Goal: Information Seeking & Learning: Learn about a topic

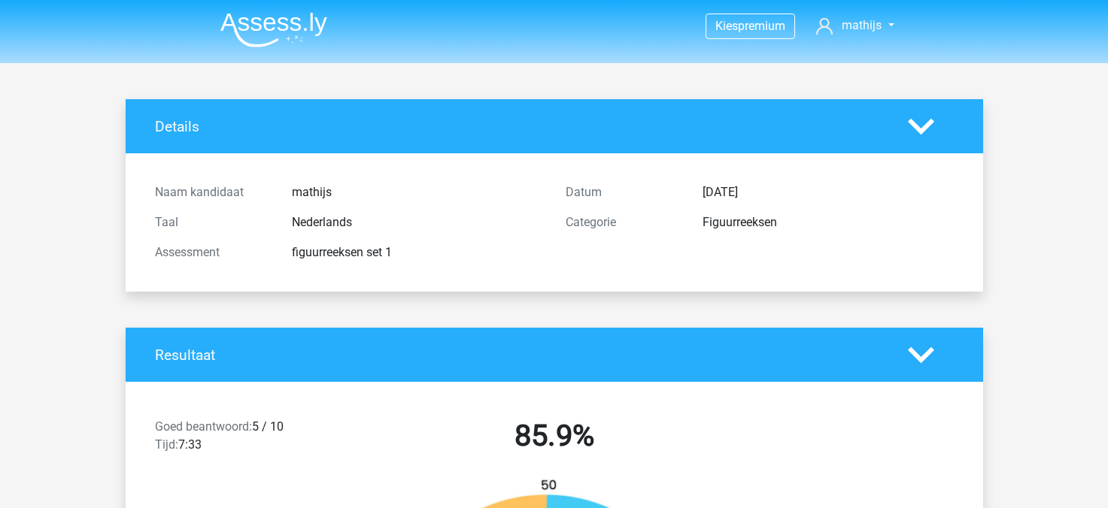
scroll to position [2828, 0]
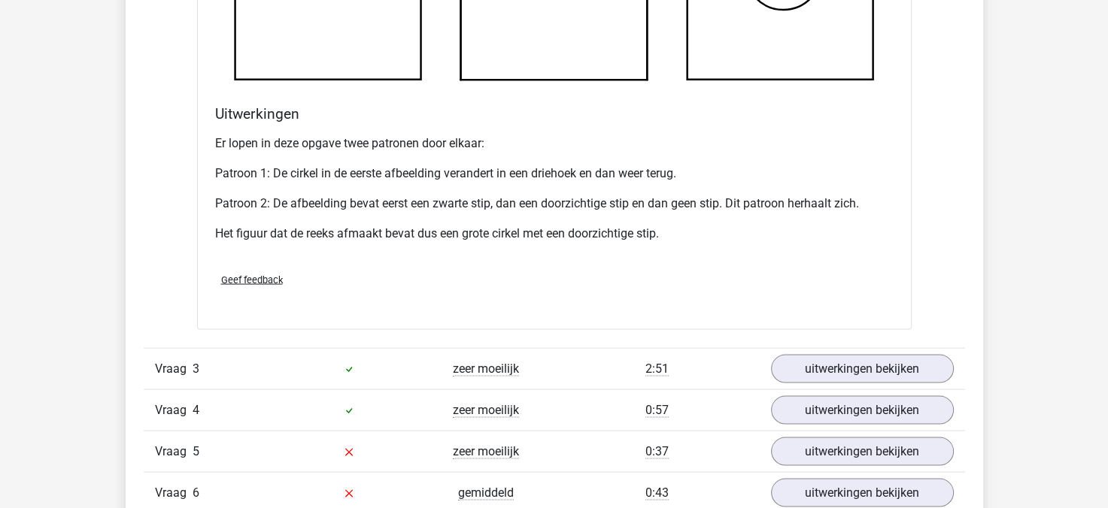
click at [735, 213] on div "Er lopen in deze opgave twee patronen door elkaar: Patroon 1: De cirkel in de e…" at bounding box center [554, 195] width 678 height 132
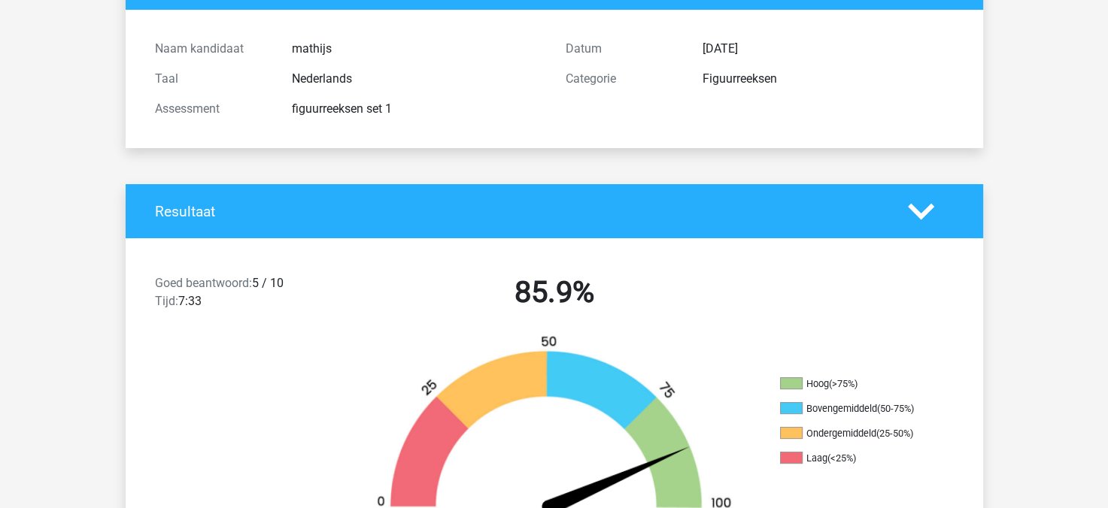
scroll to position [0, 0]
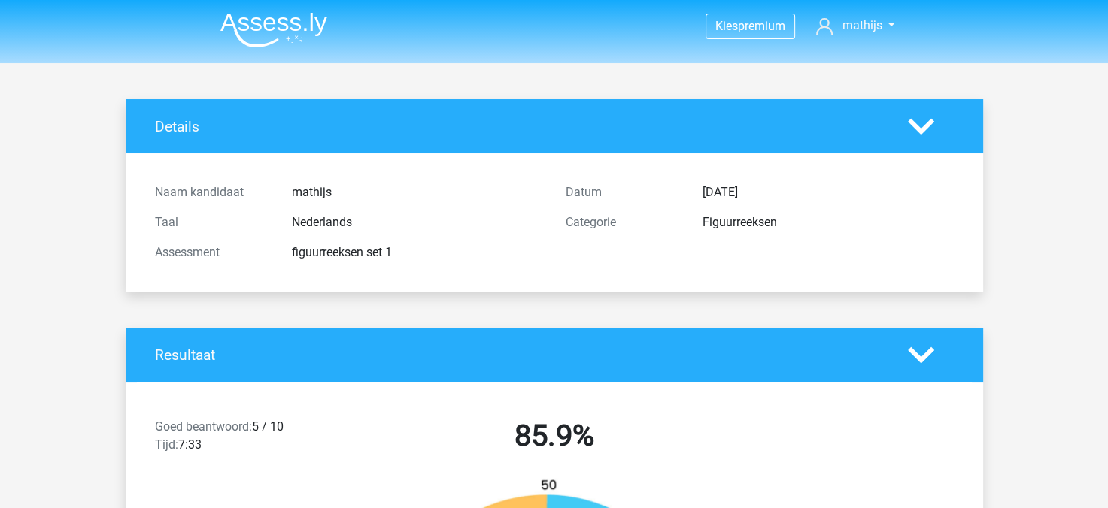
click at [276, 26] on img at bounding box center [273, 29] width 107 height 35
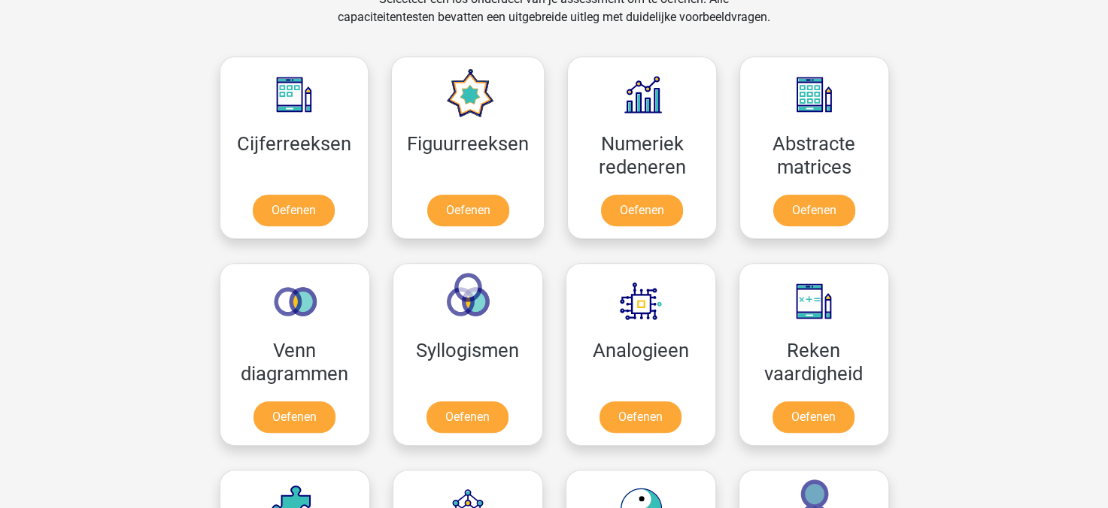
scroll to position [647, 0]
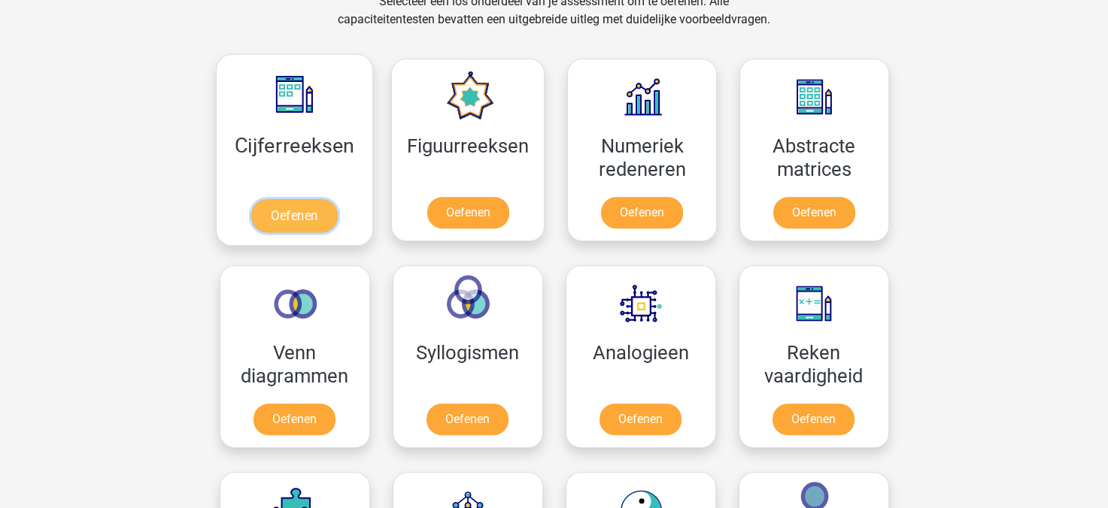
click at [252, 203] on link "Oefenen" at bounding box center [294, 215] width 86 height 33
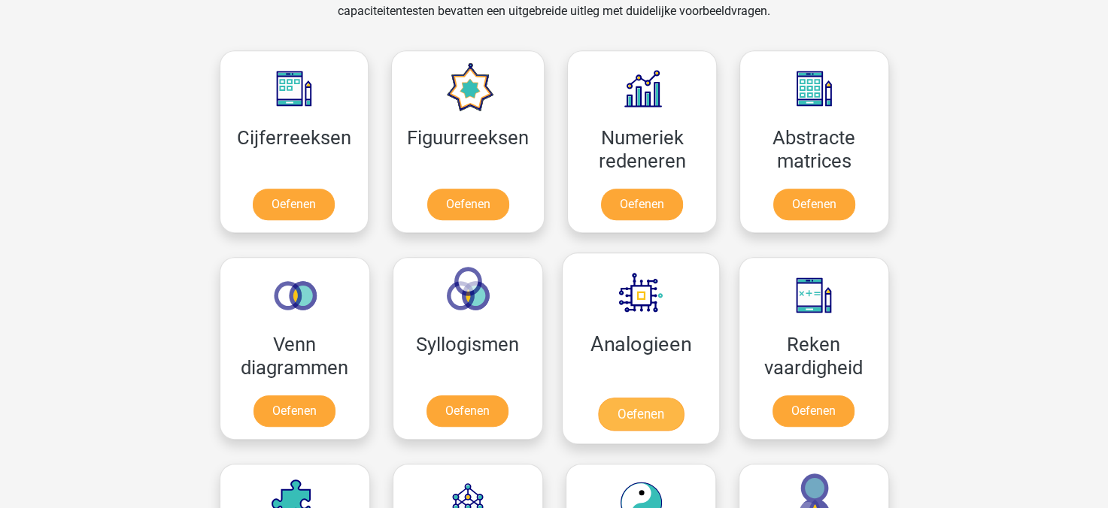
scroll to position [650, 0]
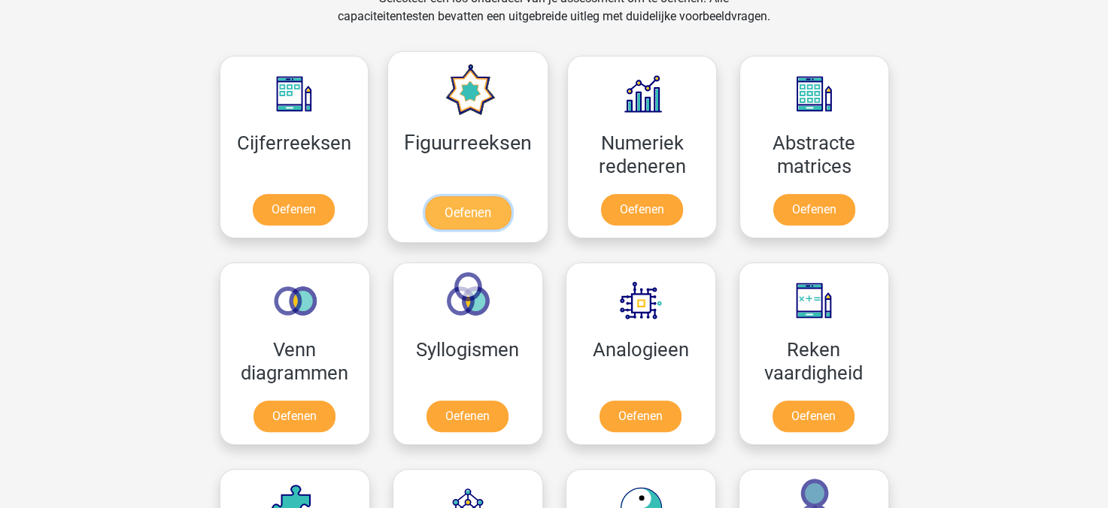
click at [456, 223] on link "Oefenen" at bounding box center [468, 212] width 86 height 33
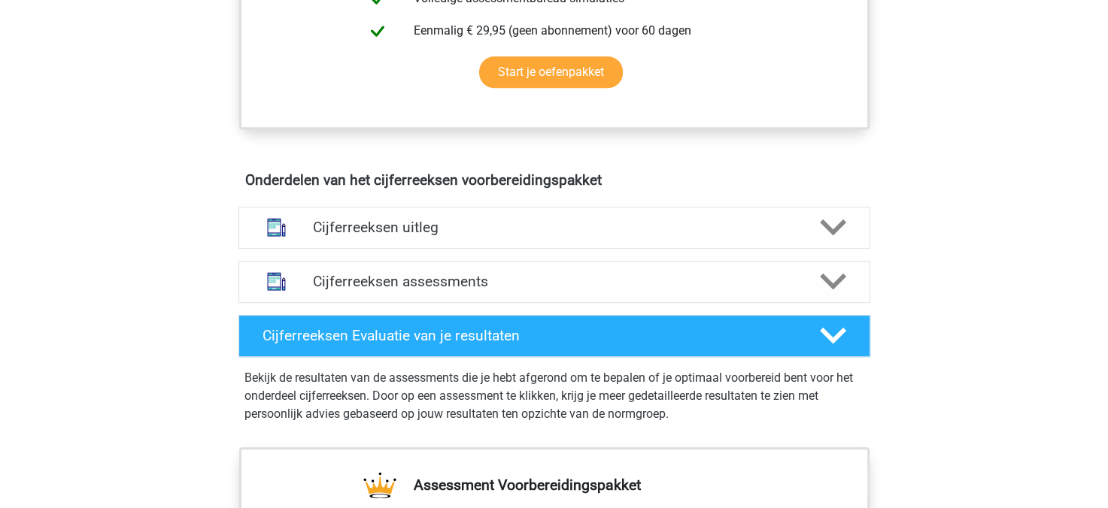
scroll to position [748, 0]
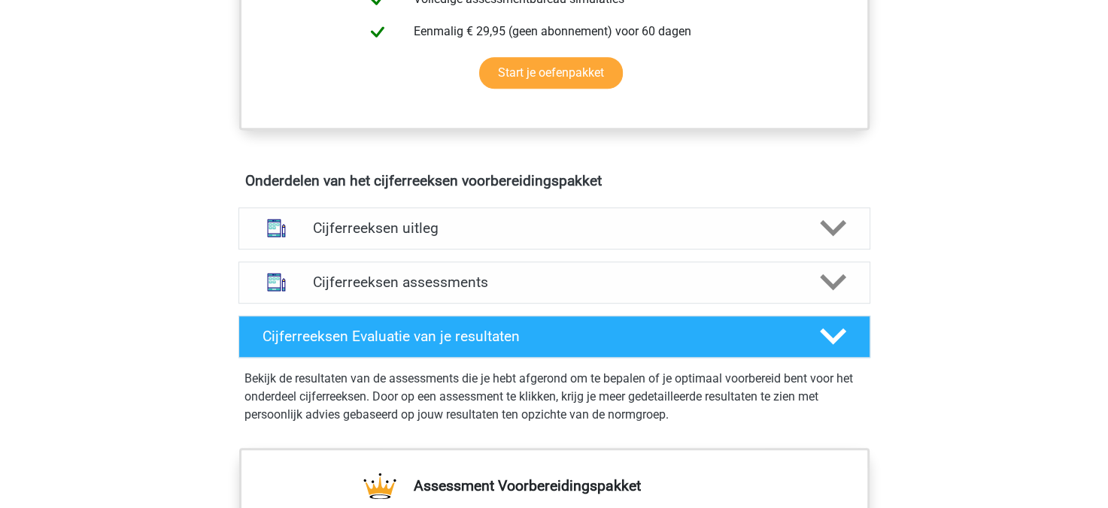
click at [377, 272] on div "Cijferreeksen assessments We raden je aan om minimaal 3 oefensets te doen met t…" at bounding box center [554, 283] width 690 height 54
click at [391, 250] on div "Cijferreeksen uitleg" at bounding box center [554, 229] width 632 height 42
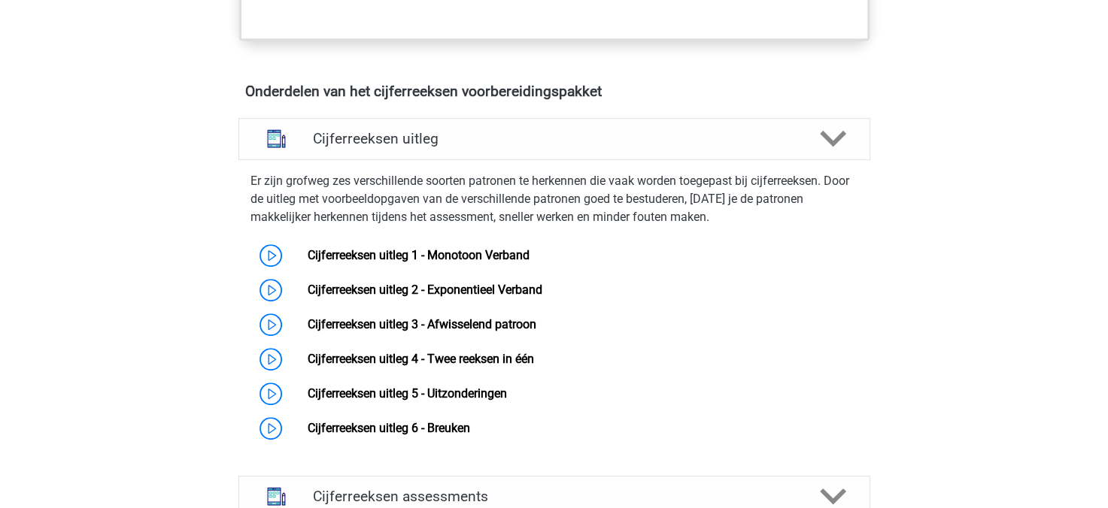
scroll to position [839, 0]
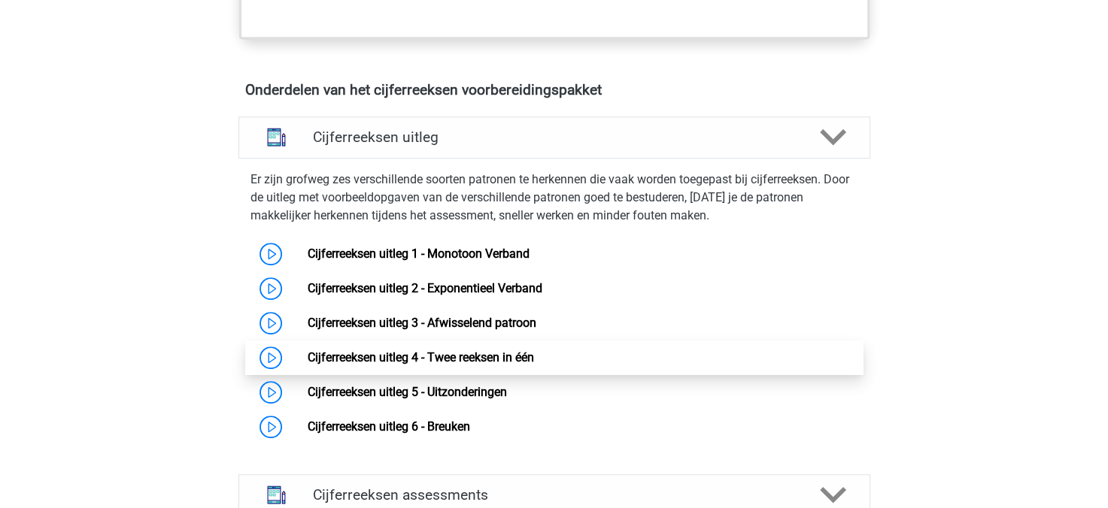
click at [498, 365] on link "Cijferreeksen uitleg 4 - Twee reeksen in één" at bounding box center [421, 357] width 226 height 14
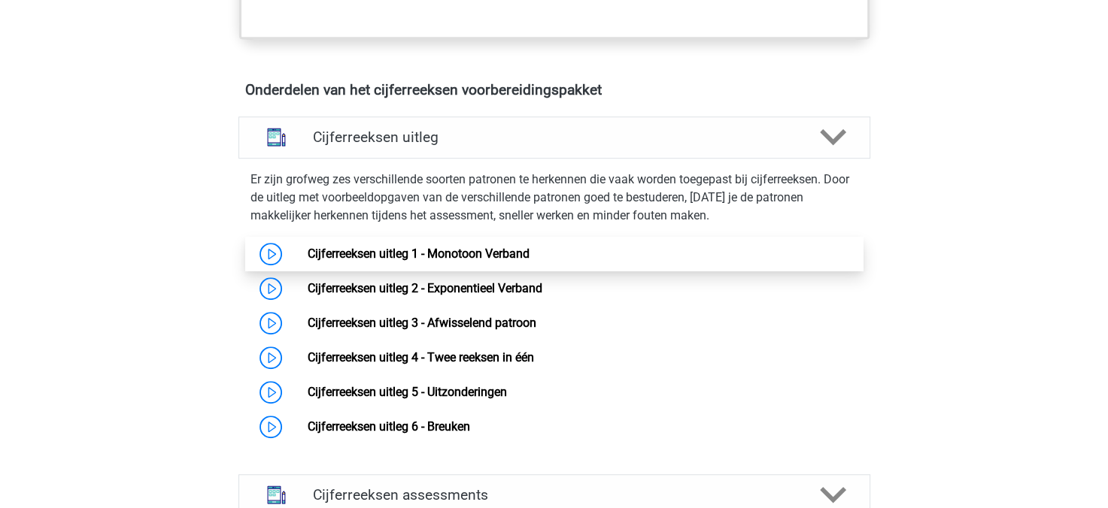
click at [363, 261] on link "Cijferreeksen uitleg 1 - Monotoon Verband" at bounding box center [419, 254] width 222 height 14
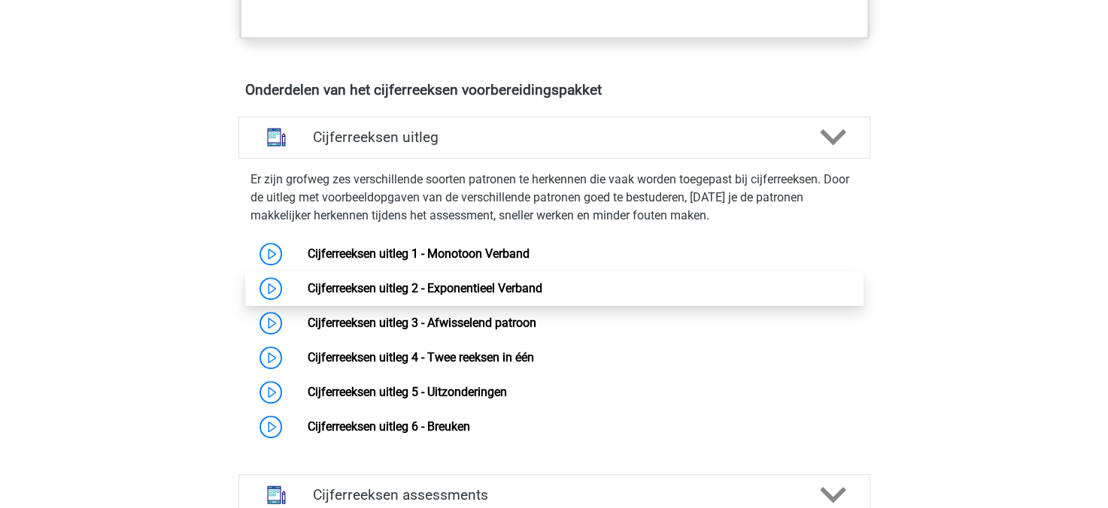
click at [447, 293] on link "Cijferreeksen uitleg 2 - Exponentieel Verband" at bounding box center [425, 288] width 235 height 14
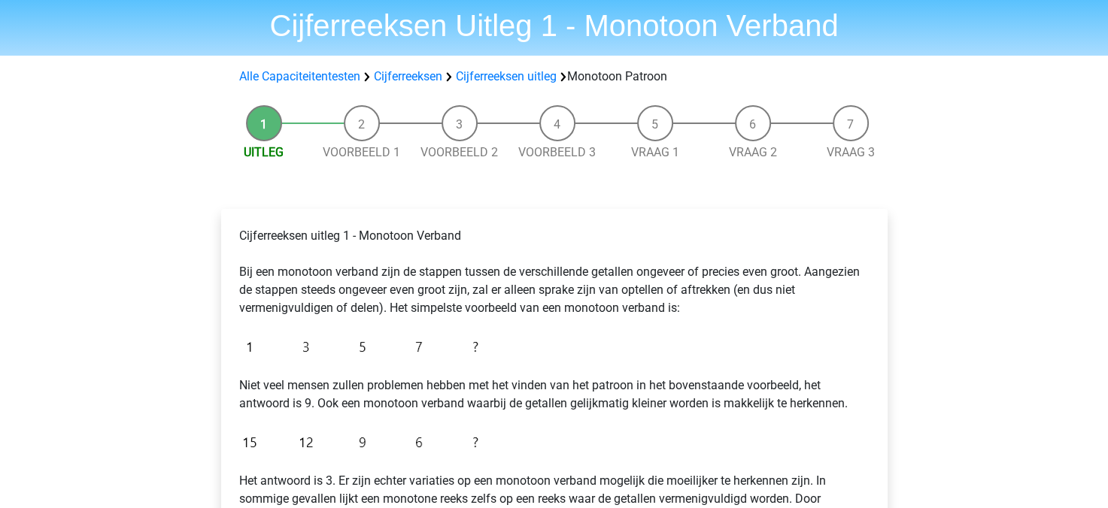
scroll to position [51, 0]
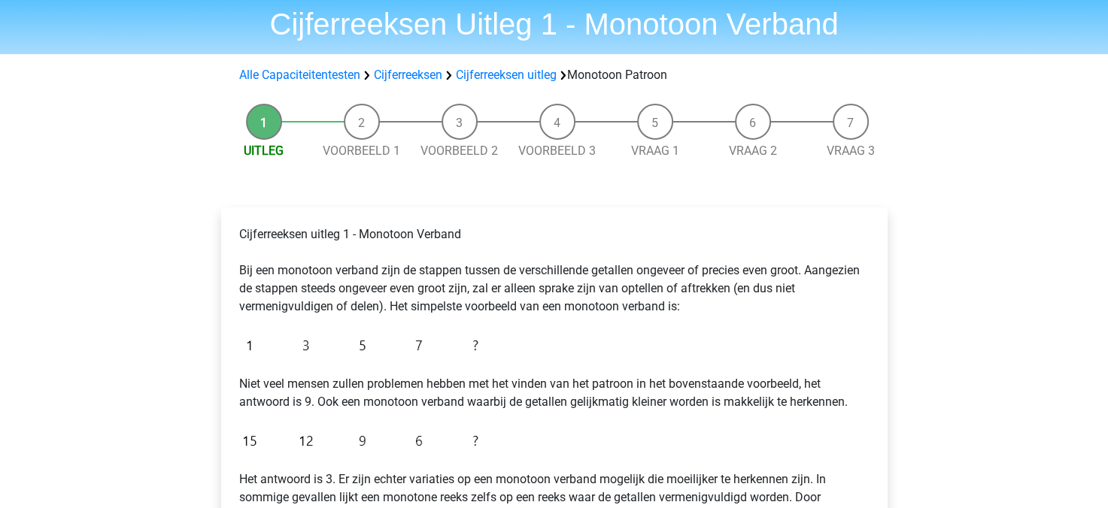
click at [361, 122] on li "Voorbeeld 1" at bounding box center [362, 132] width 98 height 56
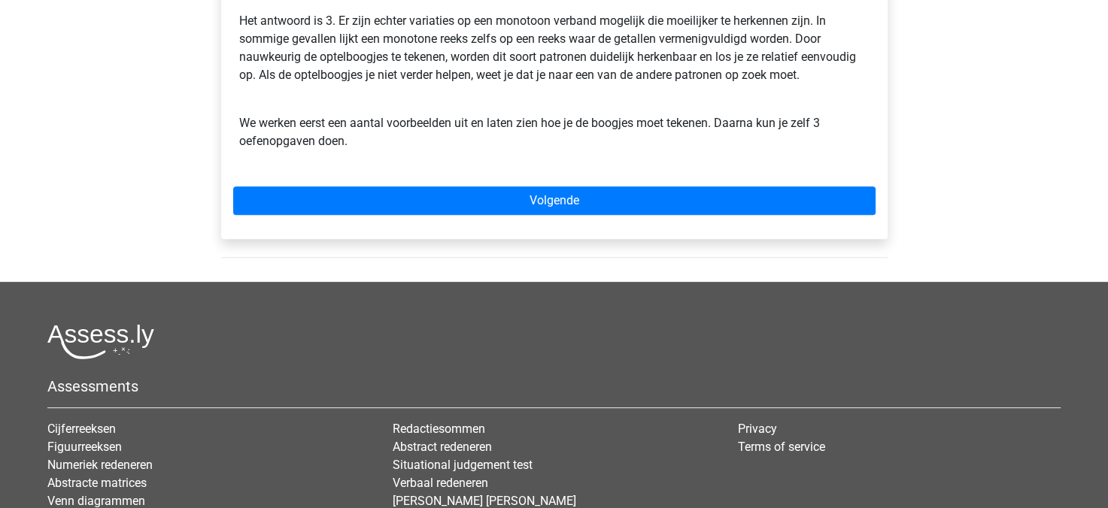
scroll to position [520, 0]
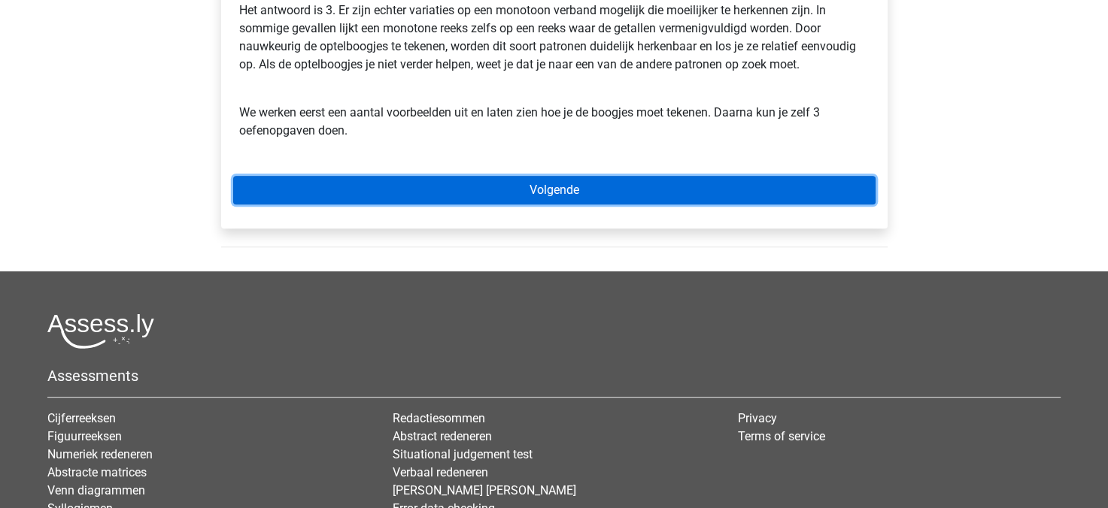
click at [423, 193] on link "Volgende" at bounding box center [554, 190] width 642 height 29
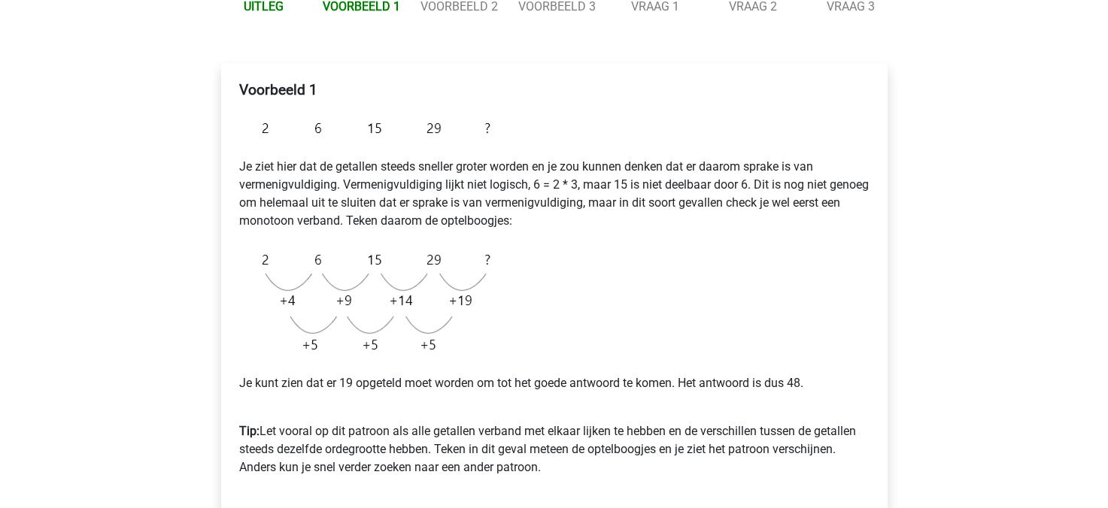
scroll to position [196, 0]
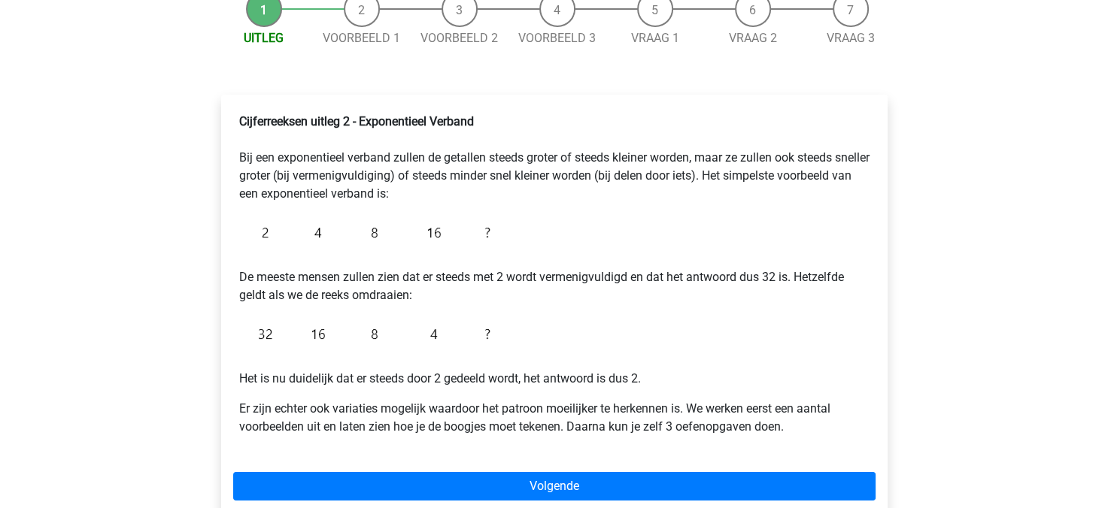
scroll to position [165, 0]
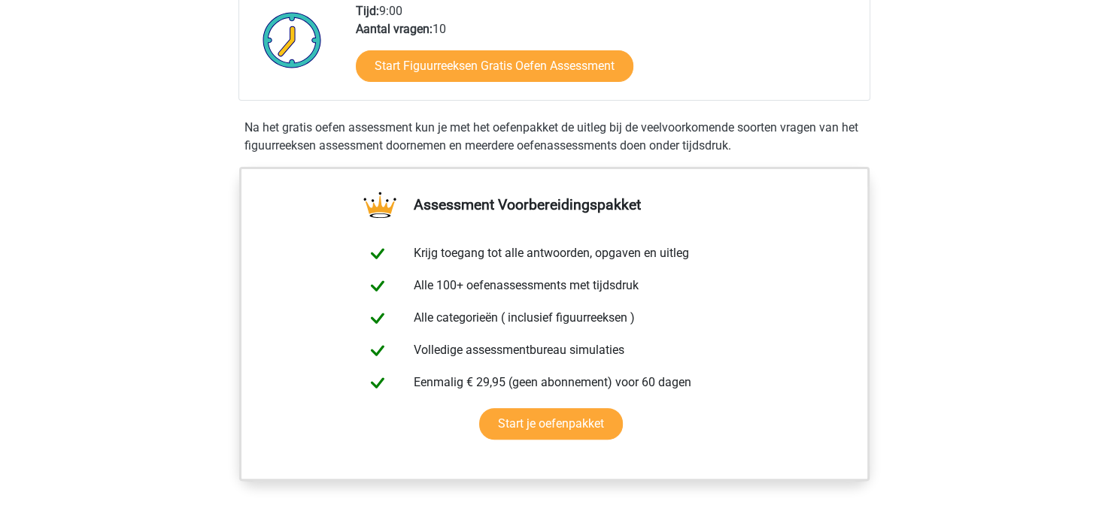
scroll to position [378, 0]
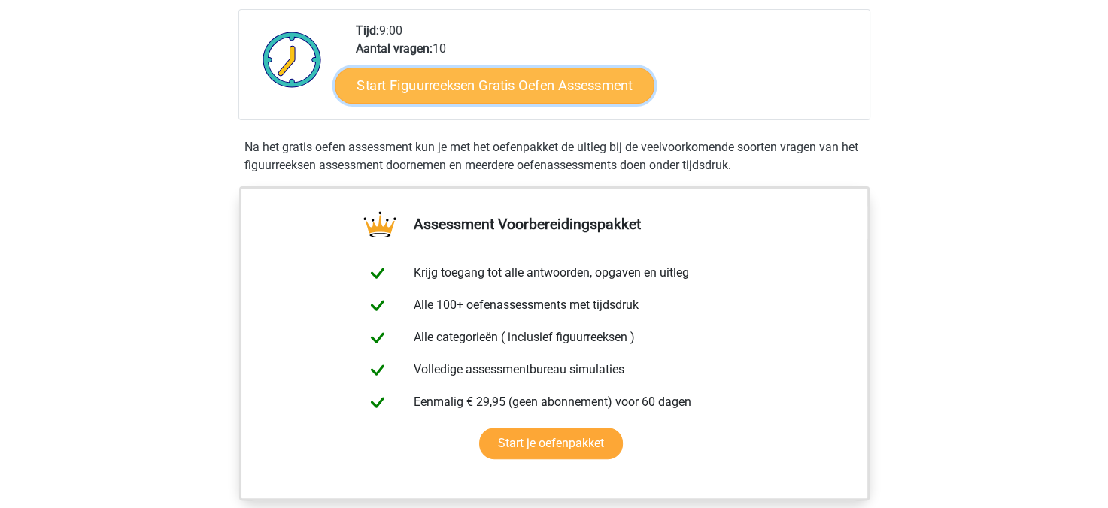
click at [417, 102] on link "Start Figuurreeksen Gratis Oefen Assessment" at bounding box center [494, 85] width 319 height 36
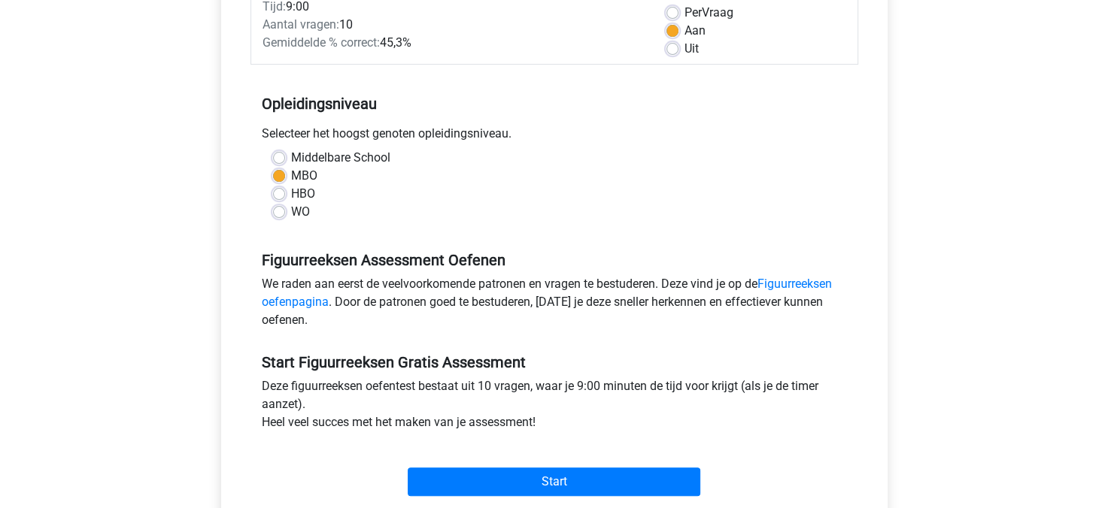
scroll to position [334, 0]
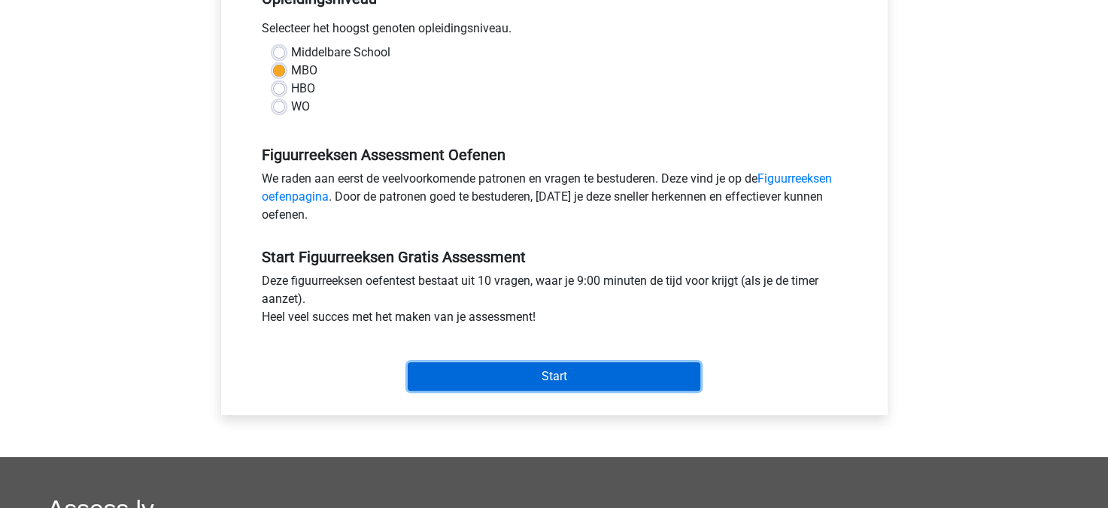
click at [560, 375] on input "Start" at bounding box center [554, 376] width 293 height 29
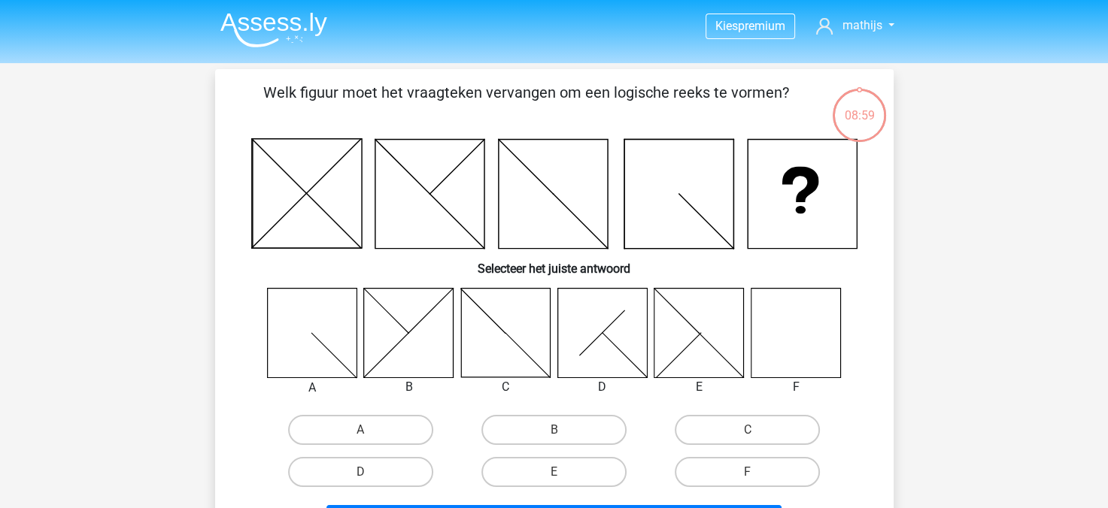
click at [267, 16] on img at bounding box center [273, 29] width 107 height 35
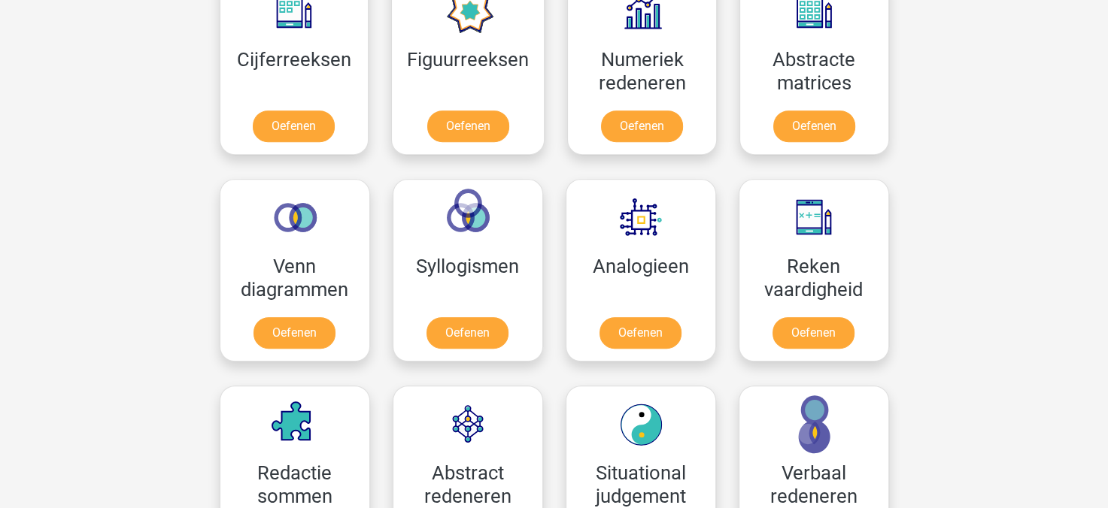
scroll to position [734, 0]
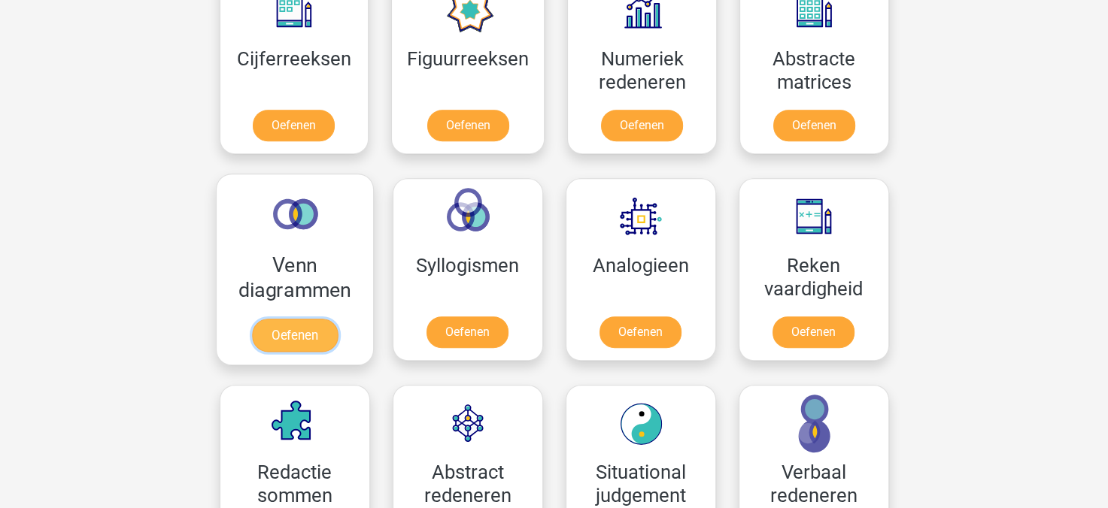
click at [318, 332] on link "Oefenen" at bounding box center [294, 335] width 86 height 33
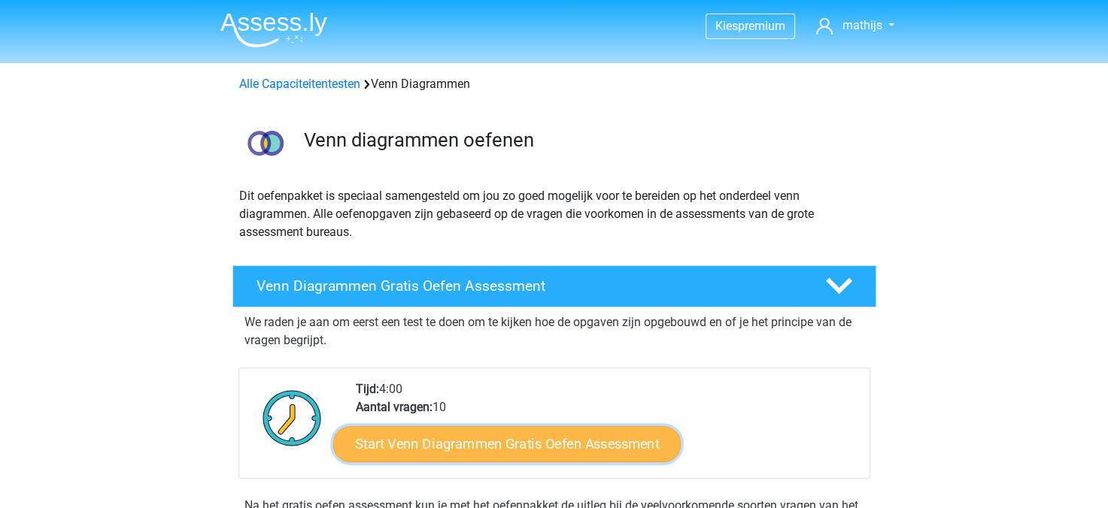
click at [547, 448] on link "Start Venn Diagrammen Gratis Oefen Assessment" at bounding box center [506, 444] width 347 height 36
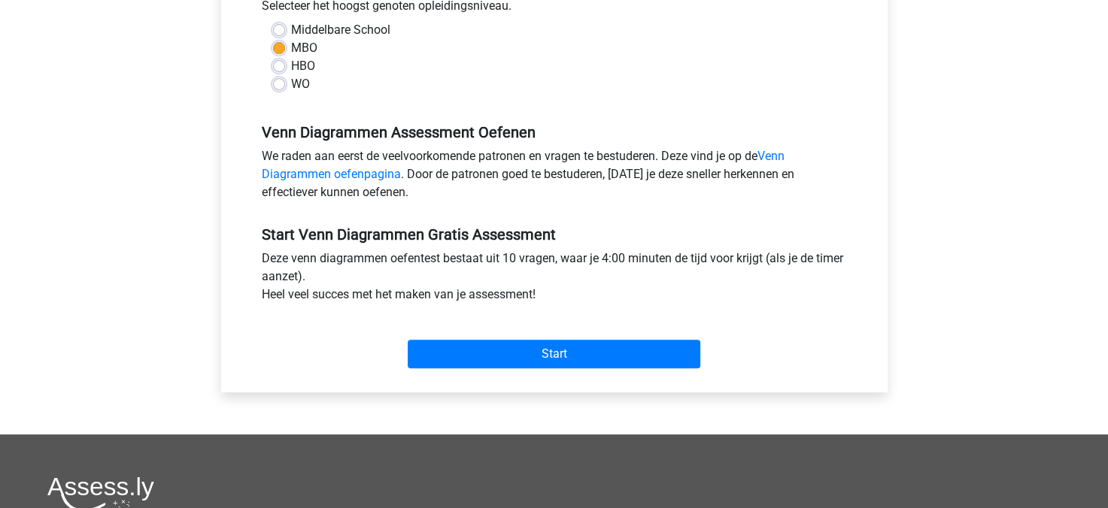
scroll to position [366, 0]
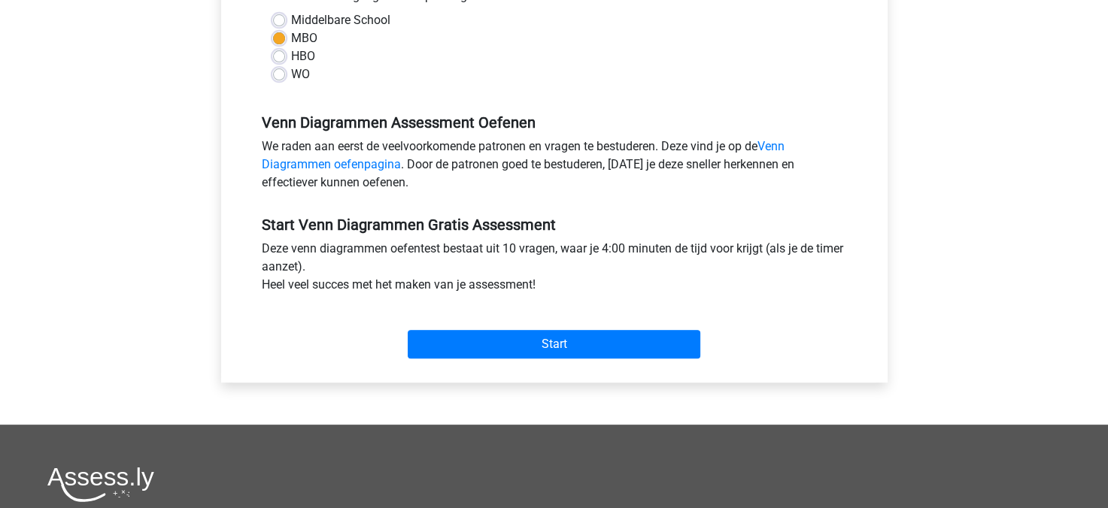
click at [515, 322] on div "Start" at bounding box center [554, 332] width 608 height 53
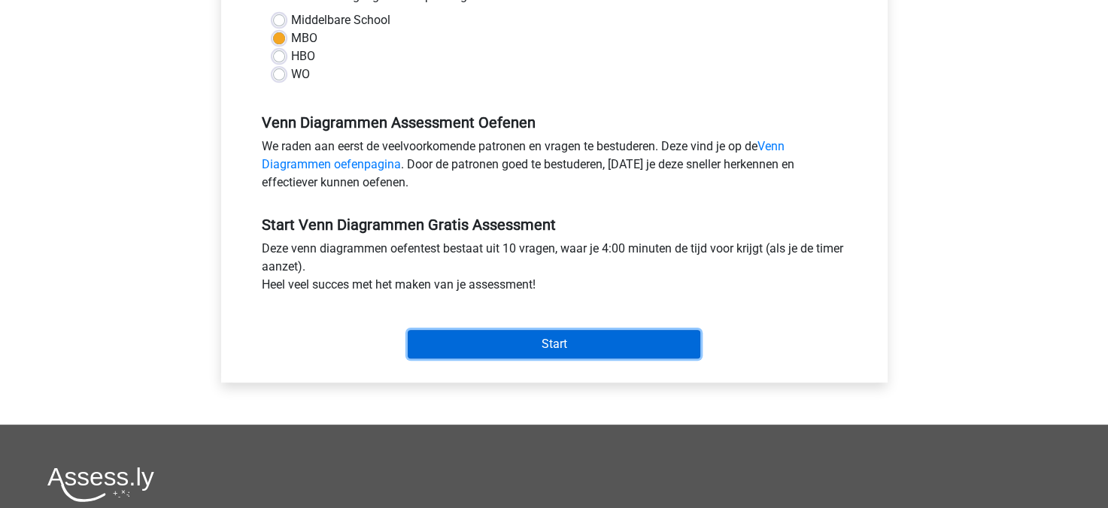
click at [525, 336] on input "Start" at bounding box center [554, 344] width 293 height 29
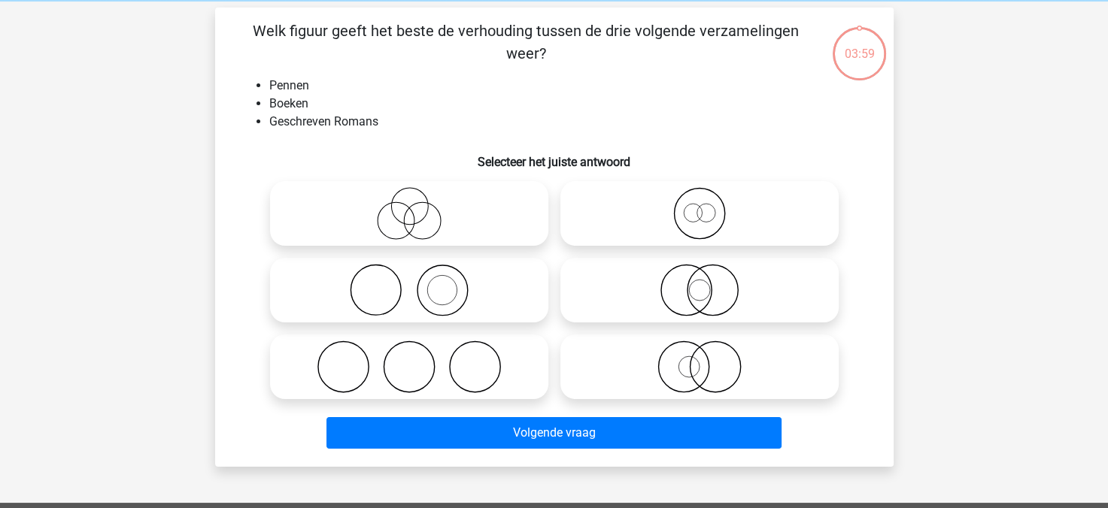
scroll to position [60, 0]
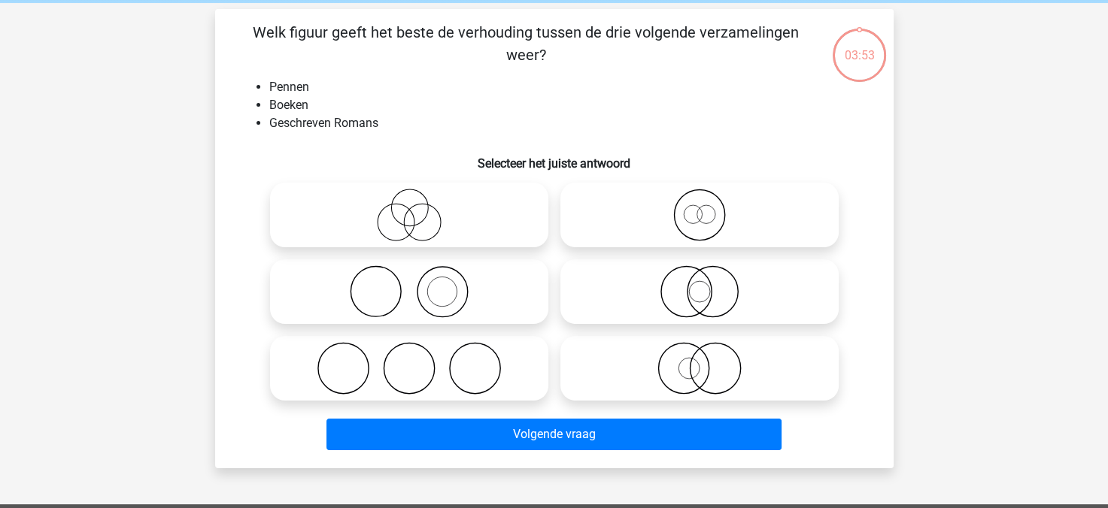
click at [523, 359] on icon at bounding box center [409, 368] width 266 height 53
click at [419, 359] on input "radio" at bounding box center [414, 356] width 10 height 10
radio input "true"
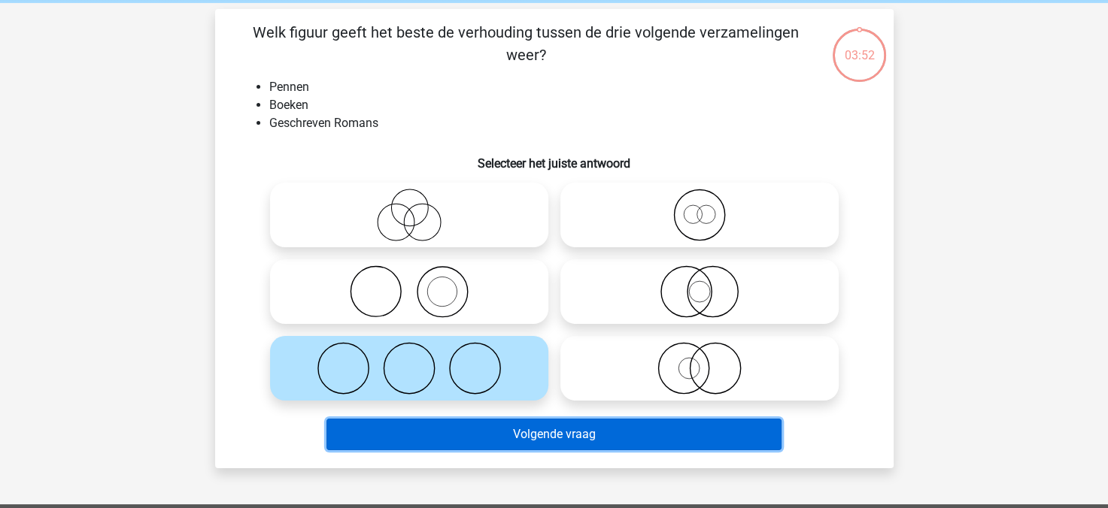
click at [580, 437] on button "Volgende vraag" at bounding box center [553, 435] width 455 height 32
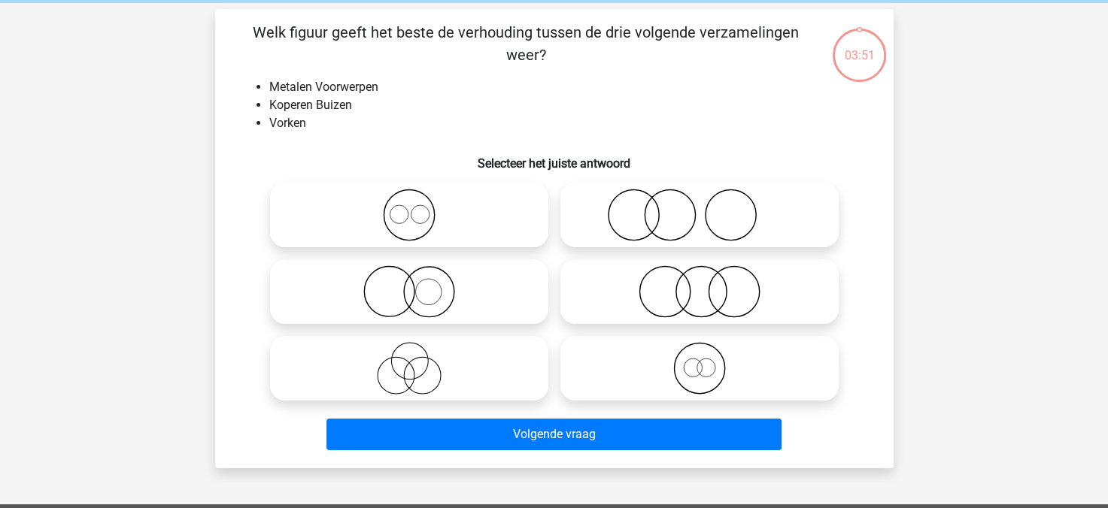
scroll to position [69, 0]
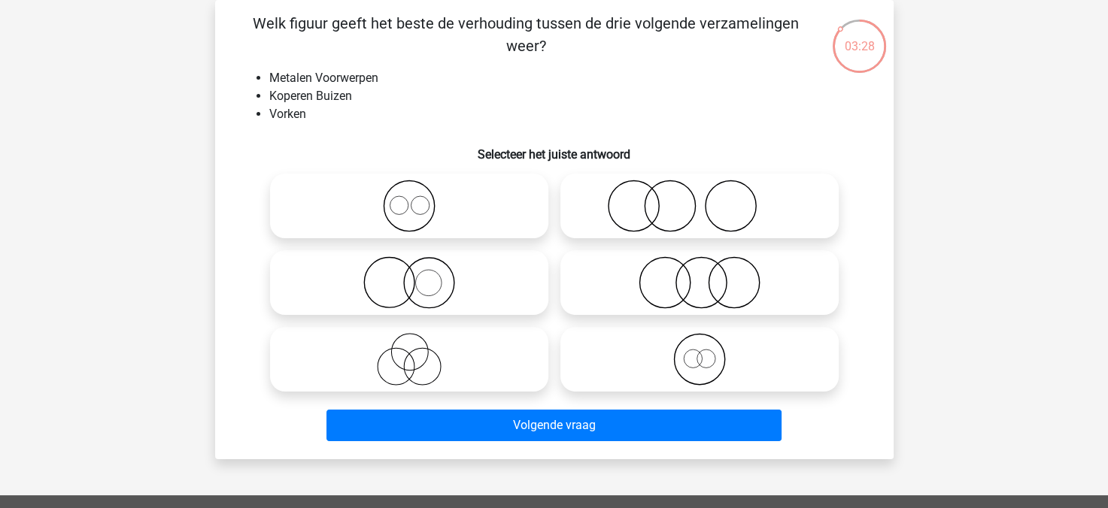
click at [478, 287] on icon at bounding box center [409, 282] width 266 height 53
click at [419, 275] on input "radio" at bounding box center [414, 270] width 10 height 10
radio input "true"
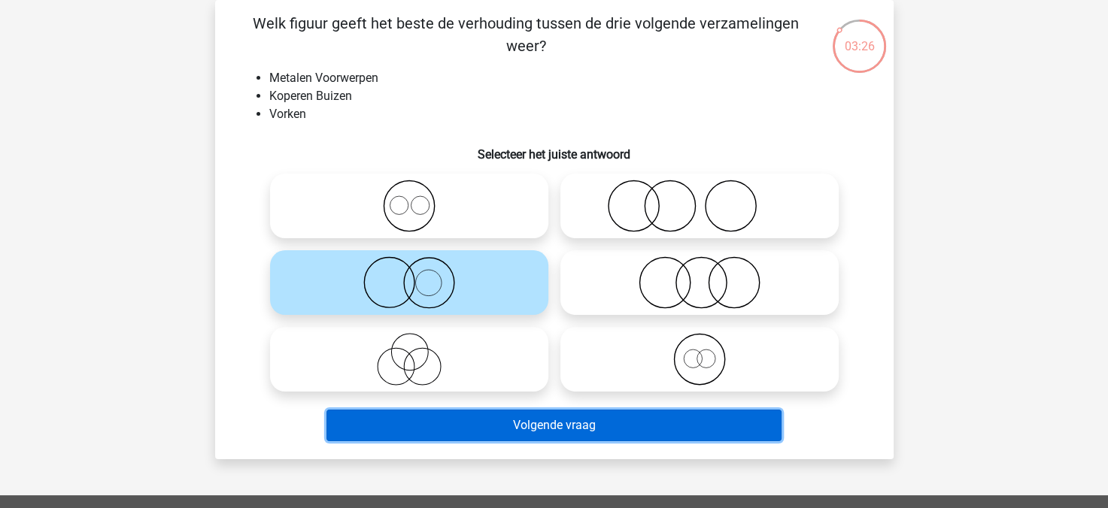
click at [544, 430] on button "Volgende vraag" at bounding box center [553, 426] width 455 height 32
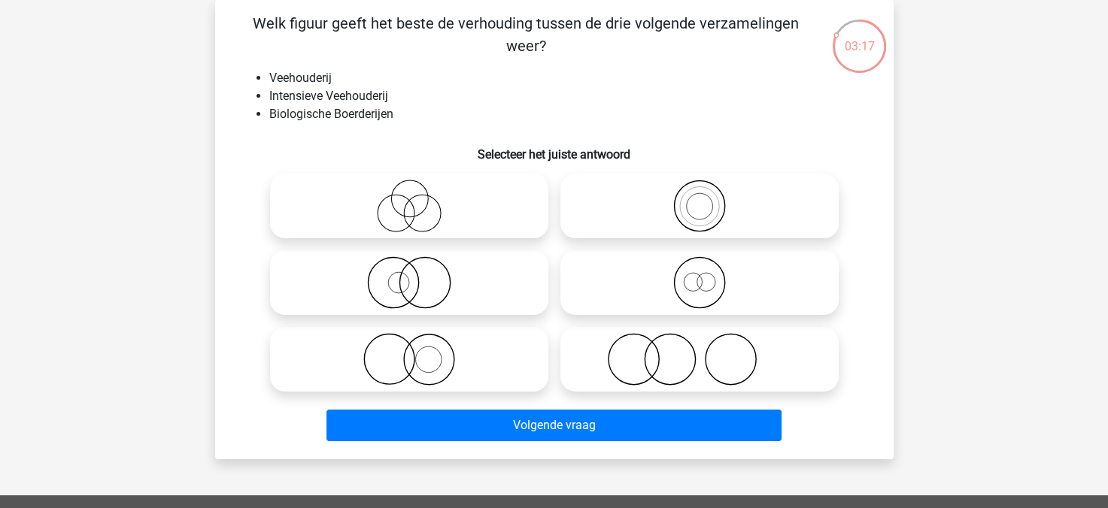
click at [604, 226] on icon at bounding box center [699, 206] width 266 height 53
click at [699, 199] on input "radio" at bounding box center [704, 194] width 10 height 10
radio input "true"
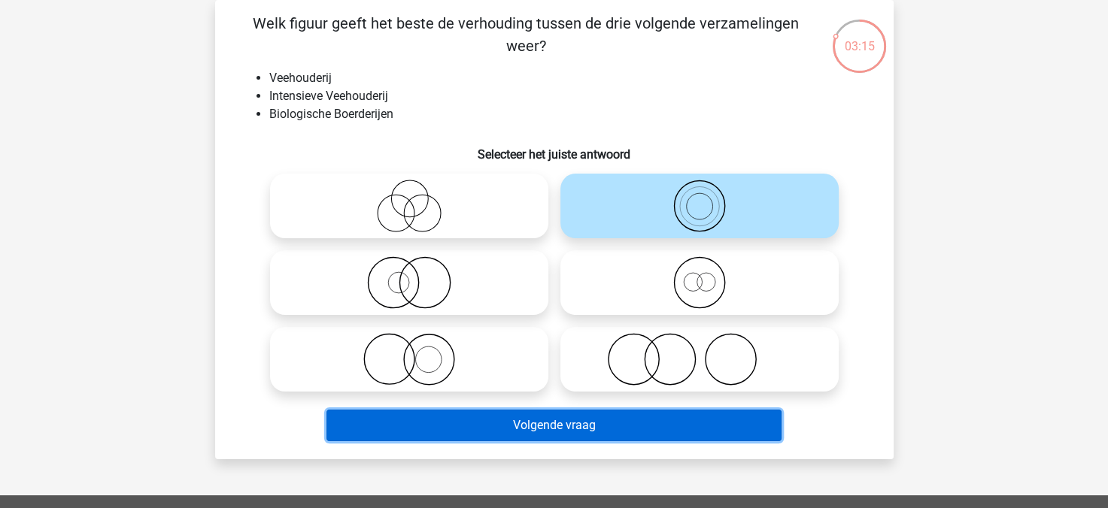
click at [628, 416] on button "Volgende vraag" at bounding box center [553, 426] width 455 height 32
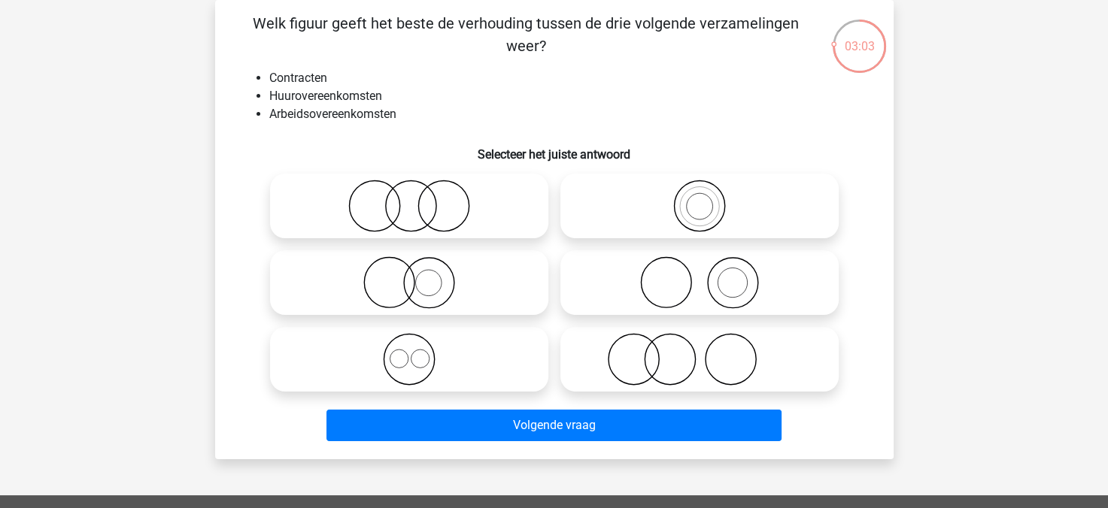
click at [661, 208] on icon at bounding box center [699, 206] width 266 height 53
click at [699, 199] on input "radio" at bounding box center [704, 194] width 10 height 10
radio input "true"
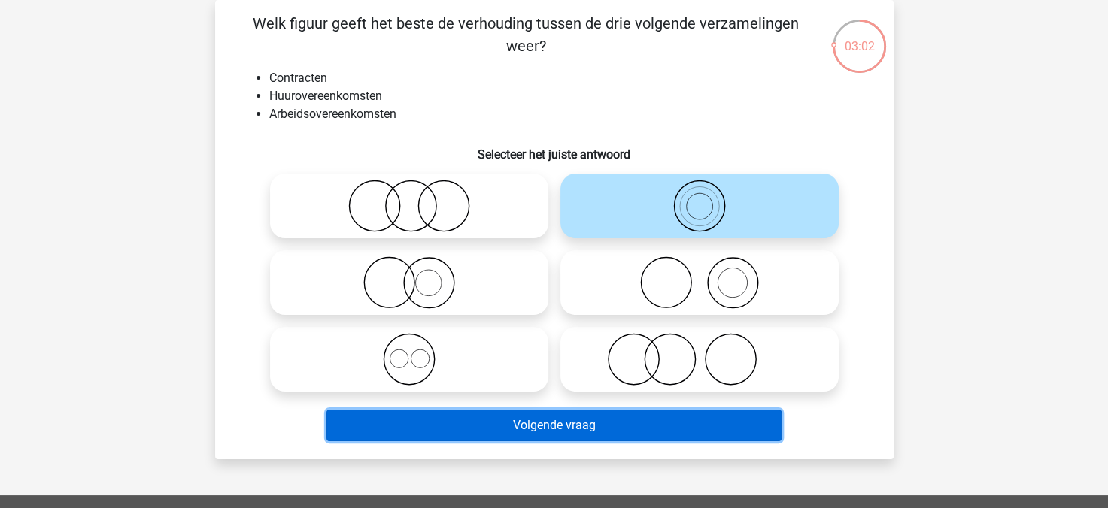
click at [683, 415] on button "Volgende vraag" at bounding box center [553, 426] width 455 height 32
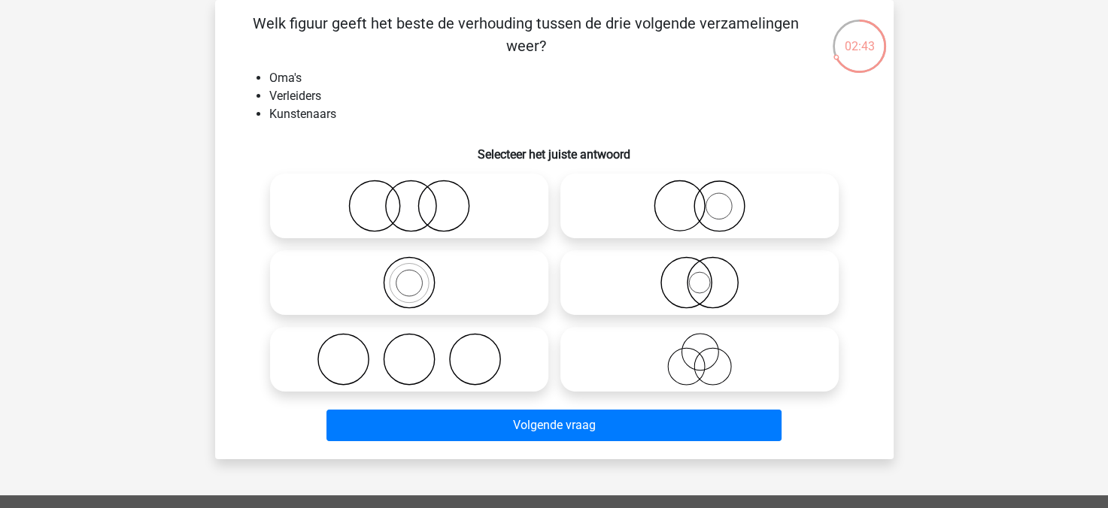
click at [496, 195] on icon at bounding box center [409, 206] width 266 height 53
click at [419, 195] on input "radio" at bounding box center [414, 194] width 10 height 10
radio input "true"
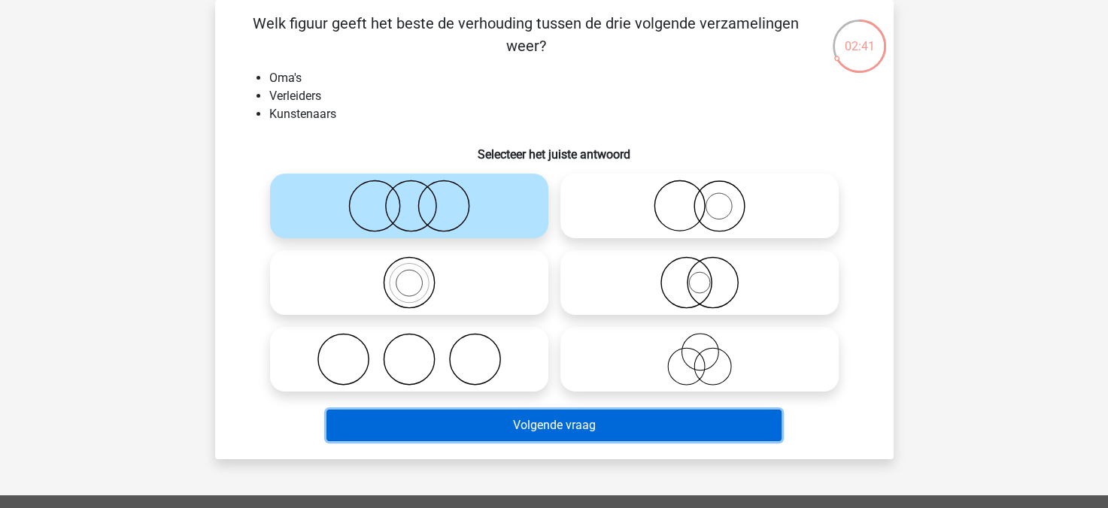
click at [616, 424] on button "Volgende vraag" at bounding box center [553, 426] width 455 height 32
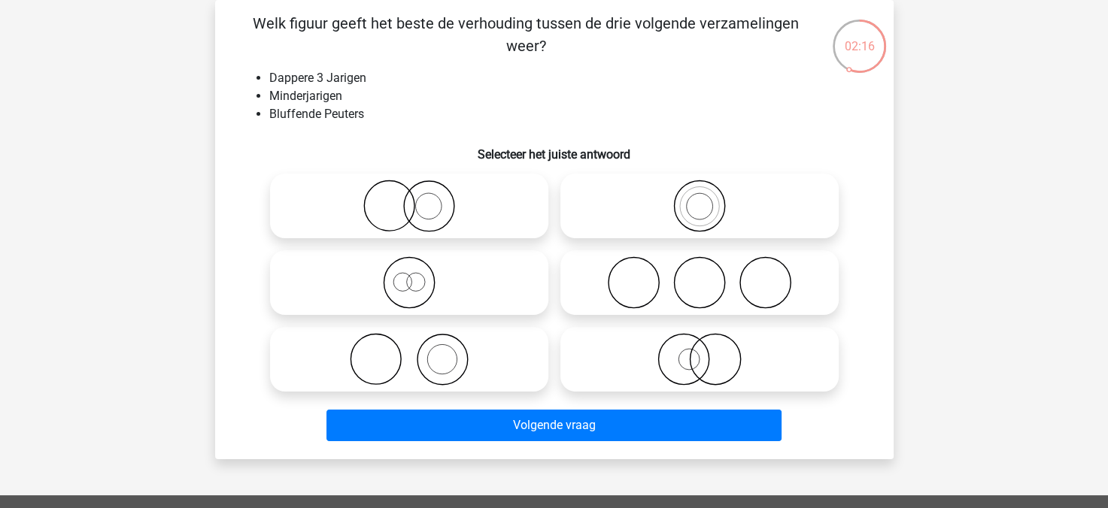
click at [666, 376] on icon at bounding box center [699, 359] width 266 height 53
click at [699, 352] on input "radio" at bounding box center [704, 347] width 10 height 10
radio input "true"
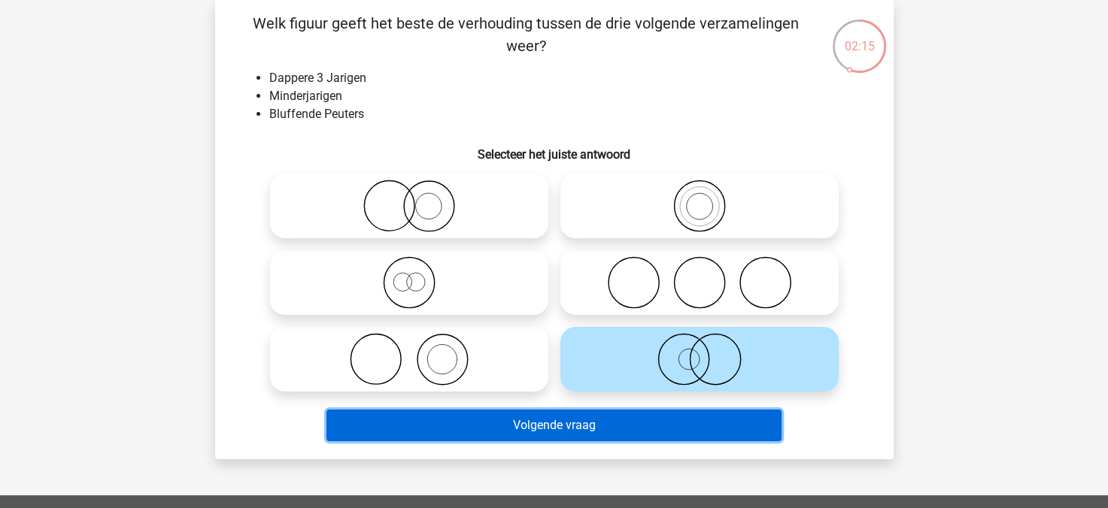
click at [684, 426] on button "Volgende vraag" at bounding box center [553, 426] width 455 height 32
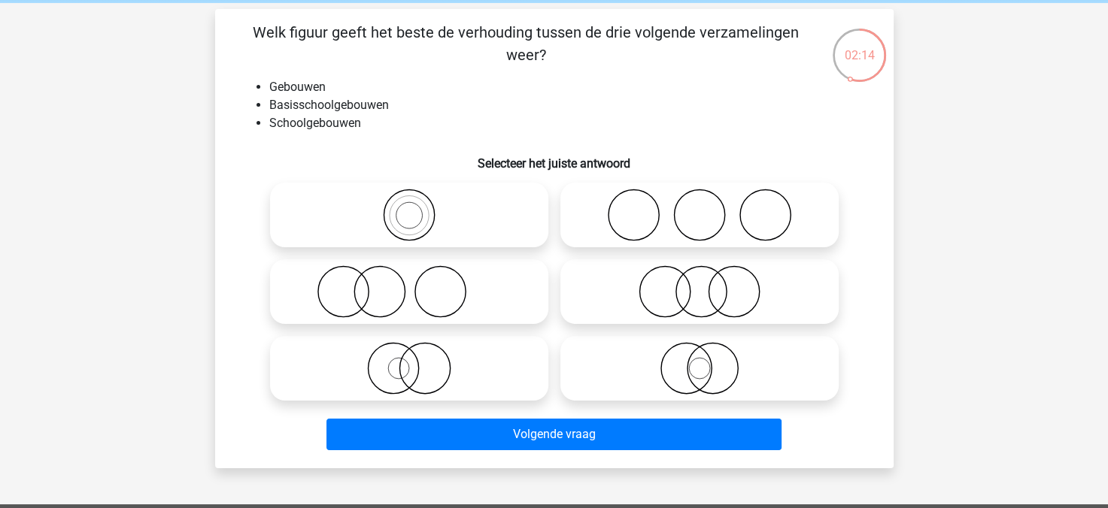
scroll to position [55, 0]
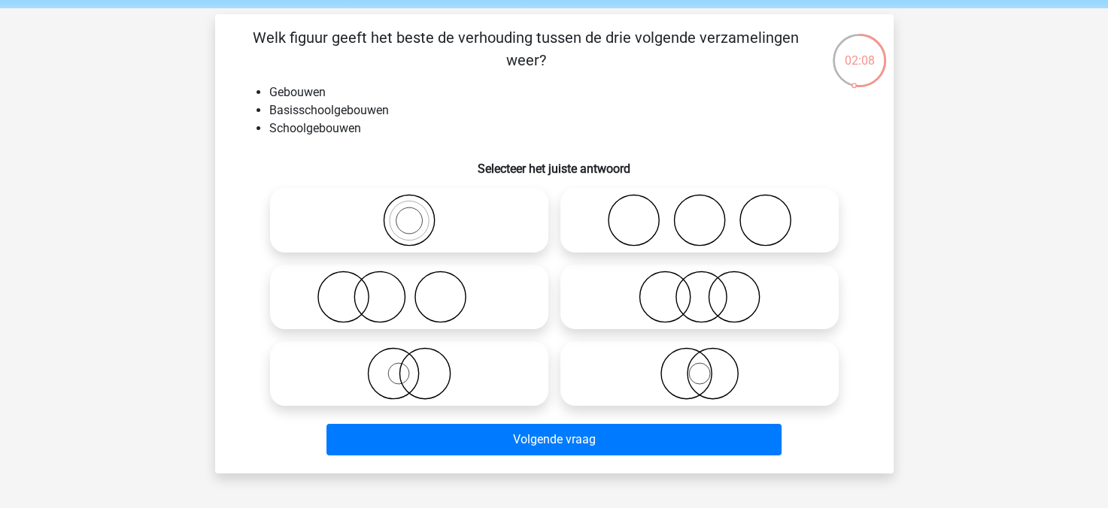
click at [514, 355] on icon at bounding box center [409, 373] width 266 height 53
click at [419, 356] on input "radio" at bounding box center [414, 361] width 10 height 10
radio input "true"
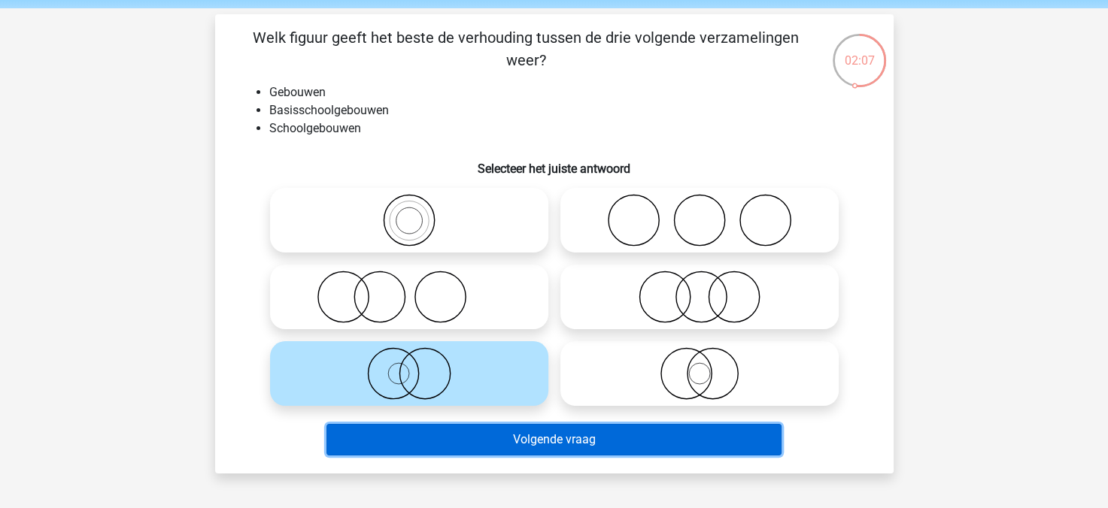
click at [544, 435] on button "Volgende vraag" at bounding box center [553, 440] width 455 height 32
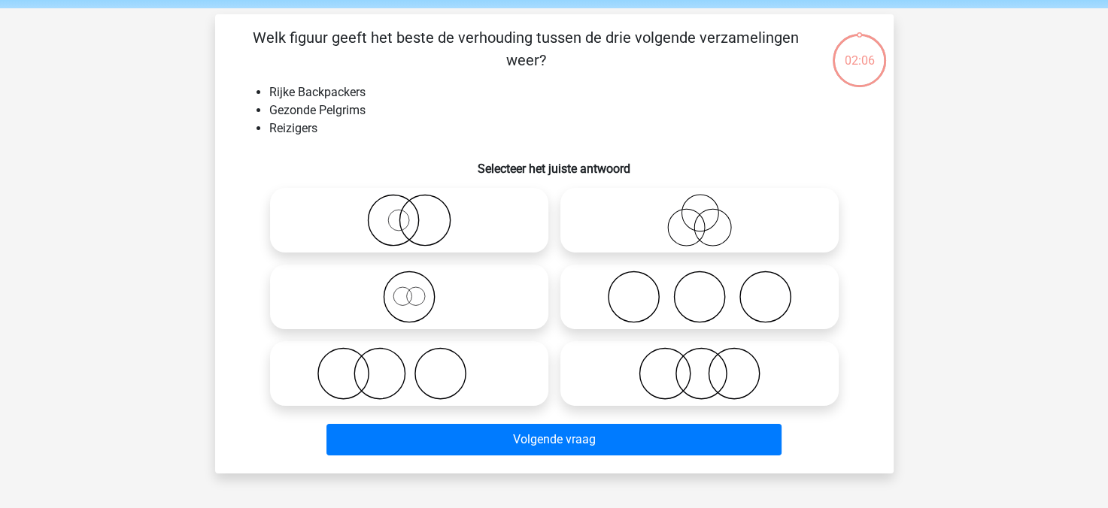
scroll to position [69, 0]
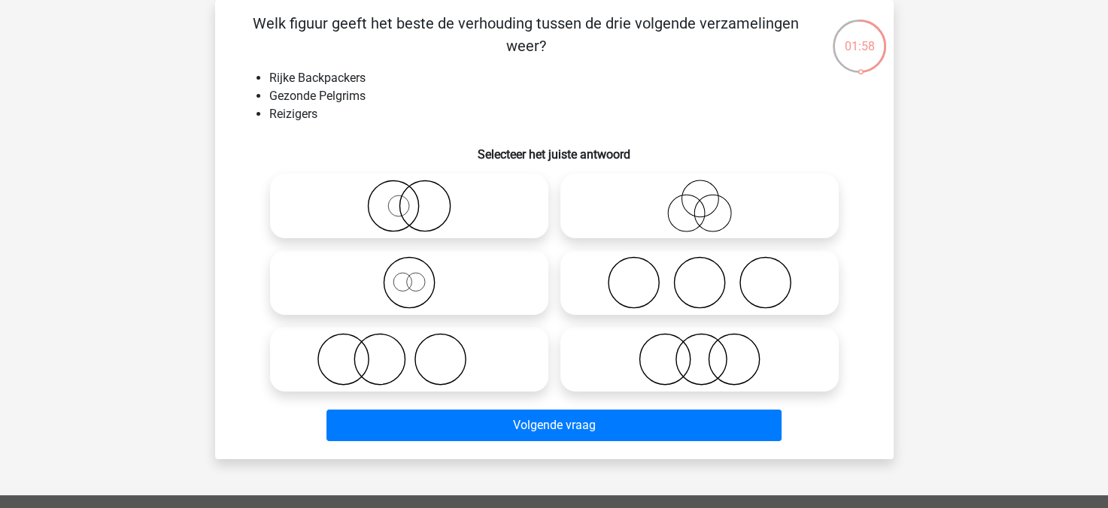
click at [469, 227] on icon at bounding box center [409, 206] width 266 height 53
click at [419, 199] on input "radio" at bounding box center [414, 194] width 10 height 10
radio input "true"
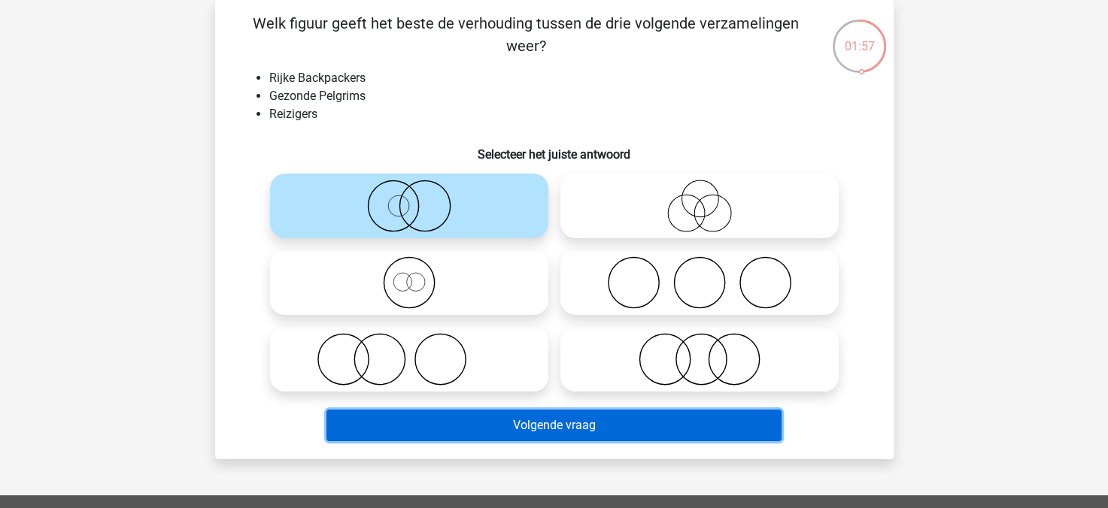
click at [608, 427] on button "Volgende vraag" at bounding box center [553, 426] width 455 height 32
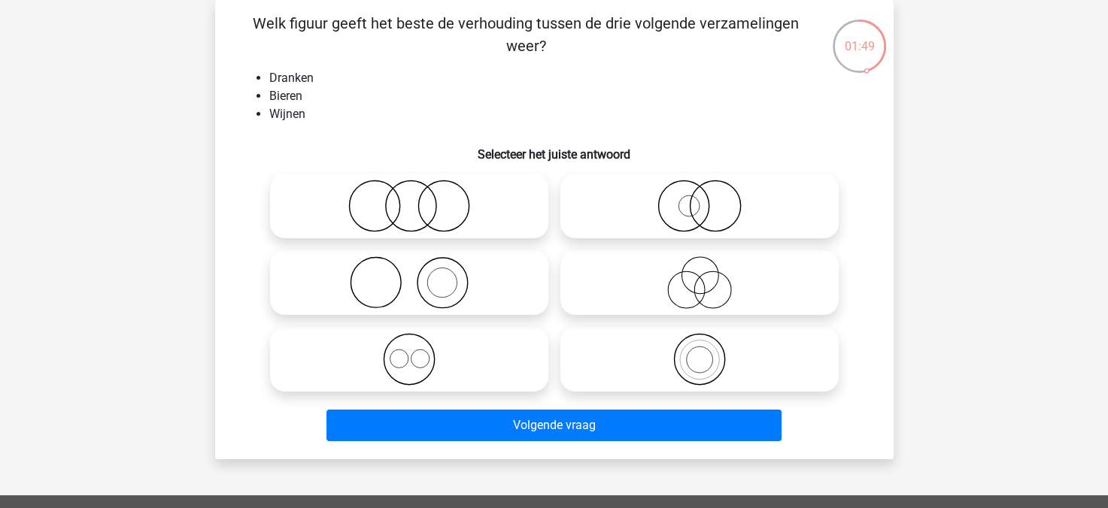
click at [529, 354] on icon at bounding box center [409, 359] width 266 height 53
click at [419, 352] on input "radio" at bounding box center [414, 347] width 10 height 10
radio input "true"
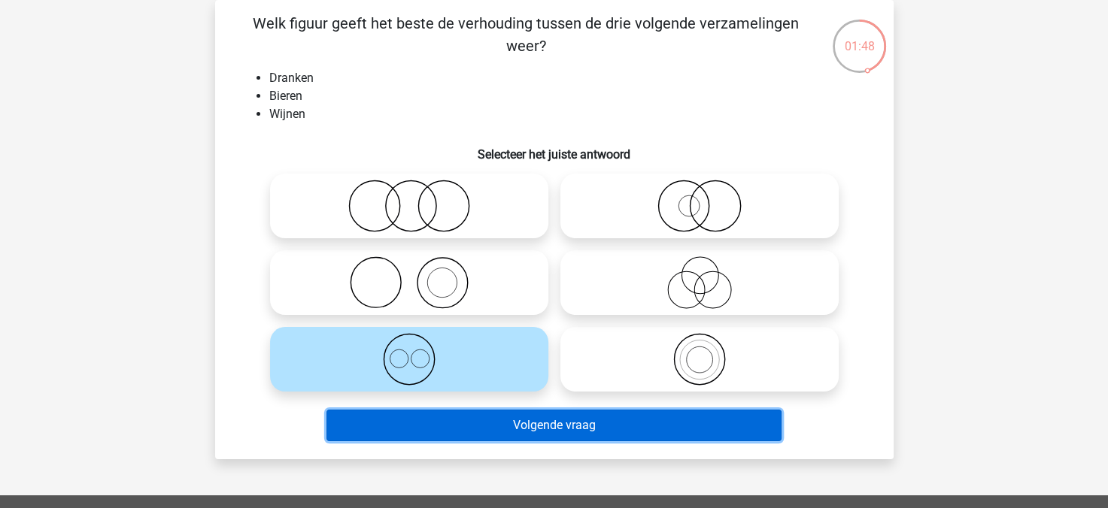
click at [567, 427] on button "Volgende vraag" at bounding box center [553, 426] width 455 height 32
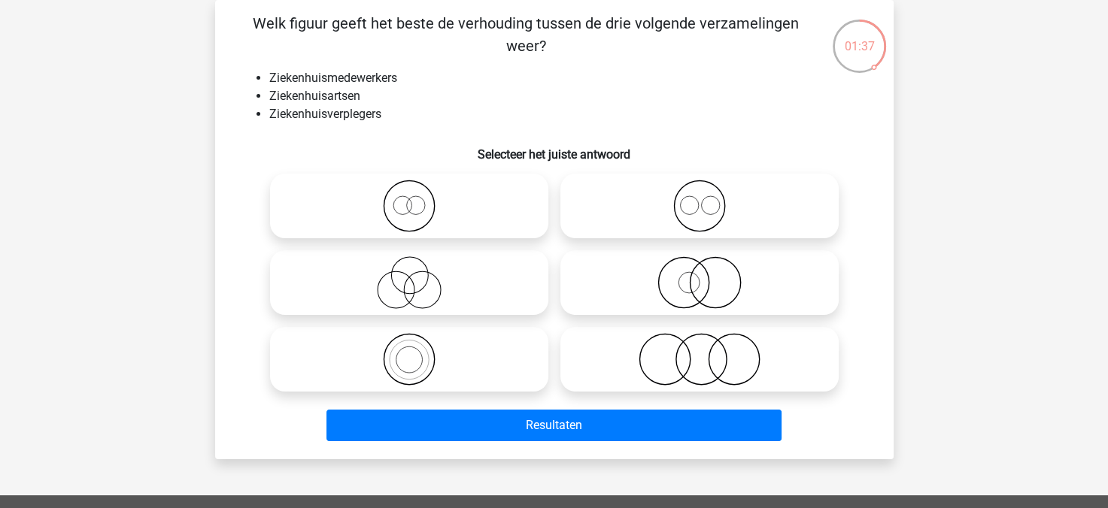
click at [569, 211] on icon at bounding box center [699, 206] width 266 height 53
click at [699, 199] on input "radio" at bounding box center [704, 194] width 10 height 10
radio input "true"
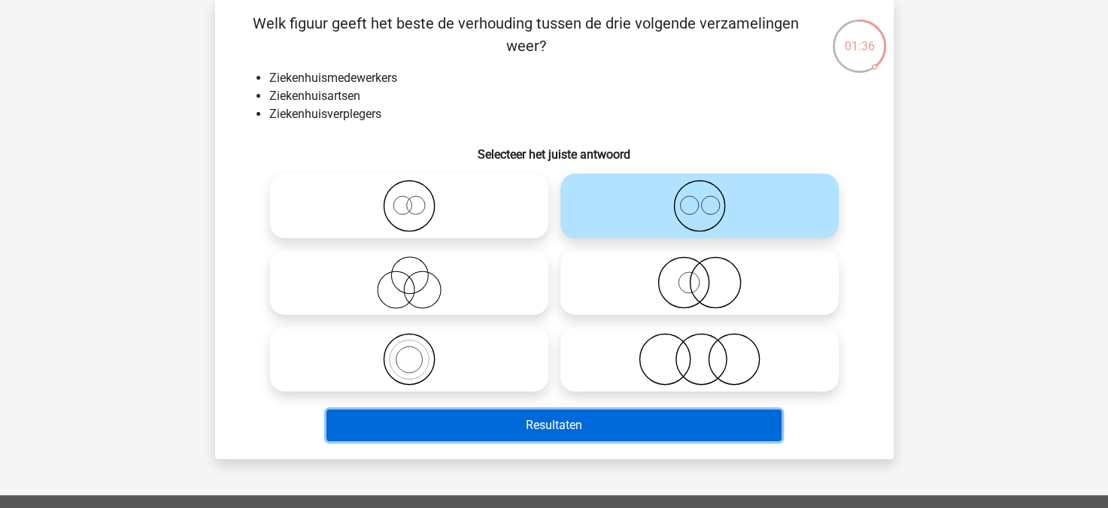
click at [622, 420] on button "Resultaten" at bounding box center [553, 426] width 455 height 32
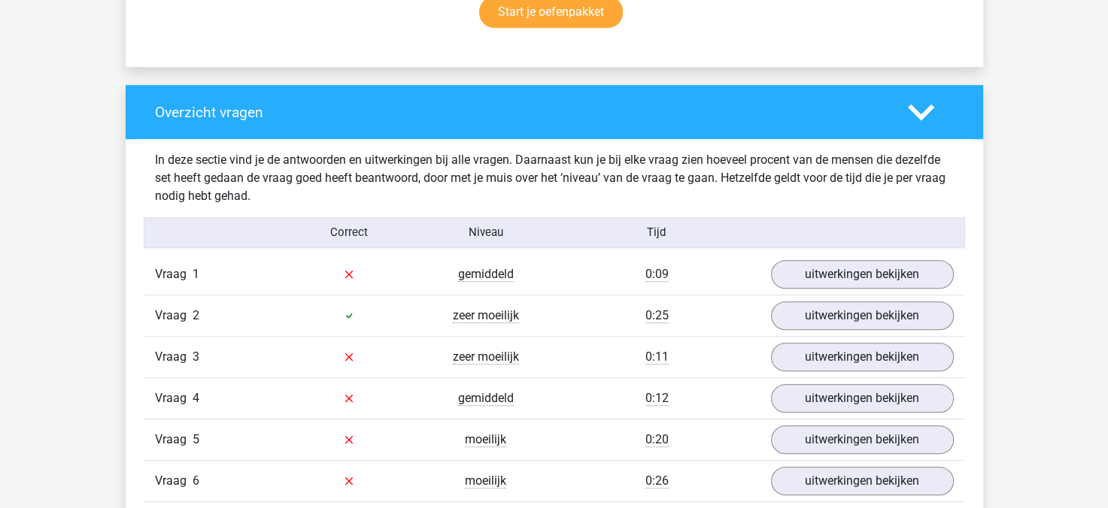
scroll to position [1048, 0]
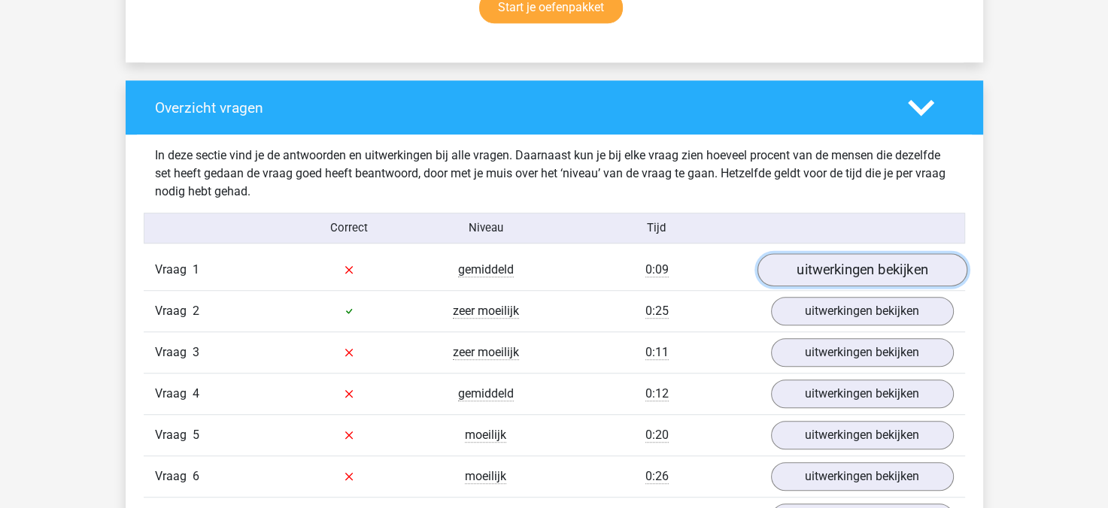
click at [805, 279] on link "uitwerkingen bekijken" at bounding box center [862, 269] width 210 height 33
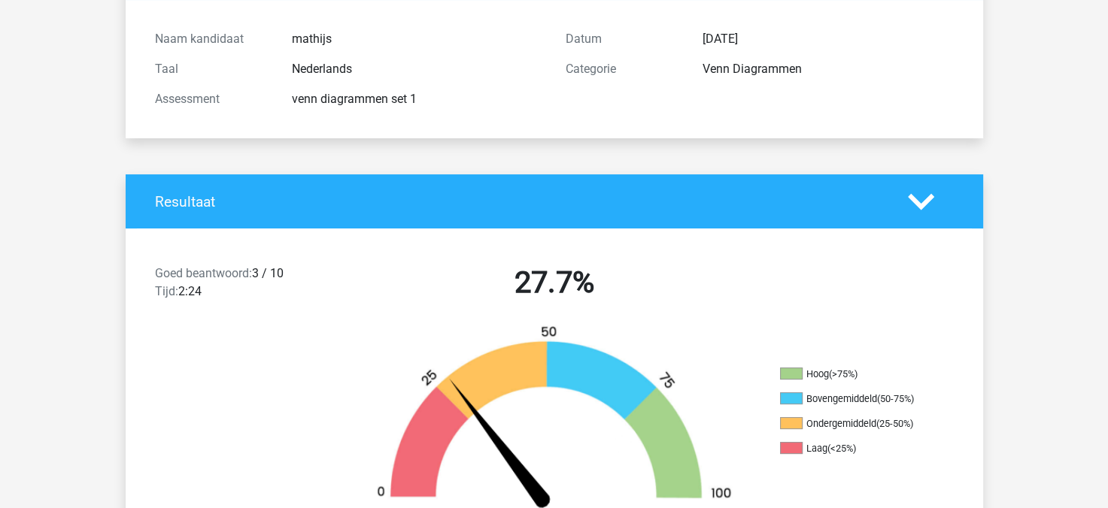
scroll to position [0, 0]
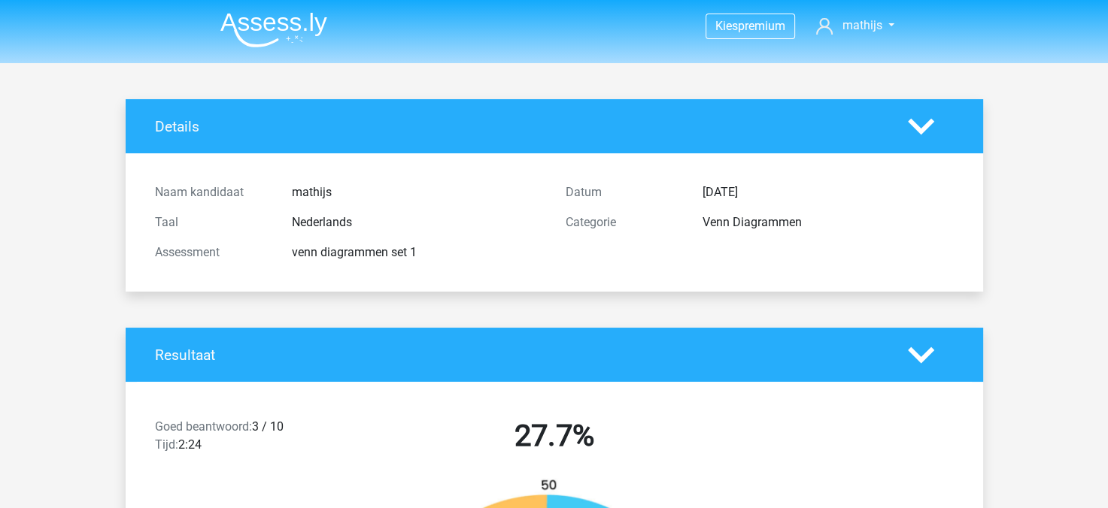
click at [262, 24] on img at bounding box center [273, 29] width 107 height 35
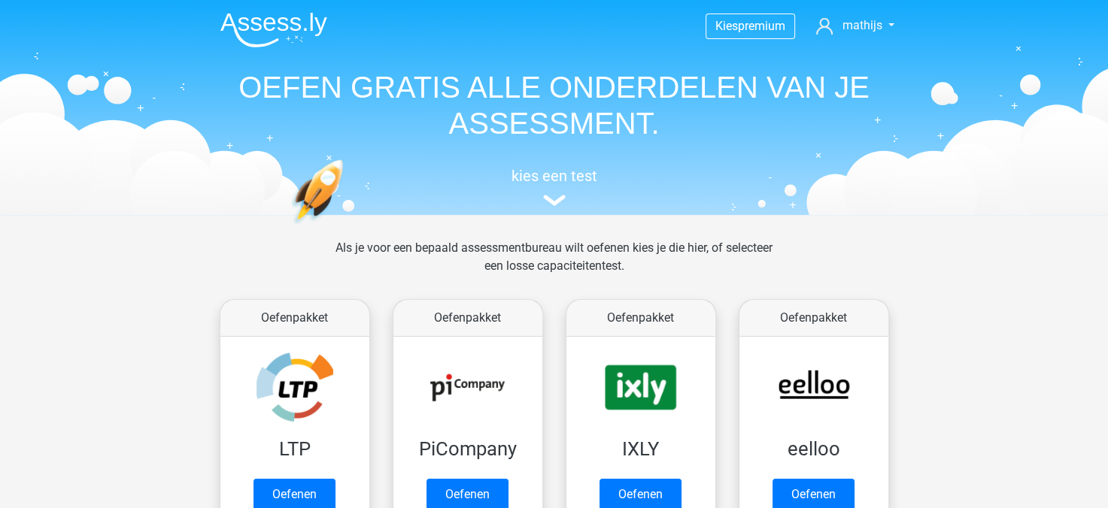
drag, startPoint x: 584, startPoint y: 304, endPoint x: 553, endPoint y: 295, distance: 32.1
click at [553, 295] on div "Oefenpakket LTP Oefenen Oefenpakket PiCompany Oefenen Oefenpakket IXLY Oefenen …" at bounding box center [554, 411] width 692 height 236
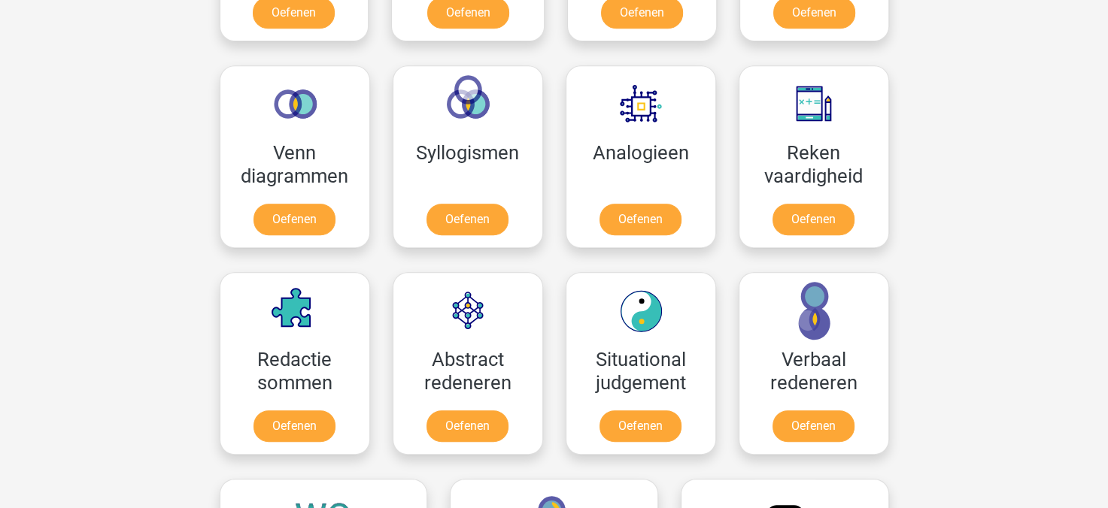
scroll to position [848, 0]
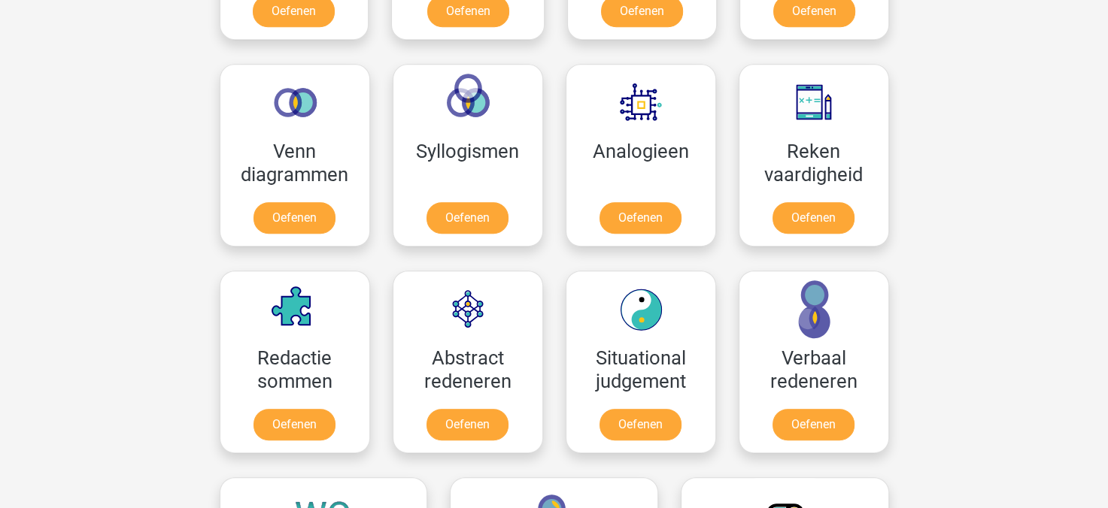
click at [948, 220] on div "Kies premium mathijs mathij.f.de.groot@gmail.com" at bounding box center [554, 344] width 1108 height 2385
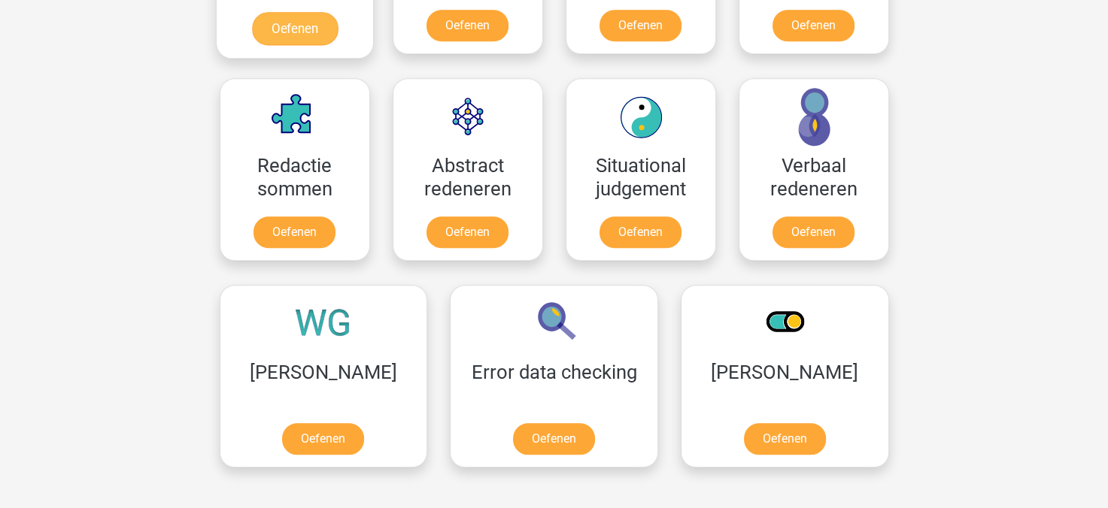
scroll to position [1040, 0]
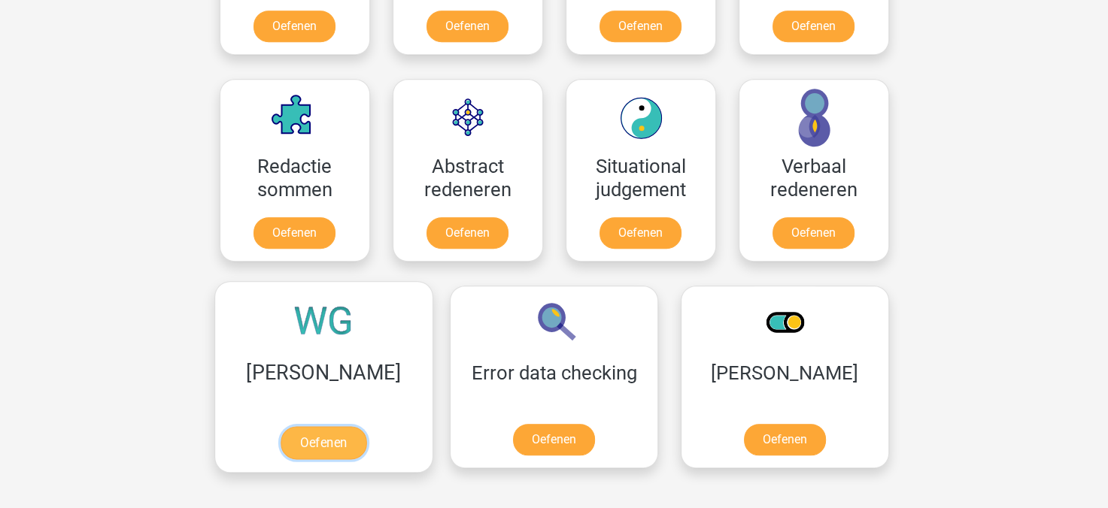
click at [297, 434] on link "Oefenen" at bounding box center [324, 442] width 86 height 33
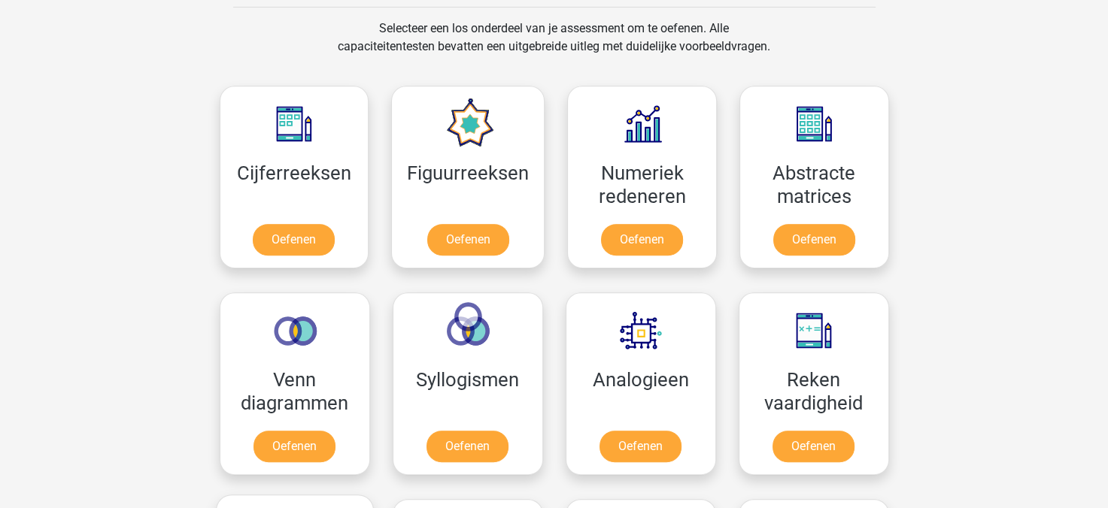
scroll to position [618, 0]
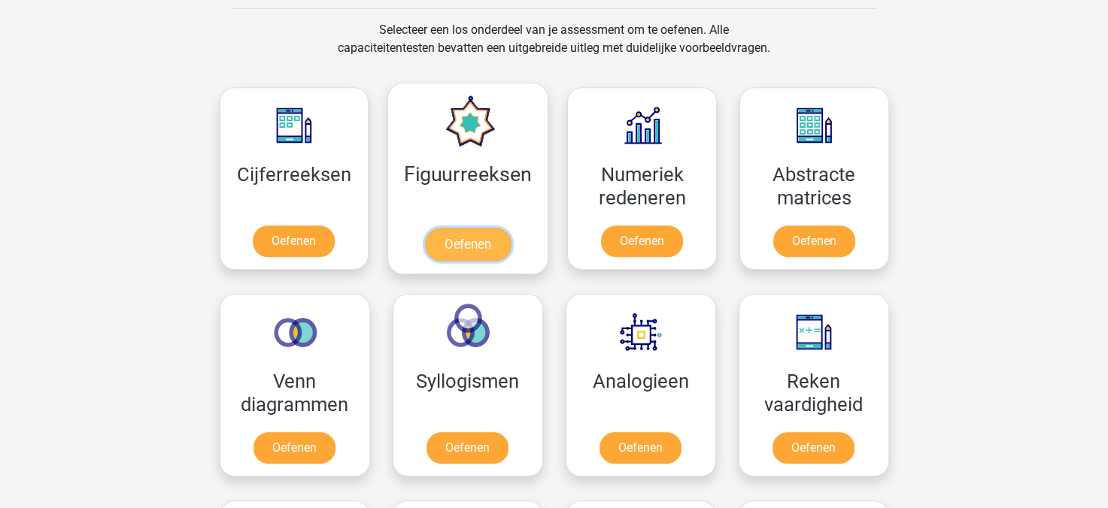
click at [456, 238] on link "Oefenen" at bounding box center [468, 244] width 86 height 33
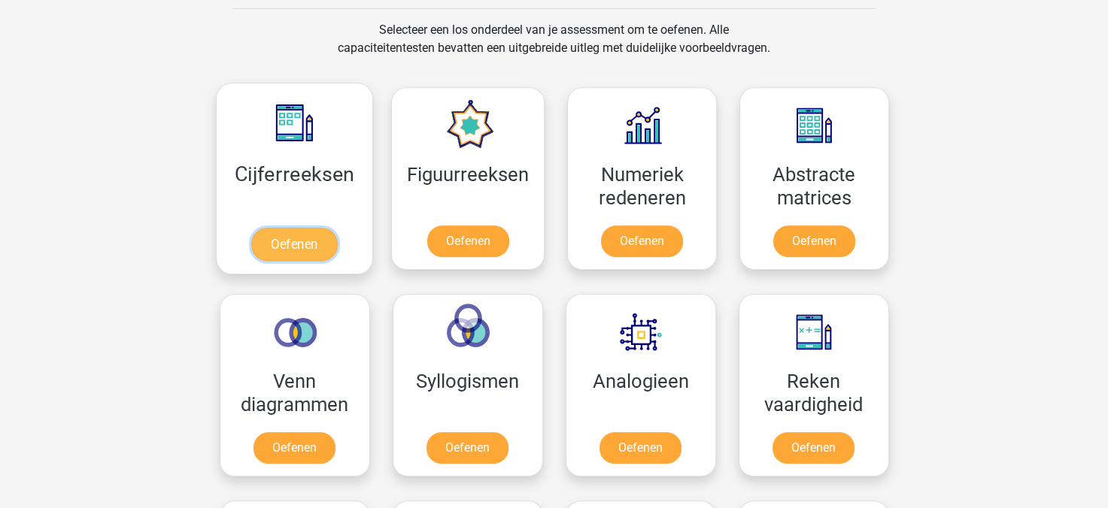
click at [293, 247] on link "Oefenen" at bounding box center [294, 244] width 86 height 33
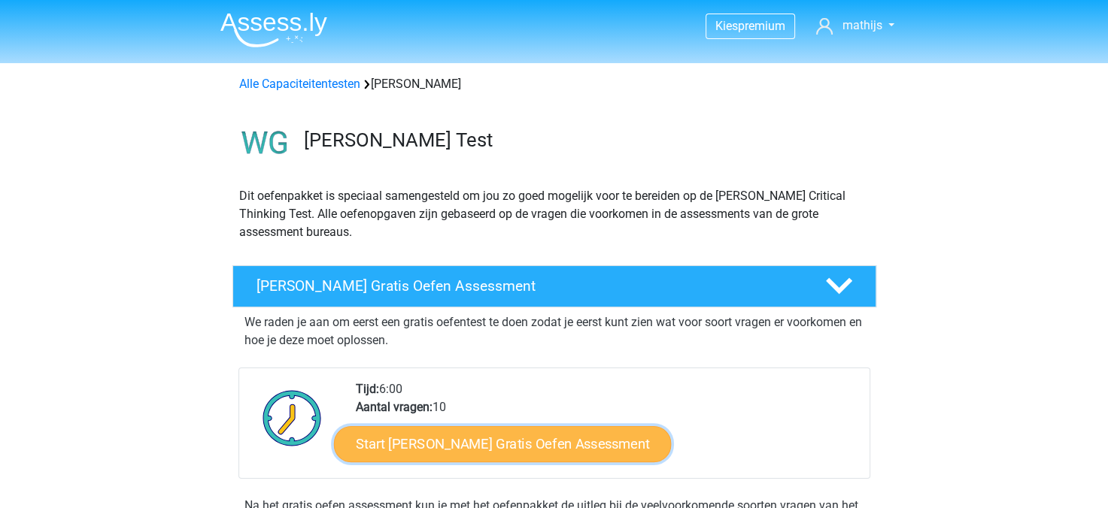
click at [469, 457] on link "Start Watson Glaser Gratis Oefen Assessment" at bounding box center [503, 444] width 338 height 36
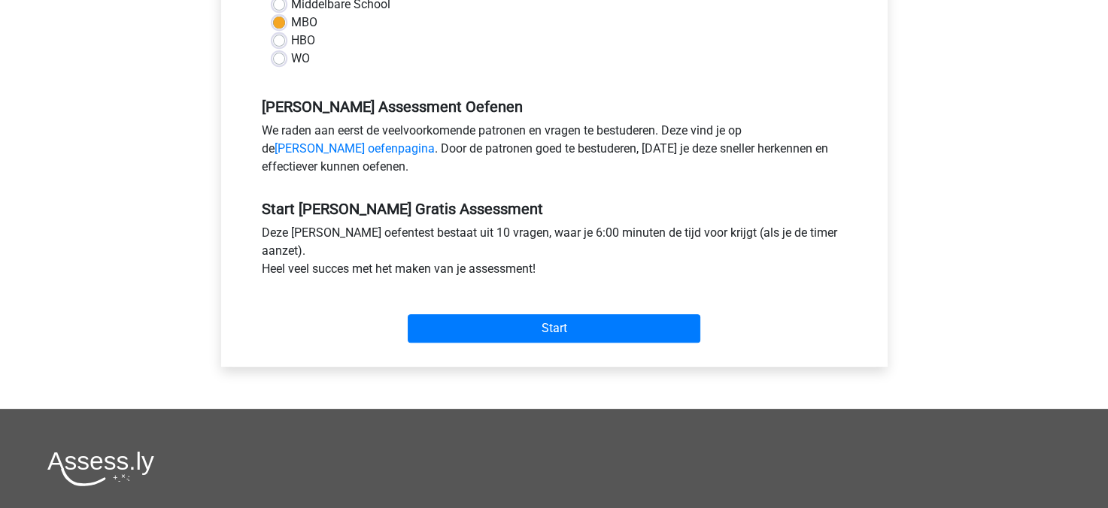
scroll to position [387, 0]
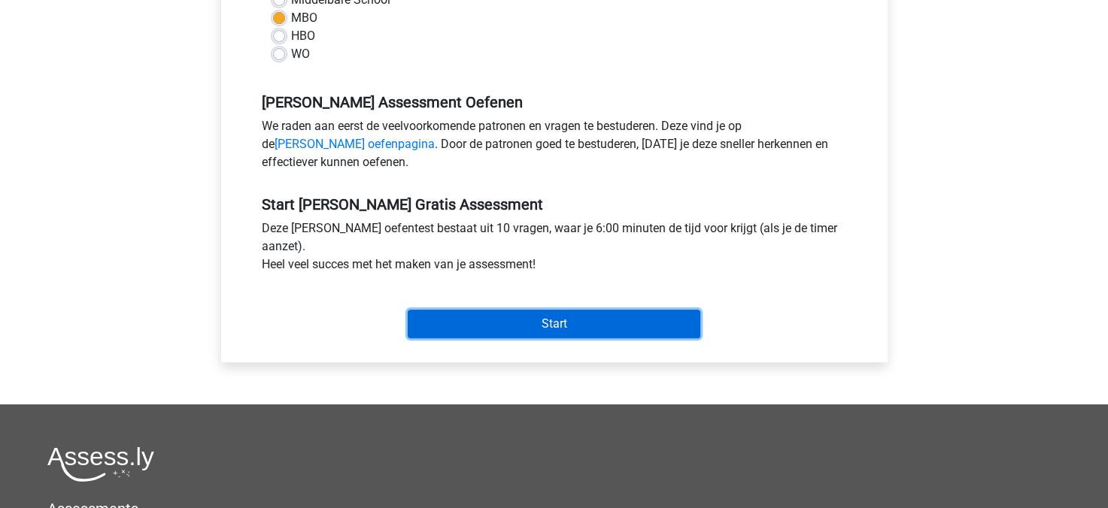
click at [463, 314] on input "Start" at bounding box center [554, 324] width 293 height 29
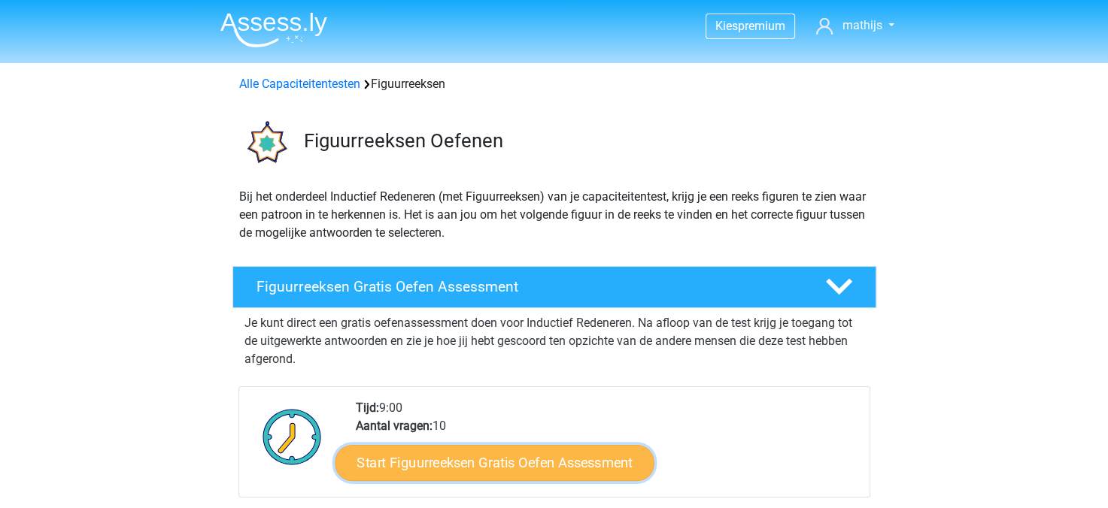
click at [475, 454] on link "Start Figuurreeksen Gratis Oefen Assessment" at bounding box center [494, 462] width 319 height 36
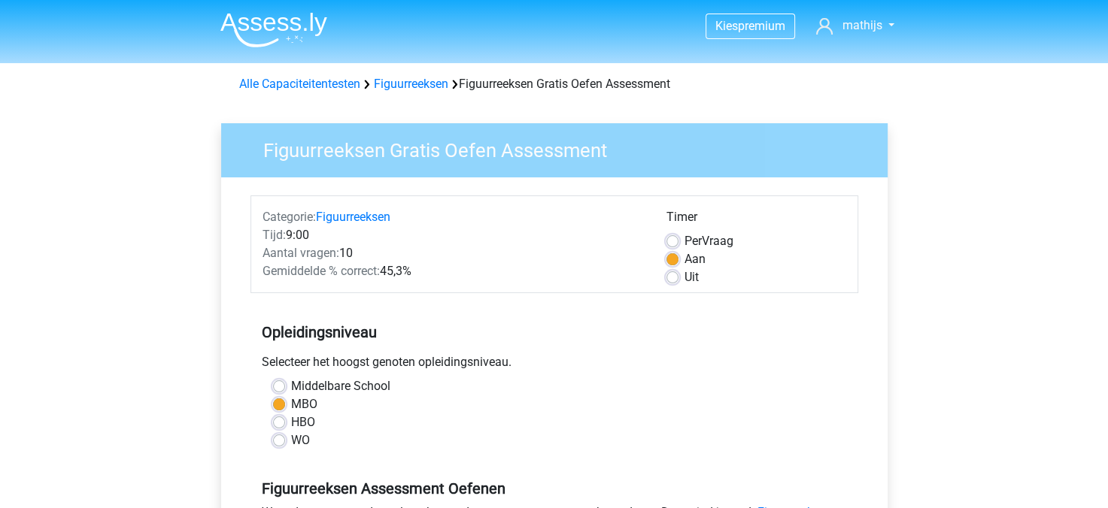
click at [475, 454] on div "Middelbare School MBO HBO WO" at bounding box center [554, 420] width 608 height 84
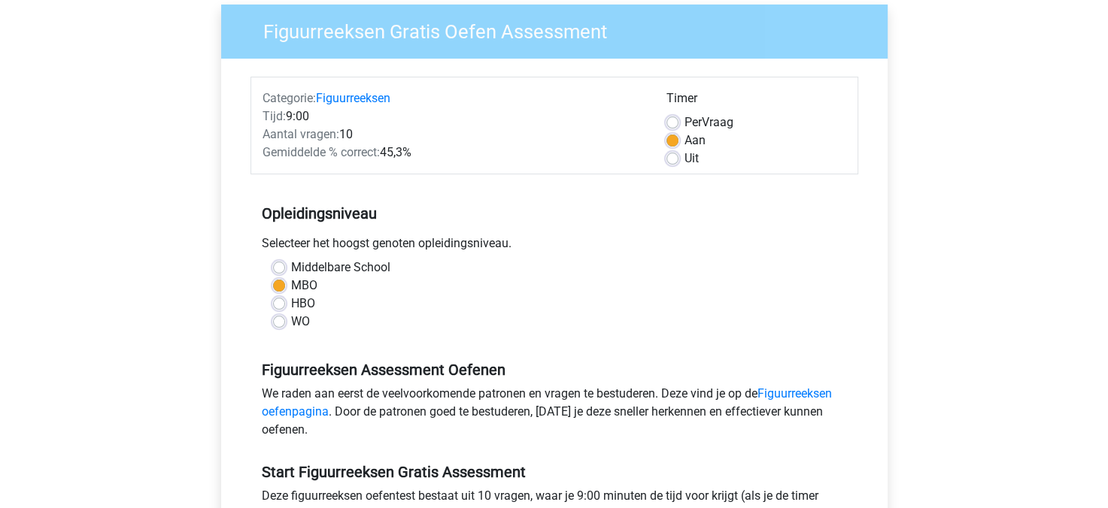
scroll to position [120, 0]
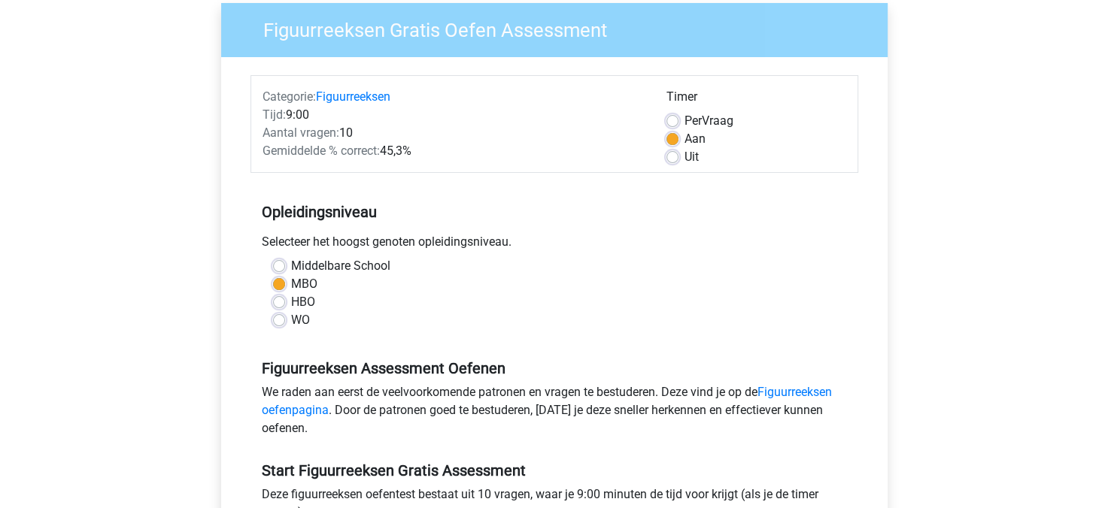
click at [348, 258] on label "Middelbare School" at bounding box center [340, 266] width 99 height 18
click at [285, 258] on input "Middelbare School" at bounding box center [279, 264] width 12 height 15
radio input "true"
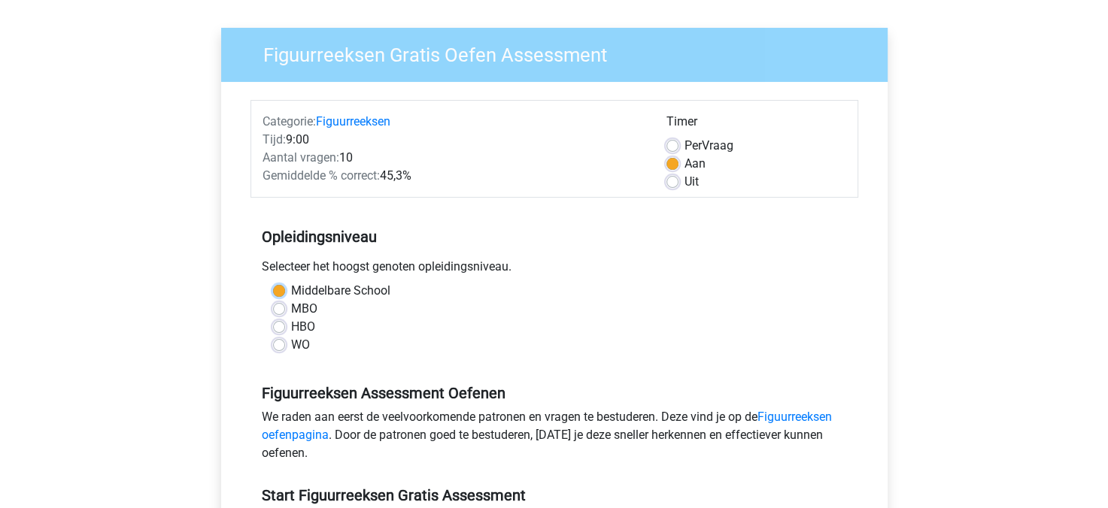
scroll to position [96, 0]
click at [298, 344] on label "WO" at bounding box center [300, 344] width 19 height 18
click at [285, 344] on input "WO" at bounding box center [279, 342] width 12 height 15
radio input "true"
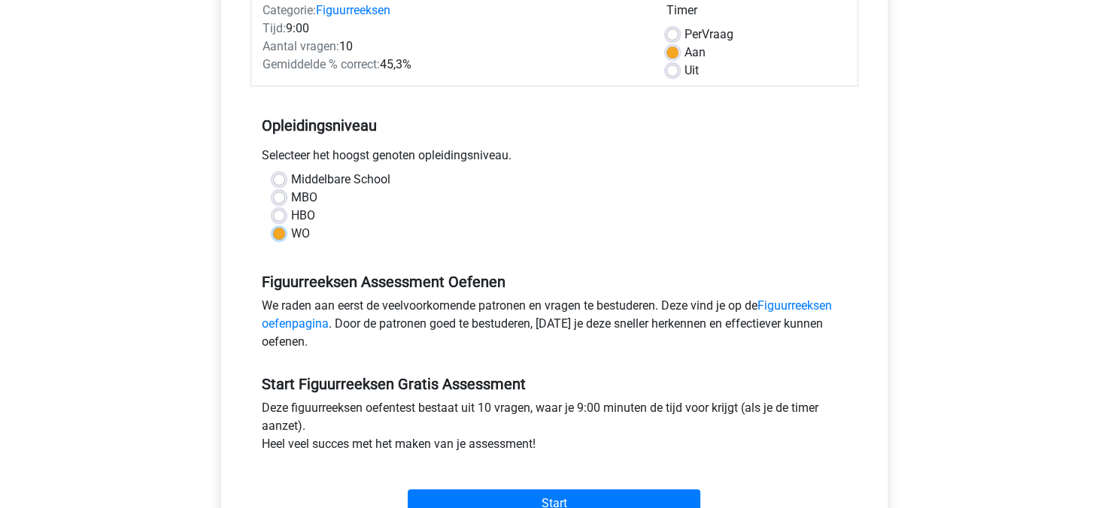
scroll to position [208, 0]
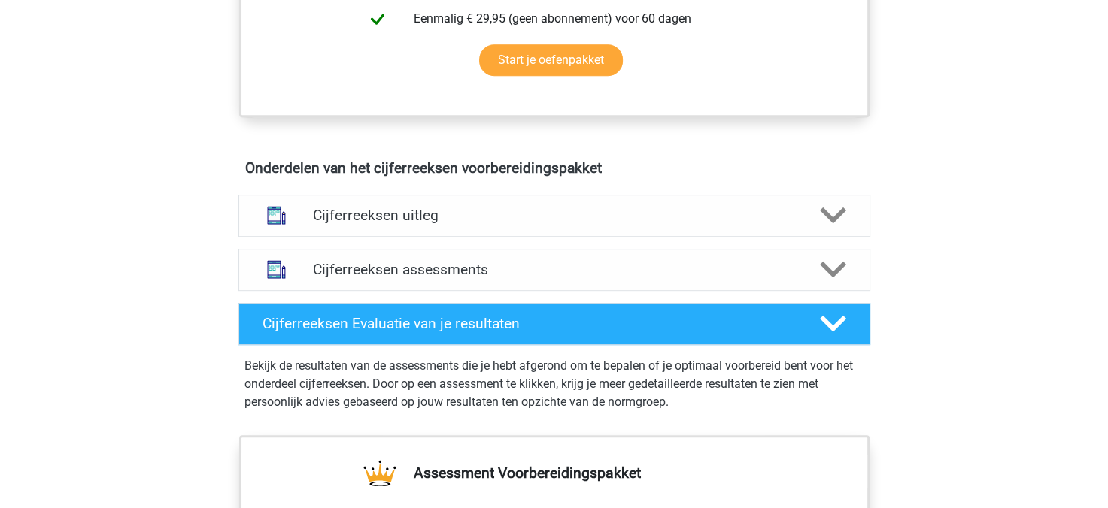
scroll to position [757, 0]
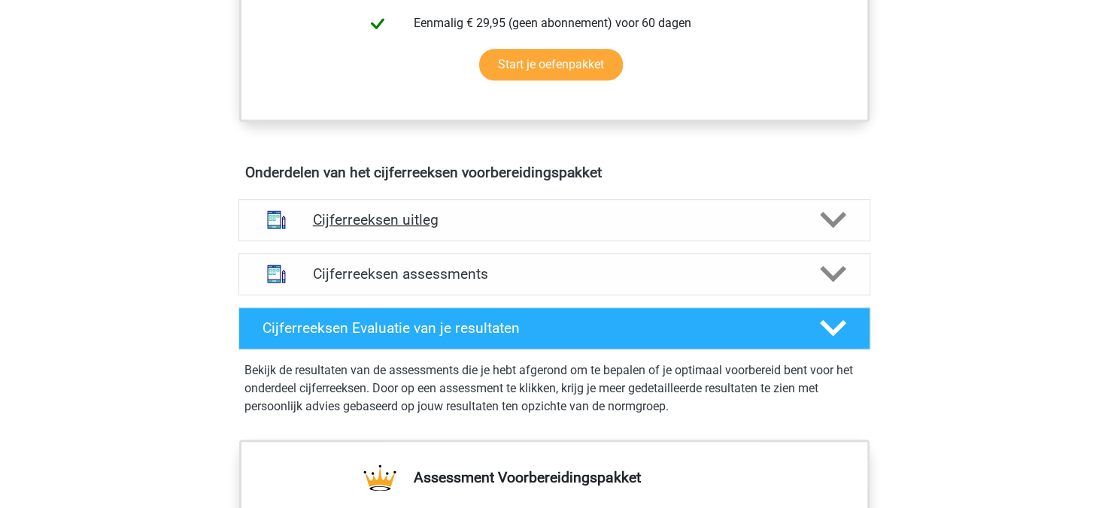
click at [414, 229] on h4 "Cijferreeksen uitleg" at bounding box center [554, 219] width 483 height 17
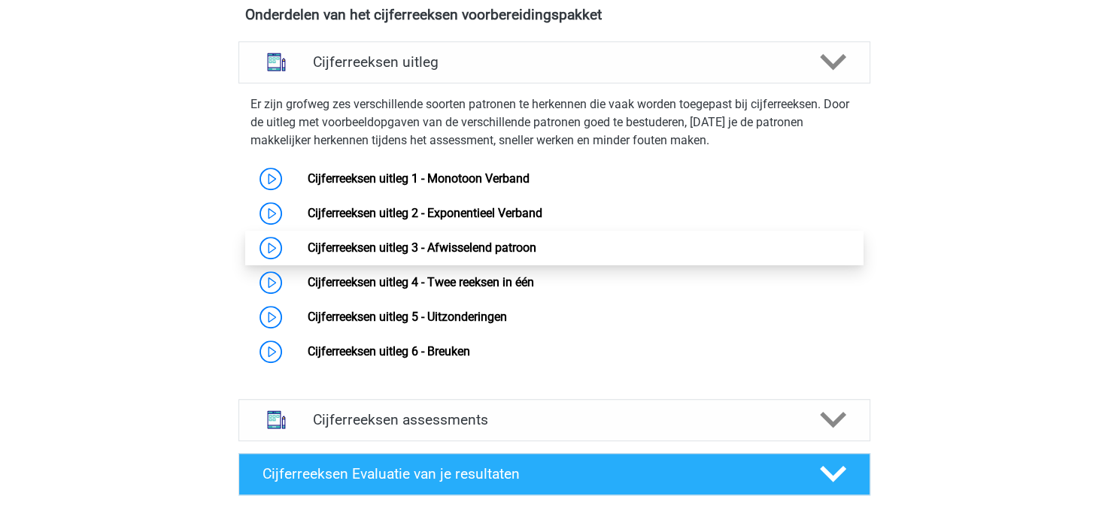
scroll to position [917, 0]
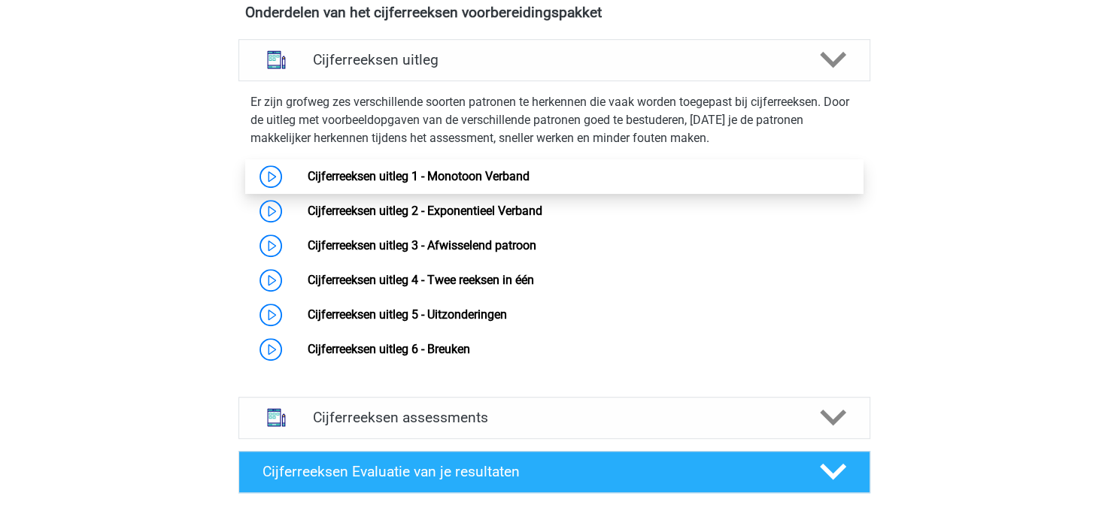
click at [475, 183] on link "Cijferreeksen uitleg 1 - Monotoon Verband" at bounding box center [419, 176] width 222 height 14
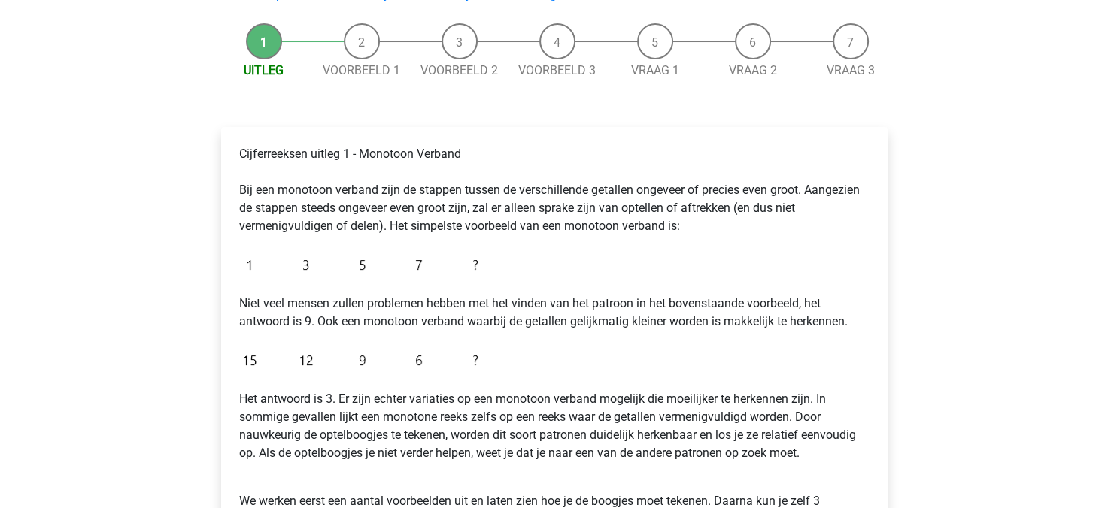
scroll to position [132, 0]
click at [357, 68] on link "Voorbeeld 1" at bounding box center [361, 69] width 77 height 14
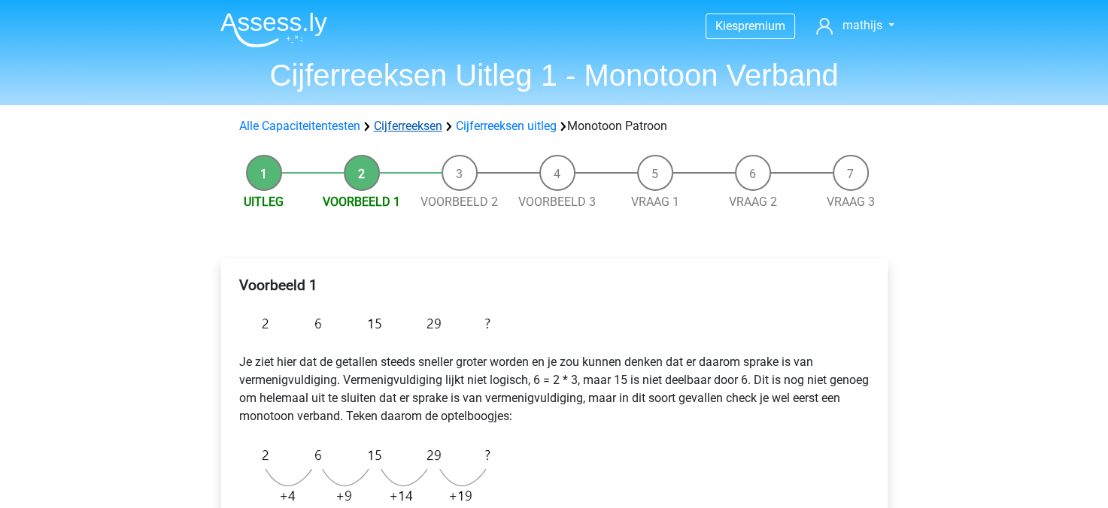
click at [414, 127] on link "Cijferreeksen" at bounding box center [408, 126] width 68 height 14
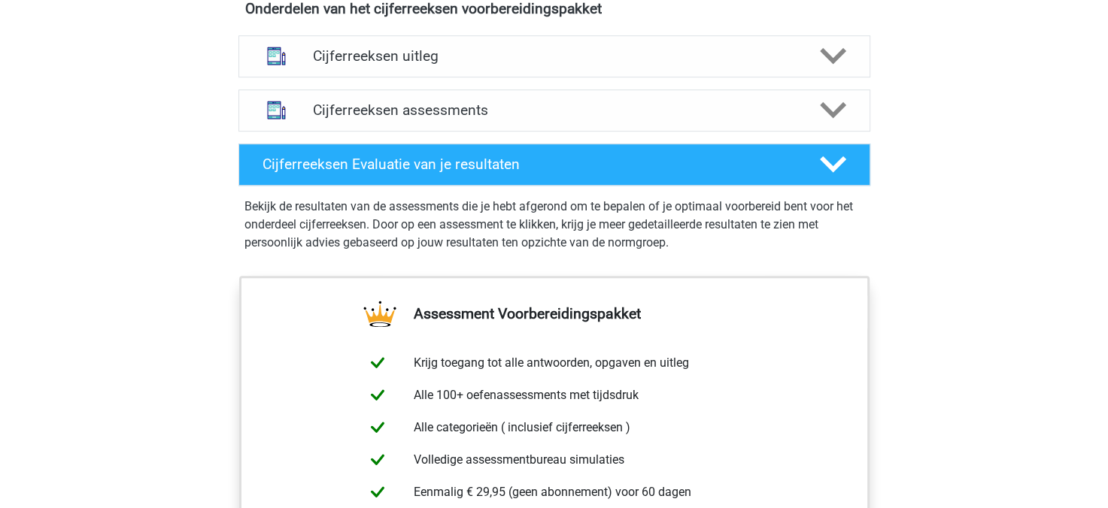
scroll to position [917, 0]
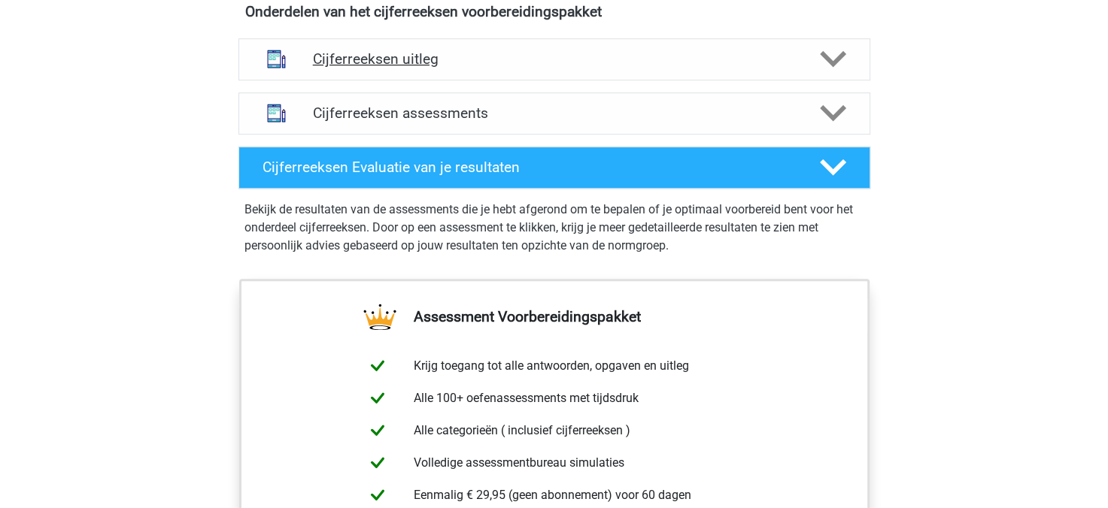
click at [385, 68] on h4 "Cijferreeksen uitleg" at bounding box center [554, 58] width 483 height 17
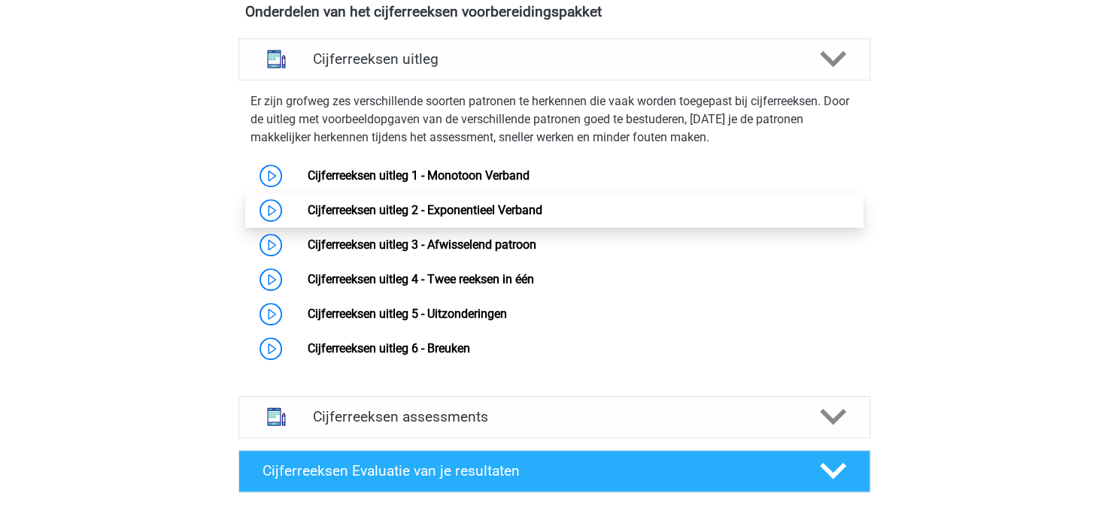
click at [514, 217] on link "Cijferreeksen uitleg 2 - Exponentieel Verband" at bounding box center [425, 210] width 235 height 14
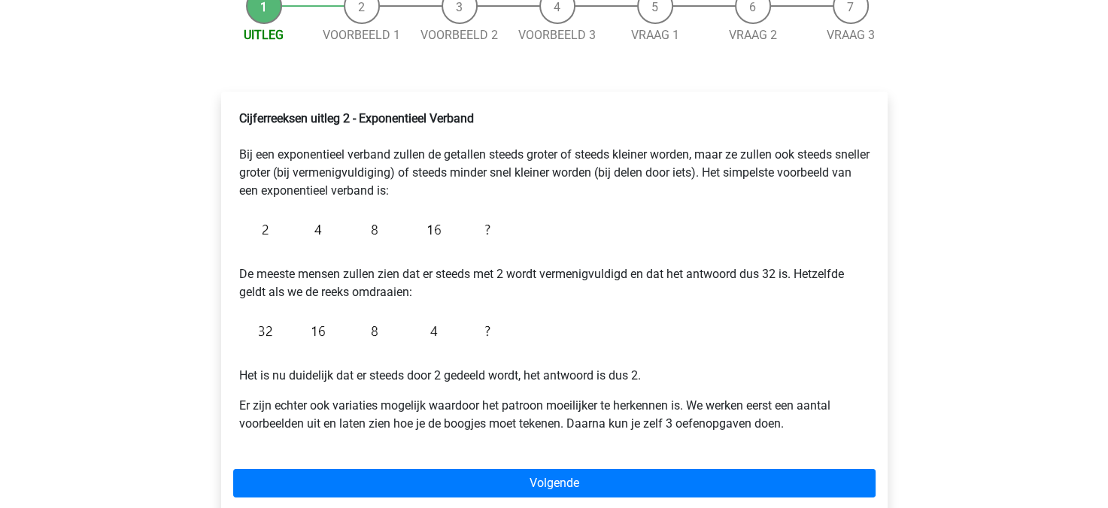
scroll to position [174, 0]
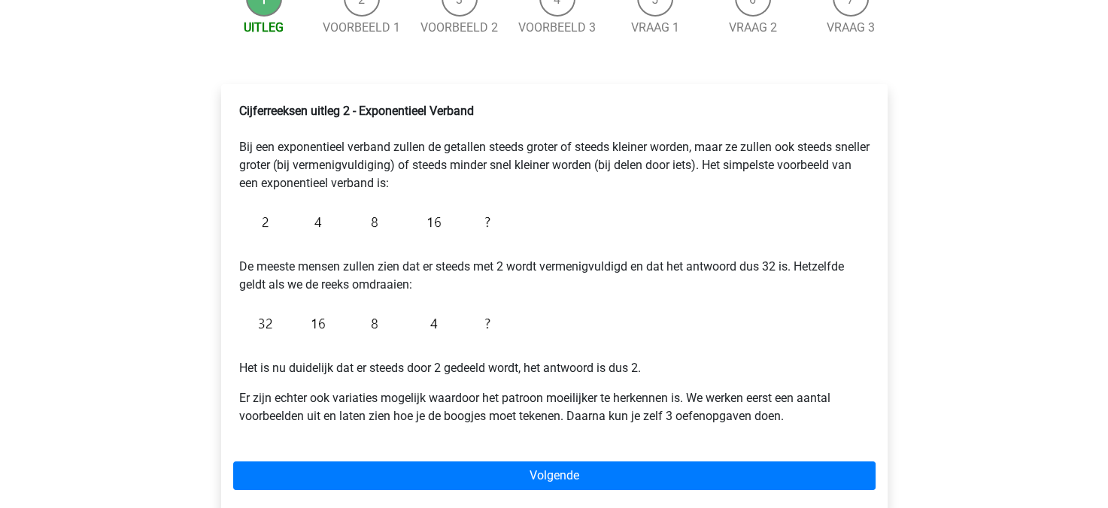
click at [804, 226] on div "Cijferreeksen uitleg 2 - Exponentieel Verband Bij een exponentieel verband zull…" at bounding box center [554, 269] width 642 height 347
click at [661, 25] on link "Vraag 1" at bounding box center [655, 27] width 48 height 14
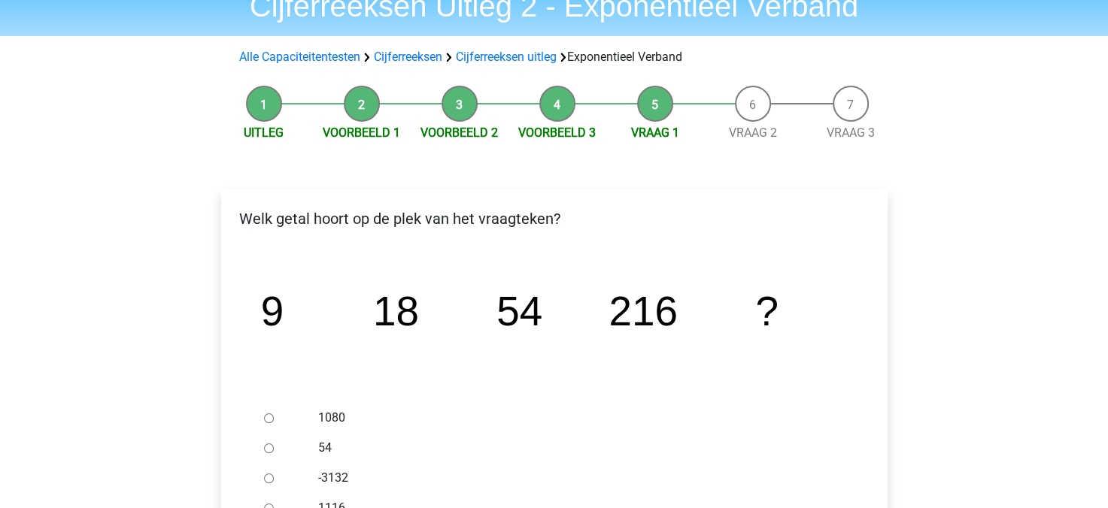
scroll to position [60, 0]
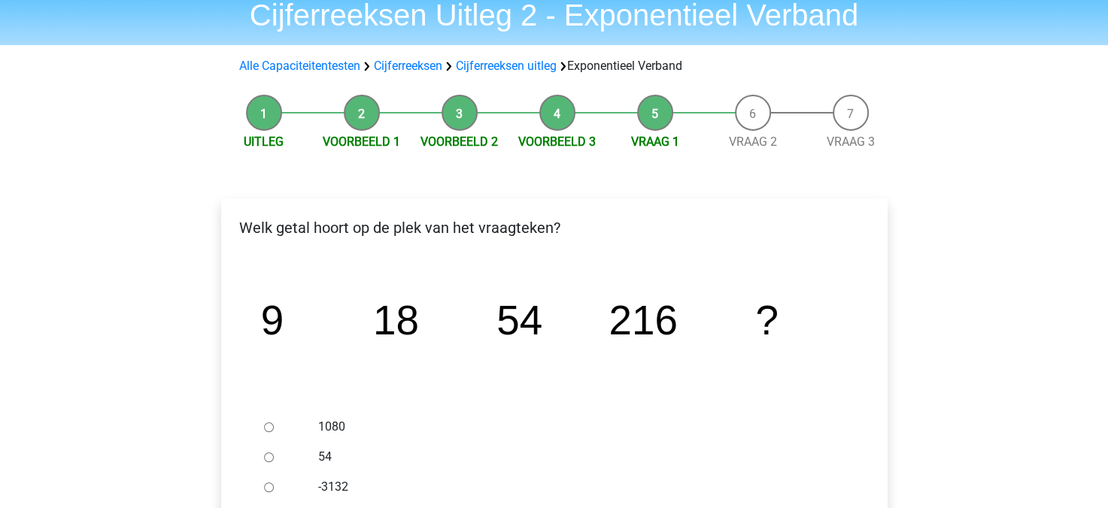
click at [367, 133] on span "Voorbeeld 1" at bounding box center [362, 142] width 98 height 18
click at [370, 153] on div "Uitleg Voorbeeld 1 Voorbeeld 2 Voorbeeld 3 Vraag 1 Vraag 2 Vraag 3 Welk getal h…" at bounding box center [554, 396] width 714 height 619
click at [372, 147] on link "Voorbeeld 1" at bounding box center [361, 142] width 77 height 14
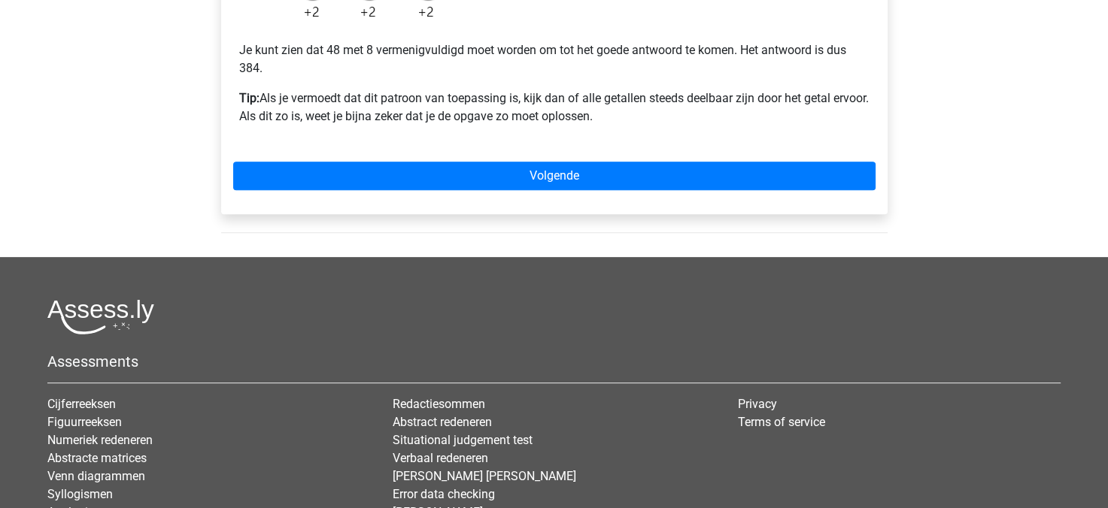
scroll to position [537, 0]
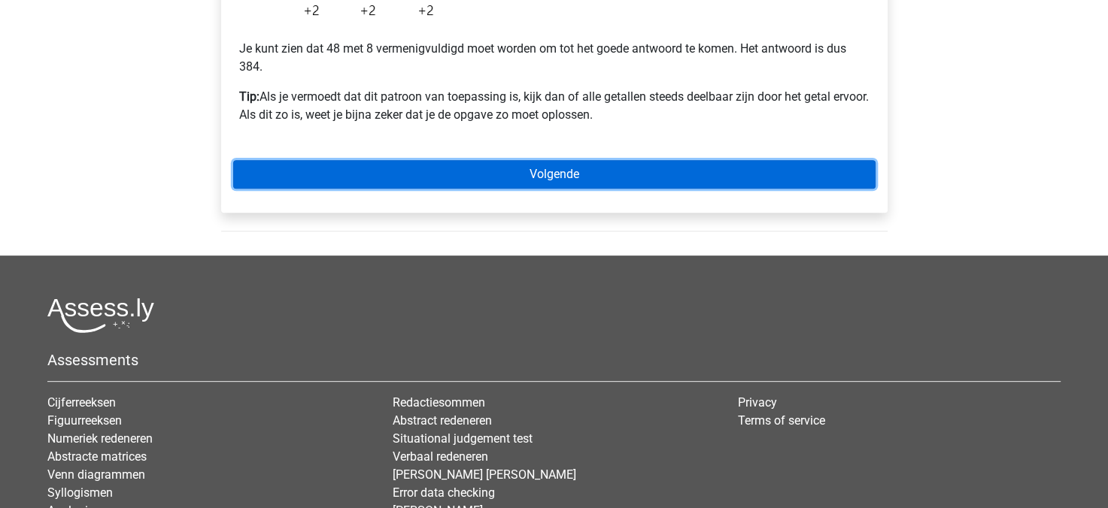
click at [312, 174] on link "Volgende" at bounding box center [554, 174] width 642 height 29
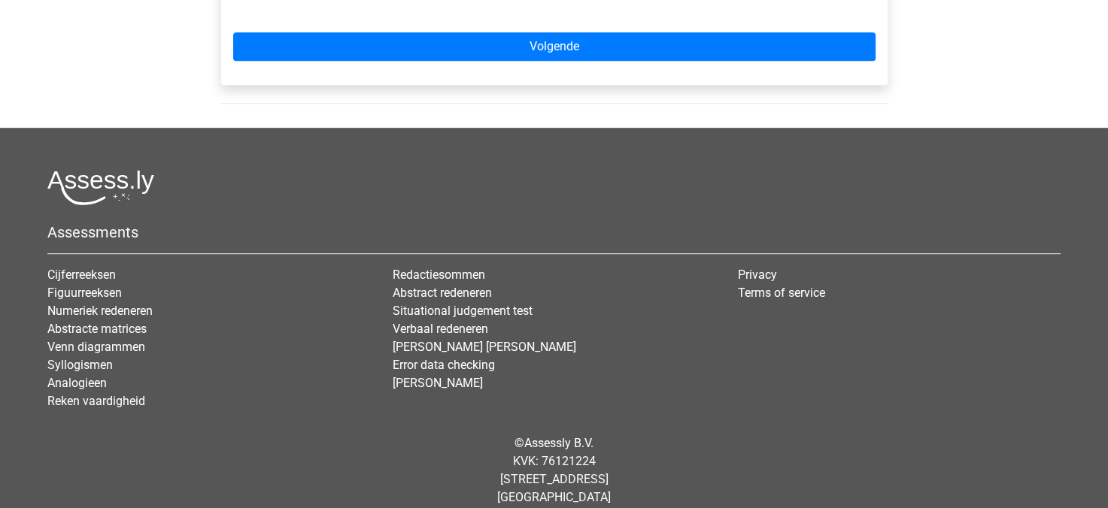
scroll to position [293, 0]
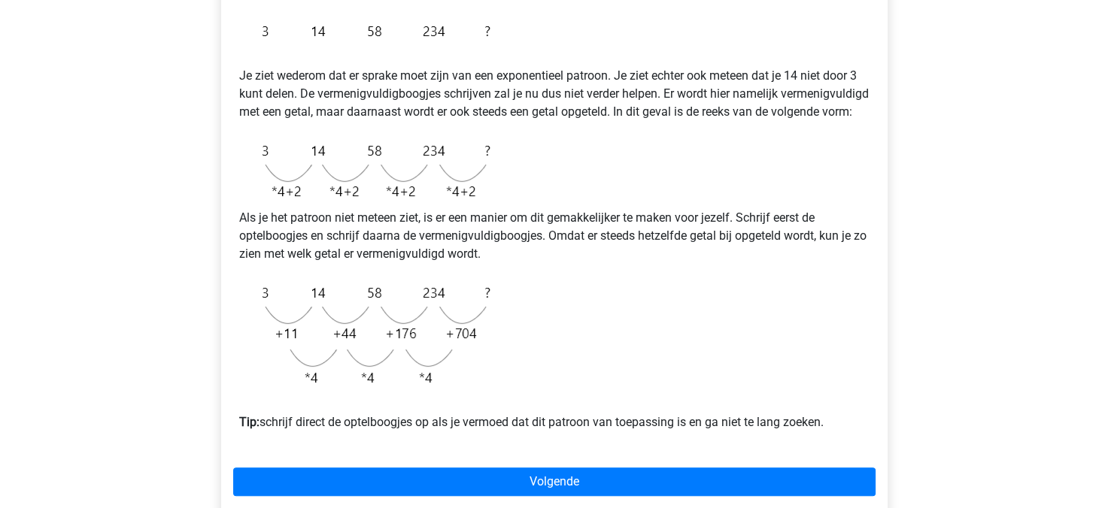
click at [711, 340] on div "Voorbeeld 2 Je ziet wederom dat er sprake moet zijn van een exponentieel patroo…" at bounding box center [554, 213] width 642 height 472
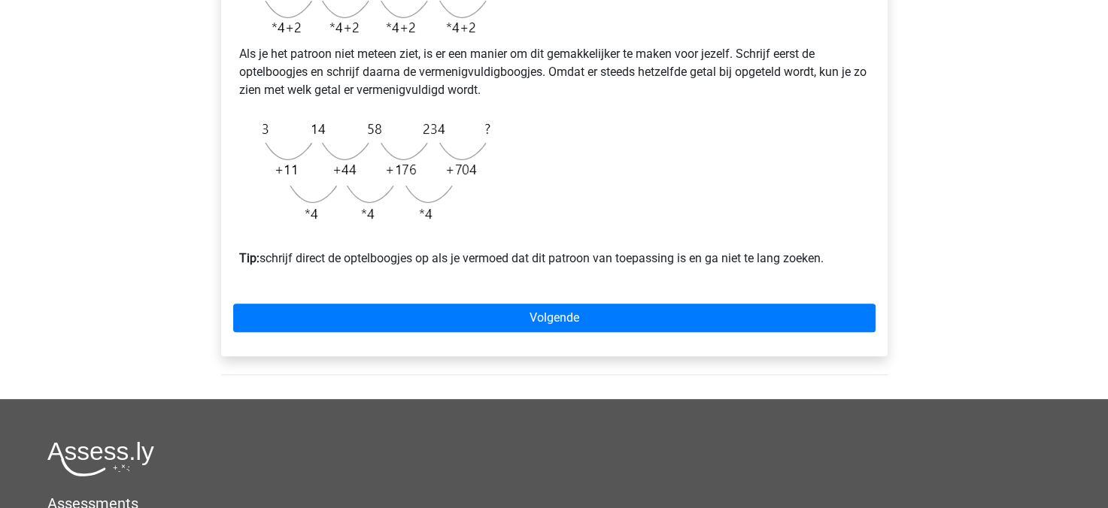
scroll to position [463, 0]
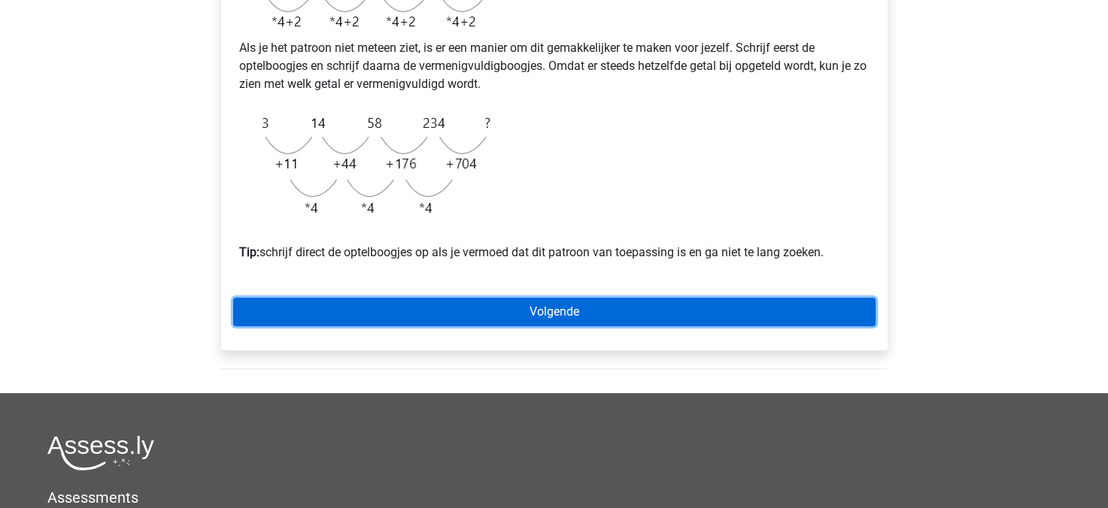
click at [441, 326] on link "Volgende" at bounding box center [554, 312] width 642 height 29
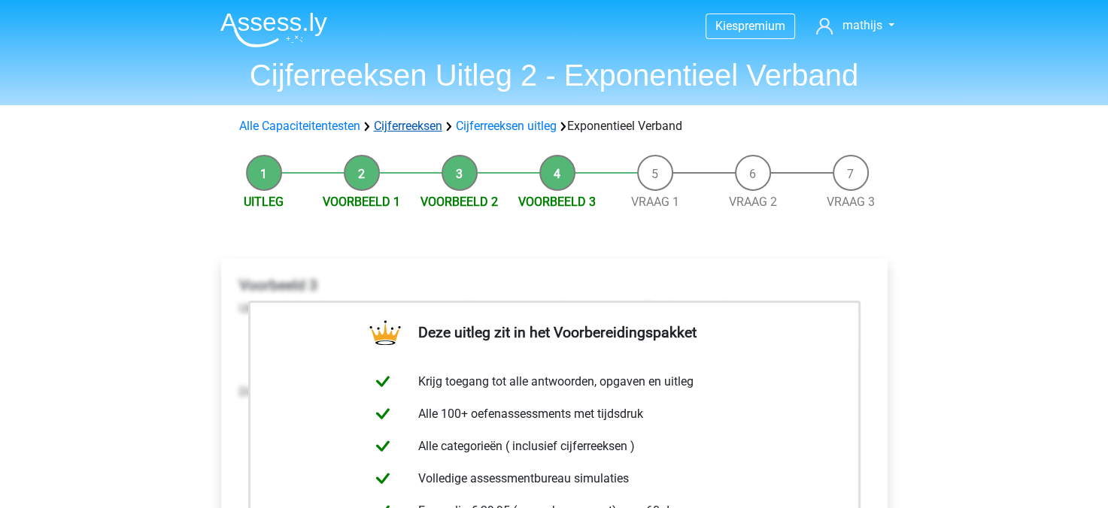
click at [399, 119] on link "Cijferreeksen" at bounding box center [408, 126] width 68 height 14
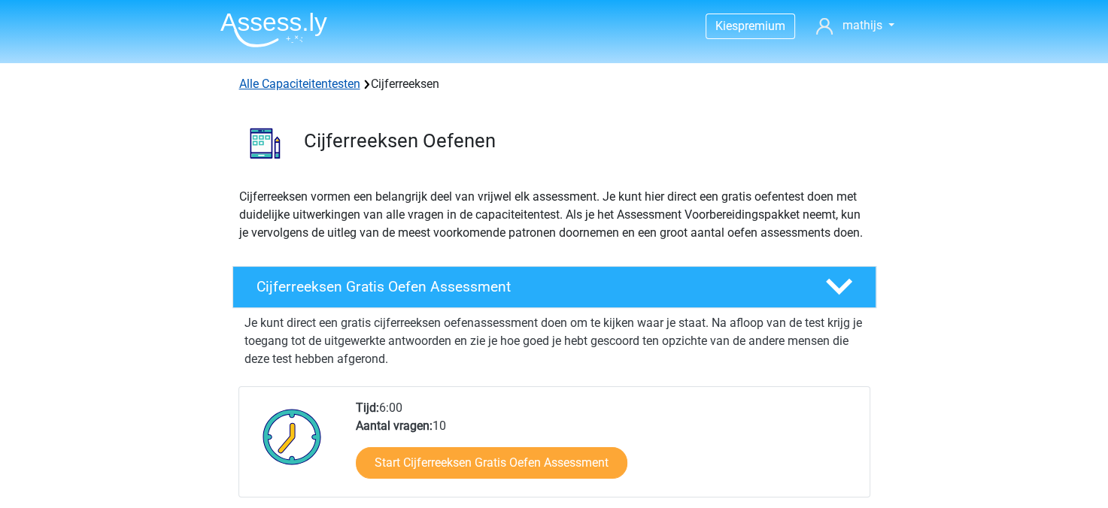
click at [345, 88] on link "Alle Capaciteitentesten" at bounding box center [299, 84] width 121 height 14
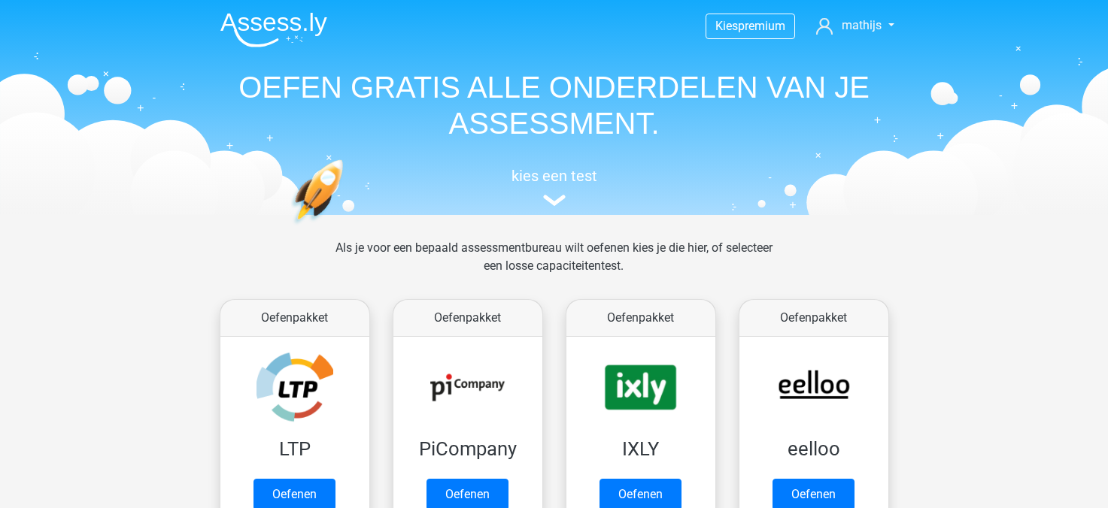
scroll to position [638, 0]
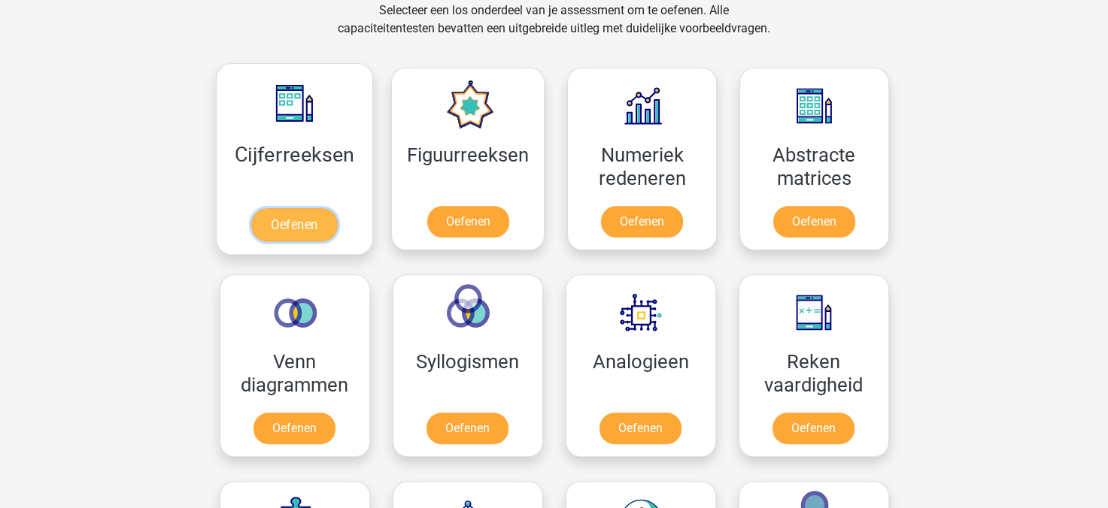
click at [321, 217] on link "Oefenen" at bounding box center [294, 224] width 86 height 33
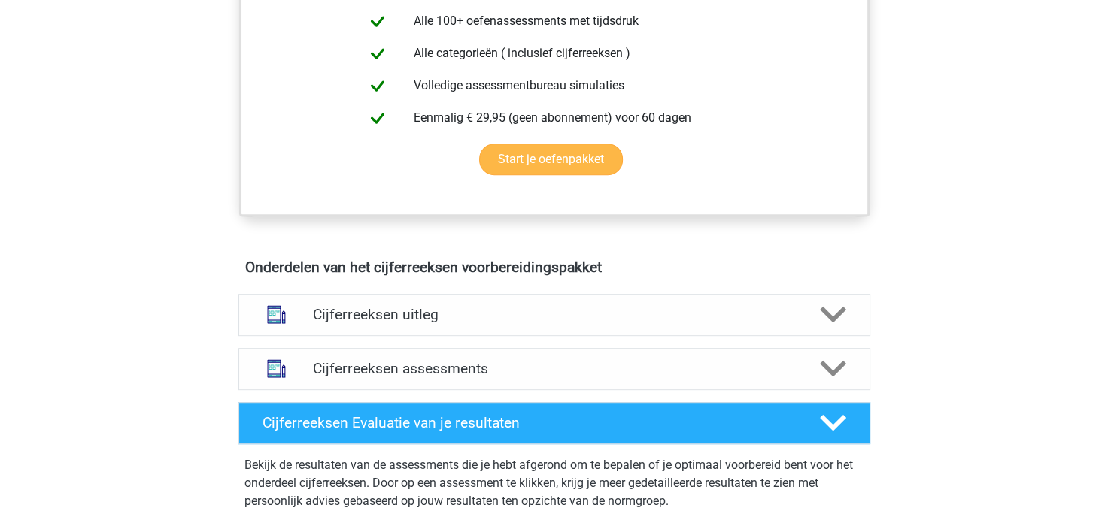
scroll to position [664, 0]
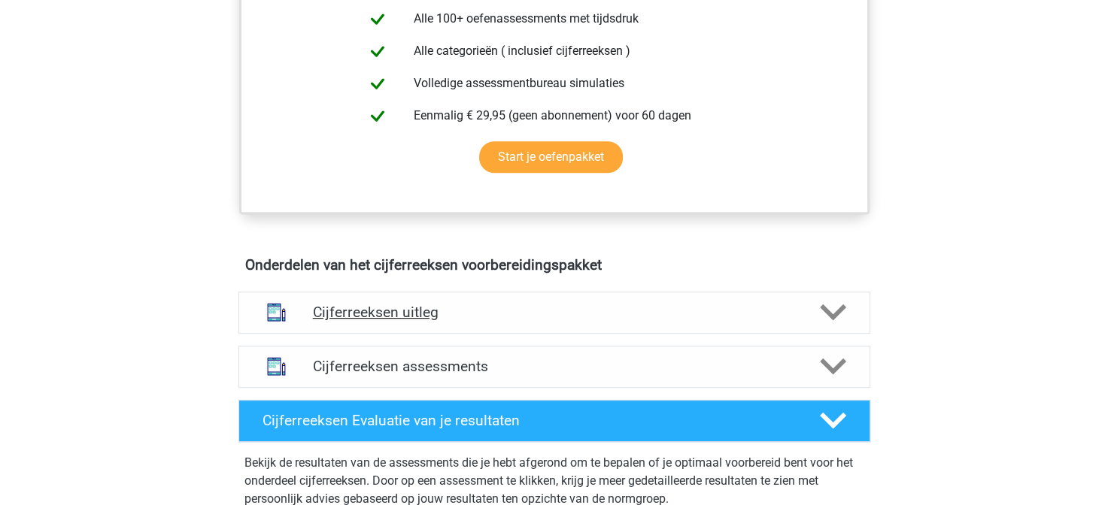
click at [419, 321] on h4 "Cijferreeksen uitleg" at bounding box center [554, 312] width 483 height 17
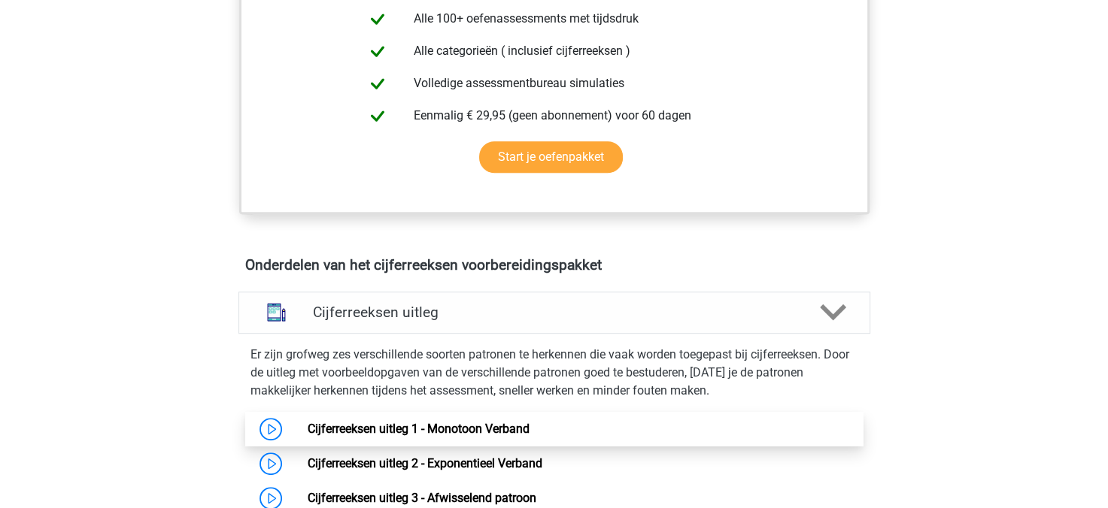
click at [463, 436] on link "Cijferreeksen uitleg 1 - Monotoon Verband" at bounding box center [419, 429] width 222 height 14
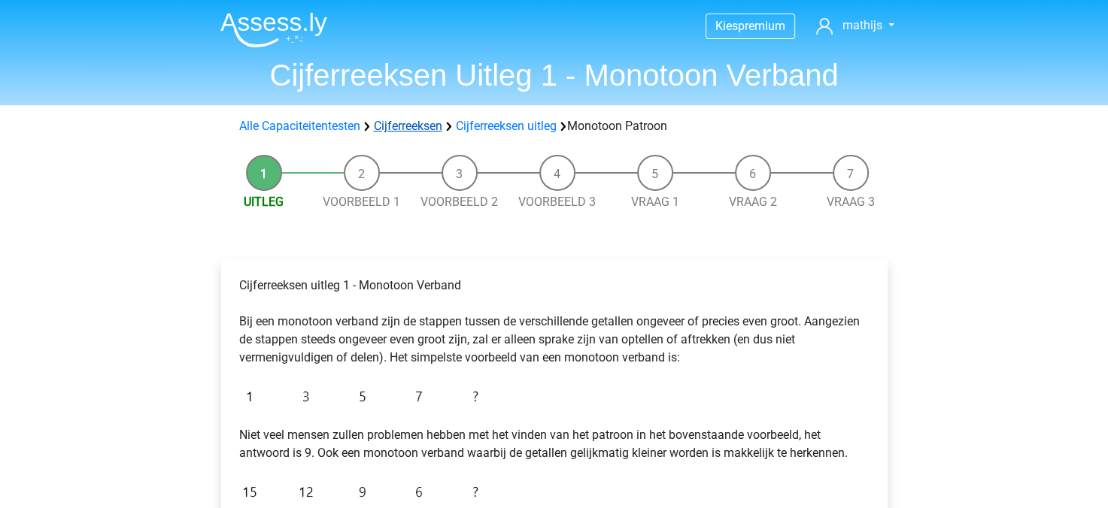
click at [433, 127] on link "Cijferreeksen" at bounding box center [408, 126] width 68 height 14
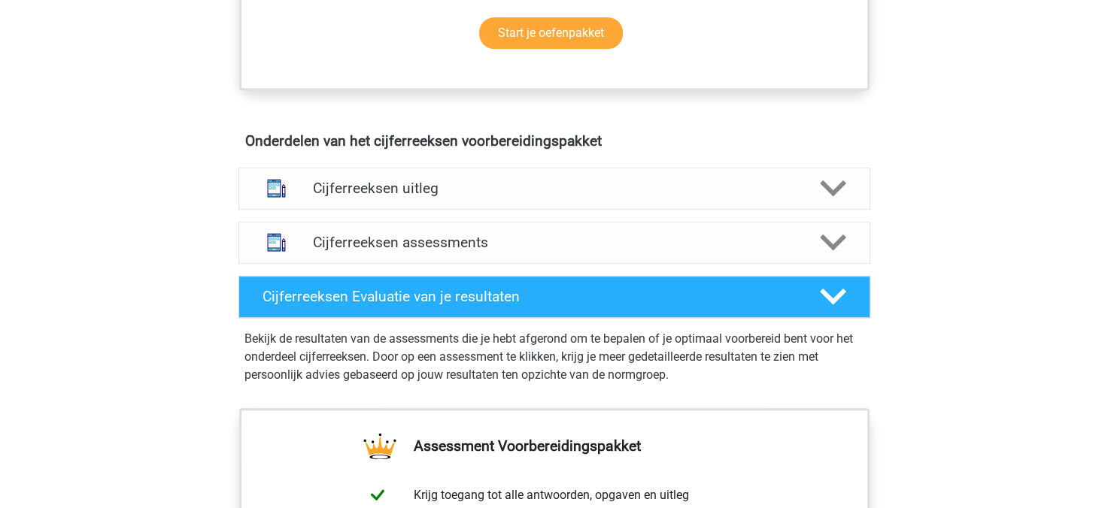
scroll to position [785, 0]
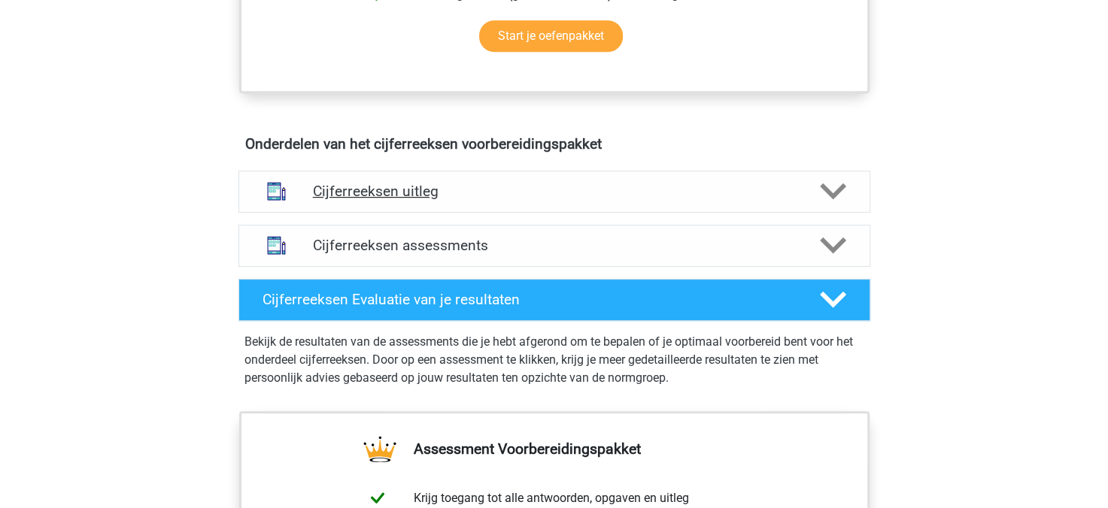
click at [381, 200] on h4 "Cijferreeksen uitleg" at bounding box center [554, 191] width 483 height 17
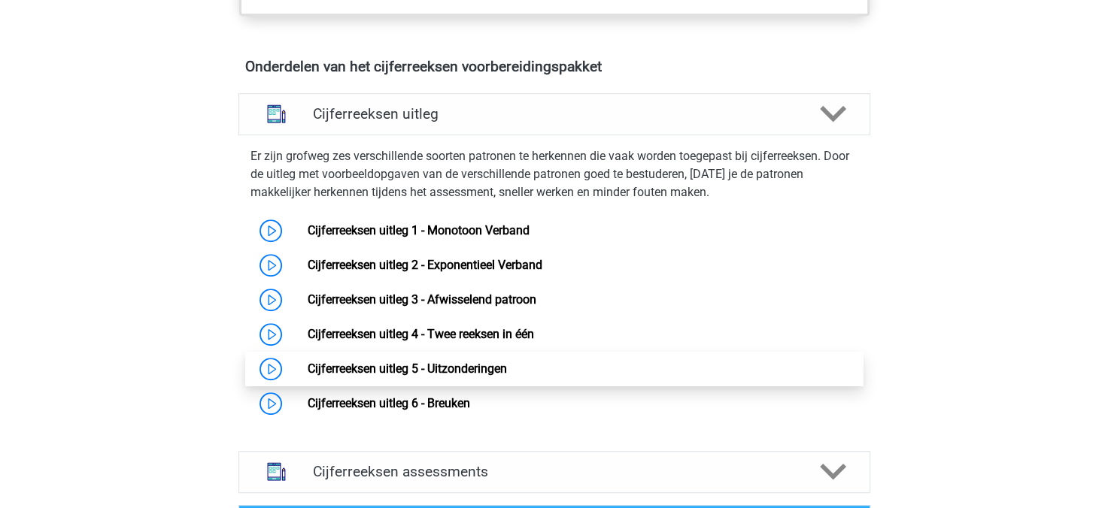
scroll to position [869, 0]
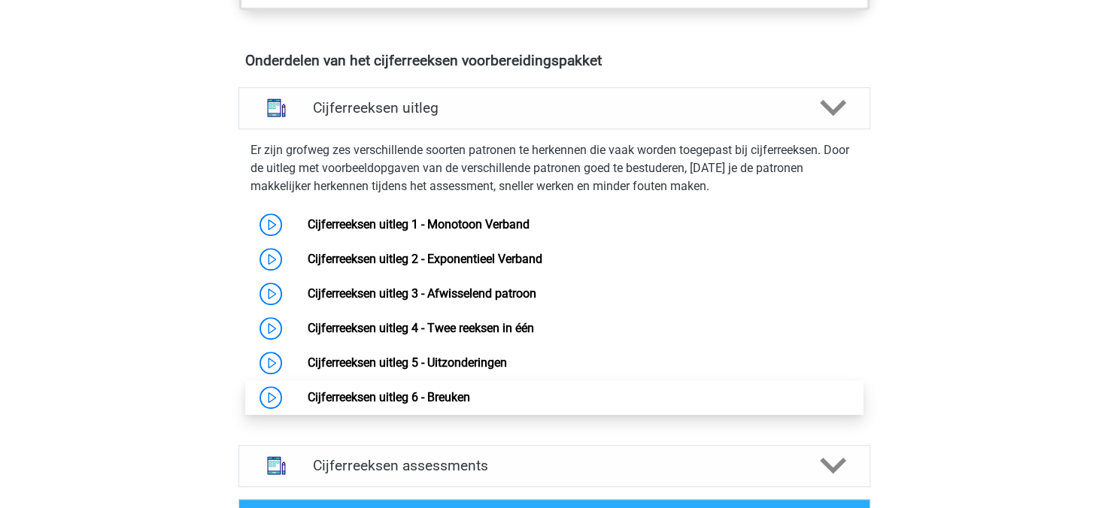
click at [422, 405] on link "Cijferreeksen uitleg 6 - Breuken" at bounding box center [389, 397] width 162 height 14
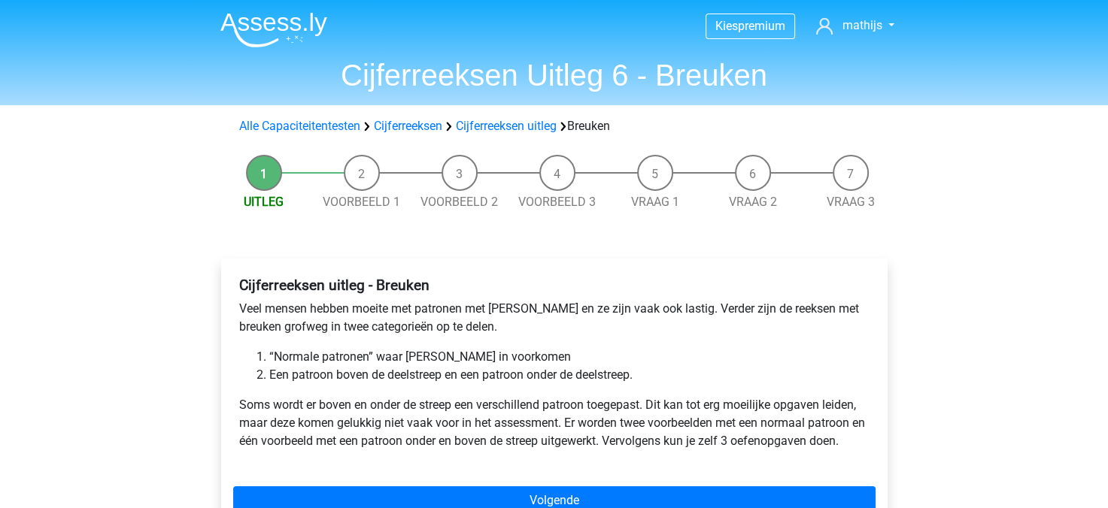
click at [362, 187] on li "Voorbeeld 1" at bounding box center [362, 183] width 98 height 56
click at [365, 213] on div "Uitleg Voorbeeld 1 Voorbeeld 2 Voorbeeld 3 Vraag 1 Vraag 2 Vraag 3 Cijferreekse…" at bounding box center [554, 364] width 714 height 435
click at [365, 205] on link "Voorbeeld 1" at bounding box center [361, 202] width 77 height 14
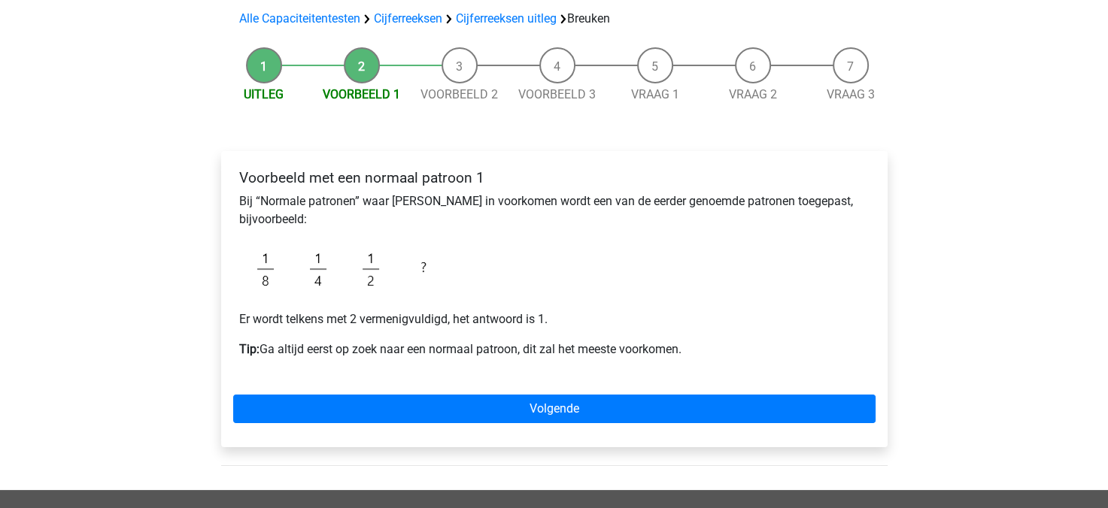
scroll to position [141, 0]
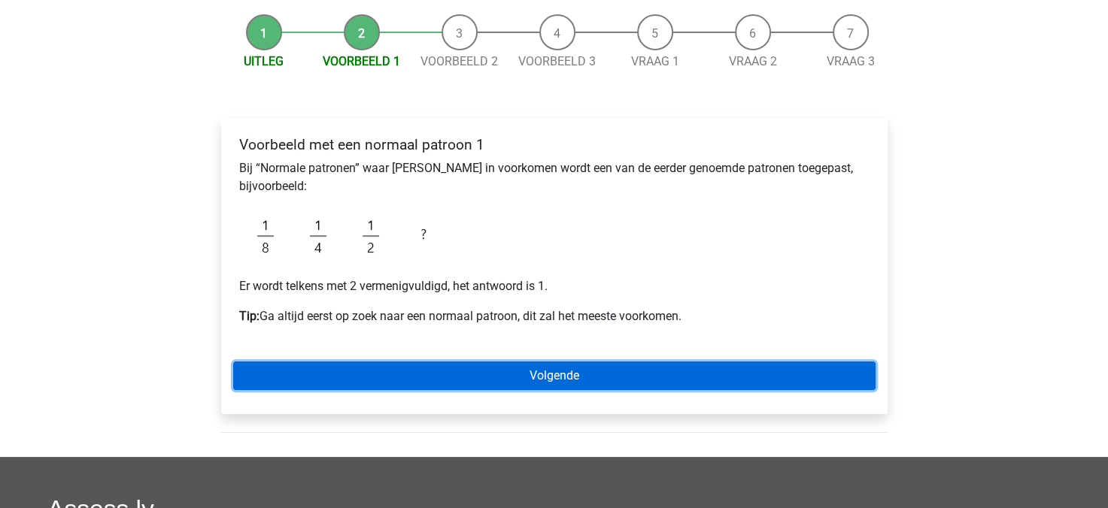
click at [399, 380] on link "Volgende" at bounding box center [554, 376] width 642 height 29
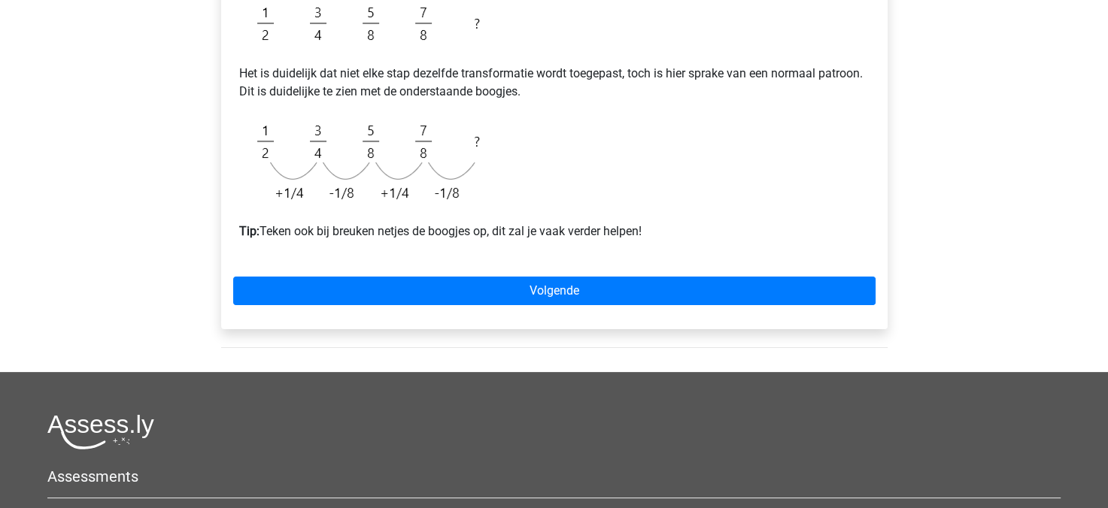
scroll to position [314, 0]
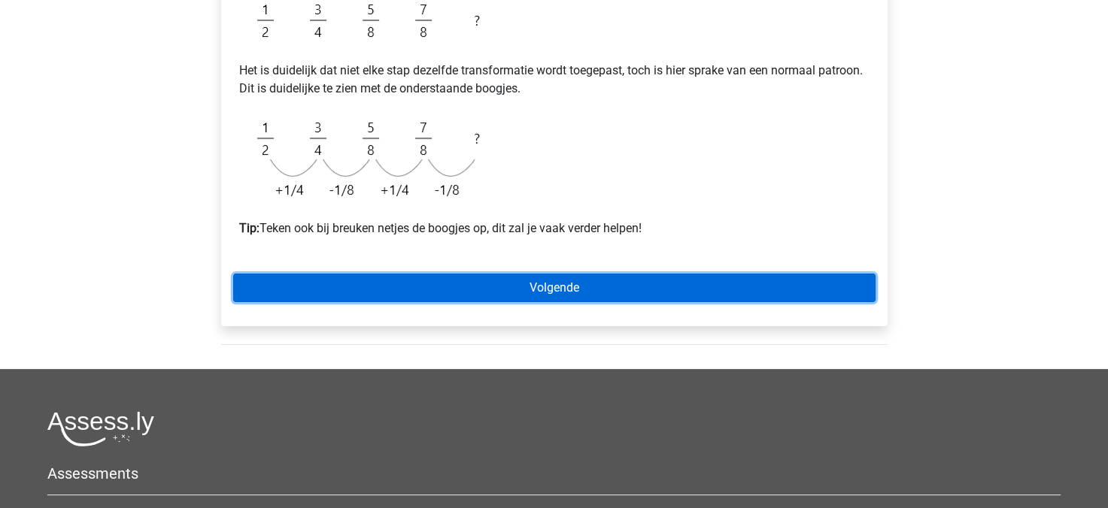
click at [402, 283] on link "Volgende" at bounding box center [554, 288] width 642 height 29
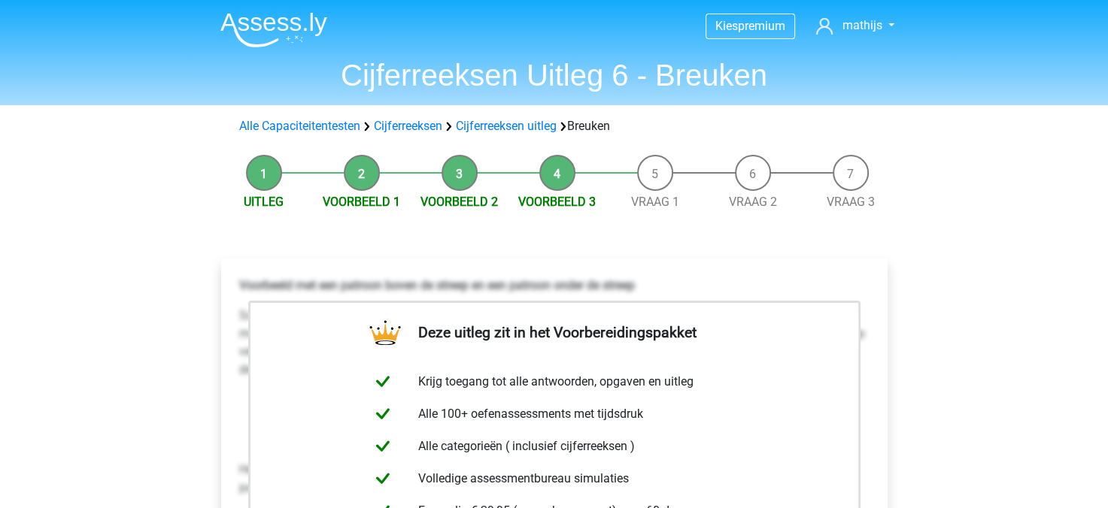
scroll to position [36, 0]
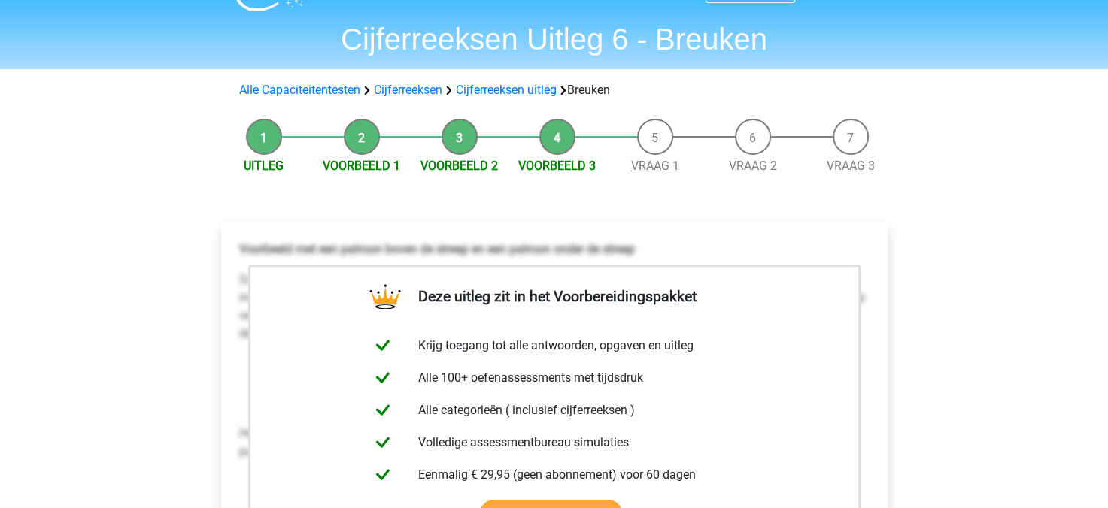
click at [647, 169] on link "Vraag 1" at bounding box center [655, 166] width 48 height 14
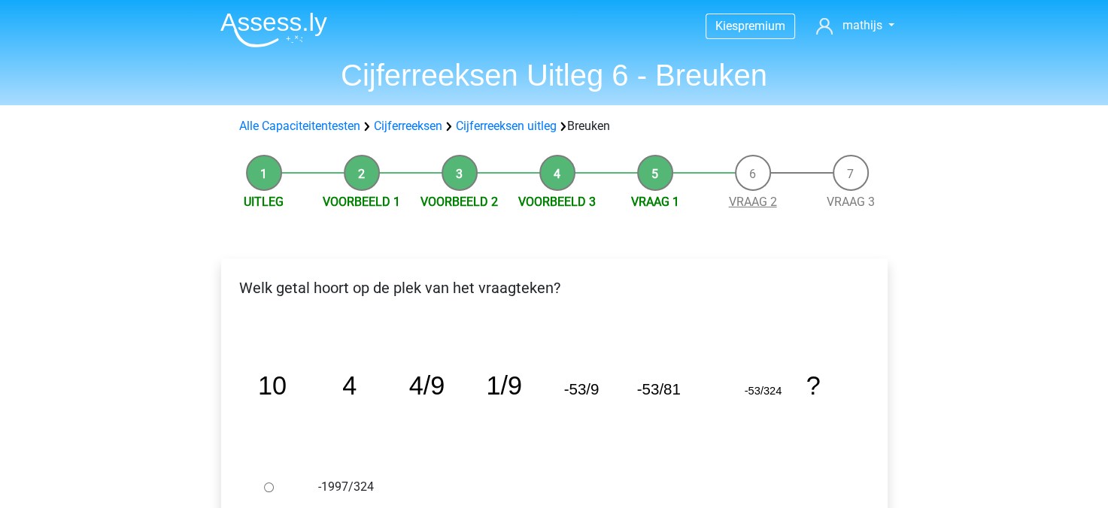
click at [769, 199] on link "Vraag 2" at bounding box center [753, 202] width 48 height 14
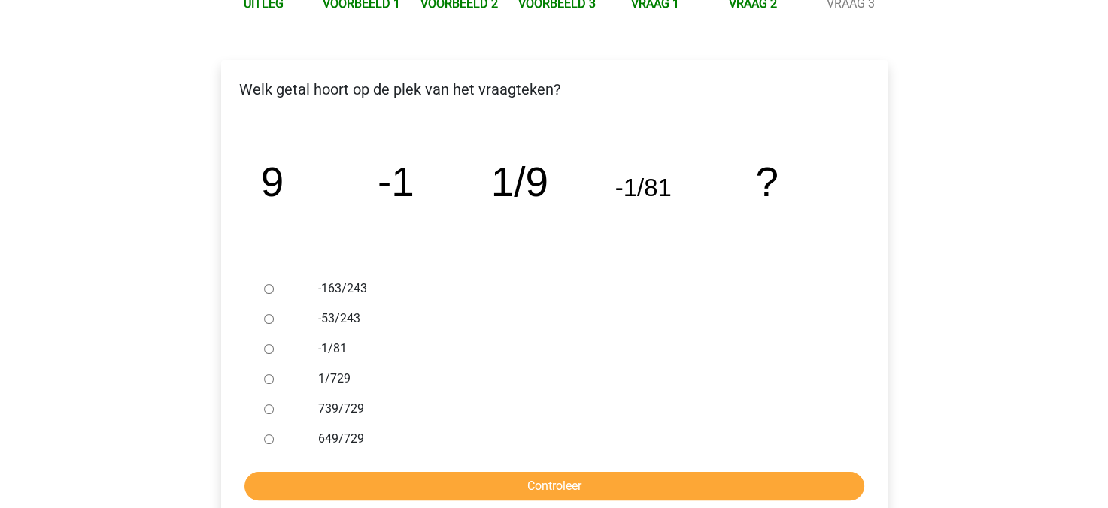
scroll to position [211, 0]
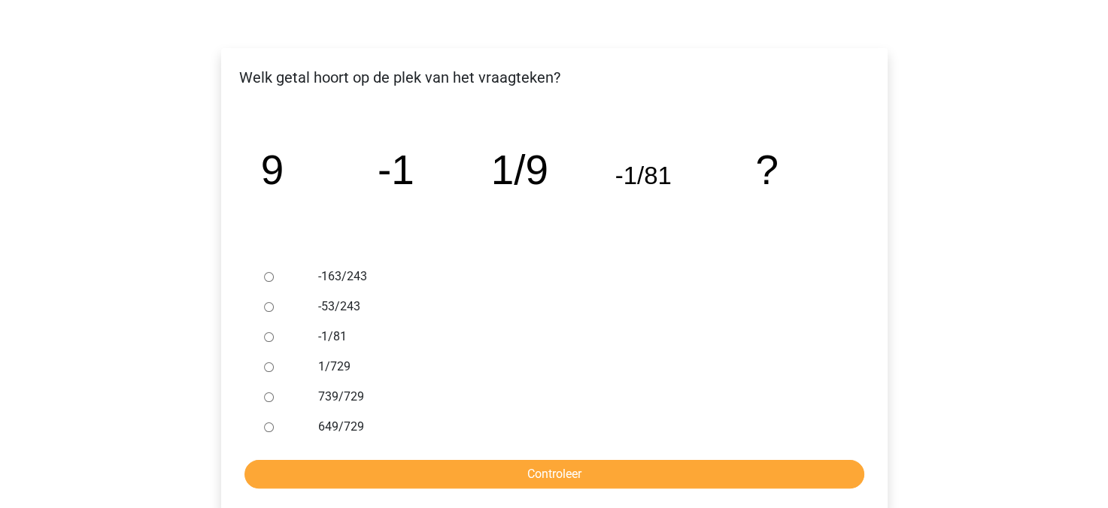
click at [268, 403] on div at bounding box center [283, 397] width 50 height 30
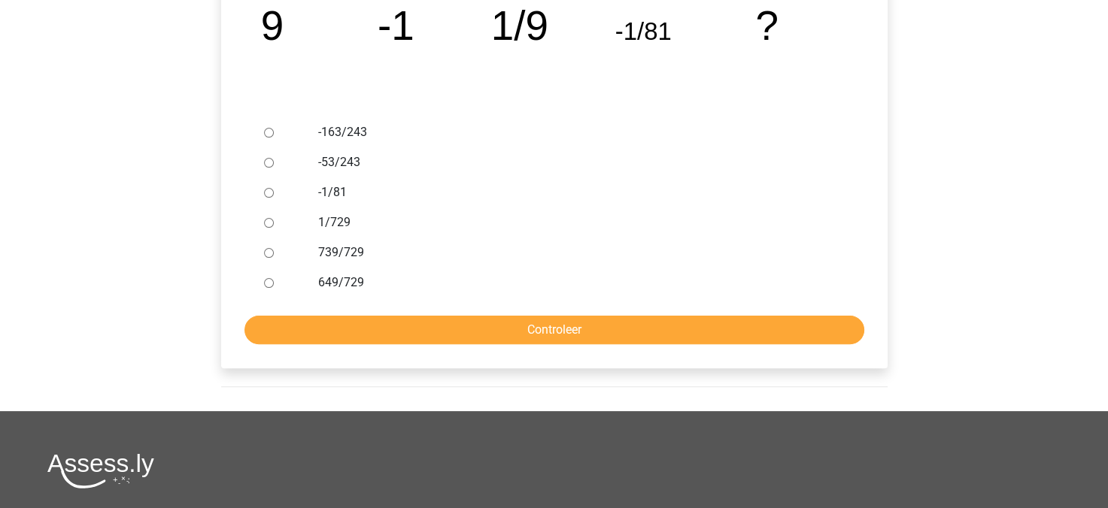
scroll to position [352, 0]
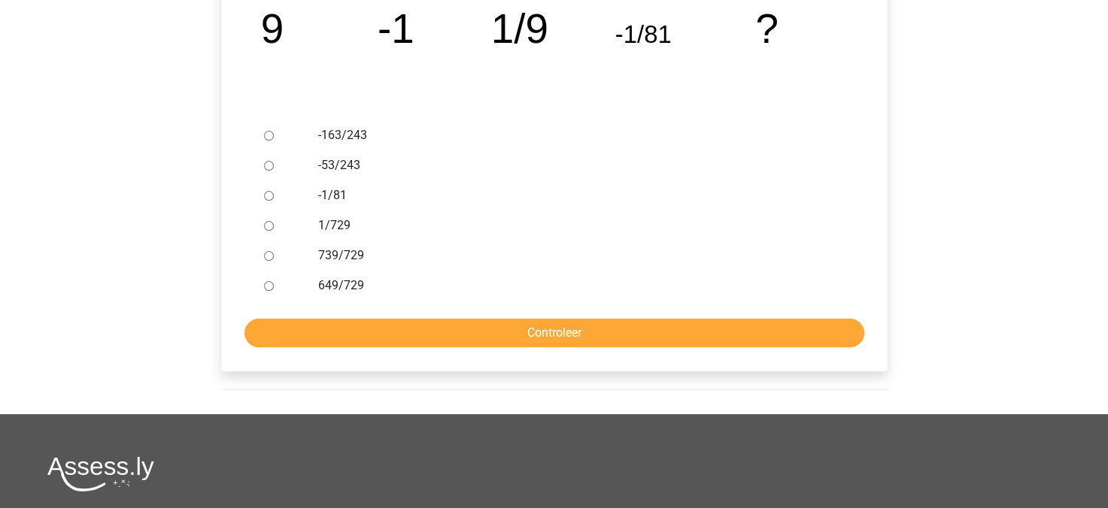
click at [270, 159] on div at bounding box center [283, 165] width 50 height 30
click at [268, 167] on input "-53/243" at bounding box center [269, 166] width 10 height 10
radio input "true"
click at [326, 317] on form "-163/243 -53/243 -1/81 1/729 739/729 649/729 Controleer" at bounding box center [554, 233] width 642 height 227
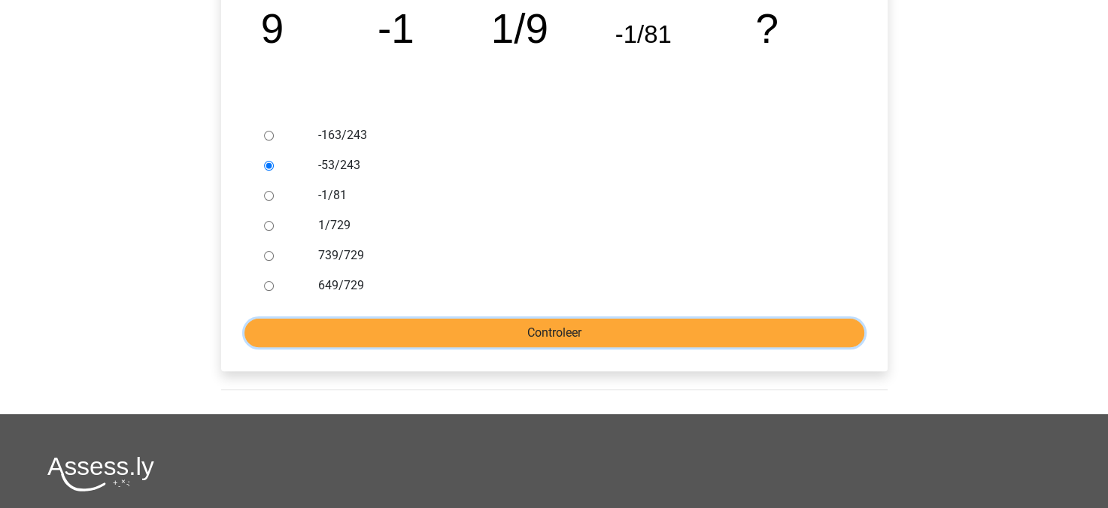
click at [330, 326] on input "Controleer" at bounding box center [554, 333] width 620 height 29
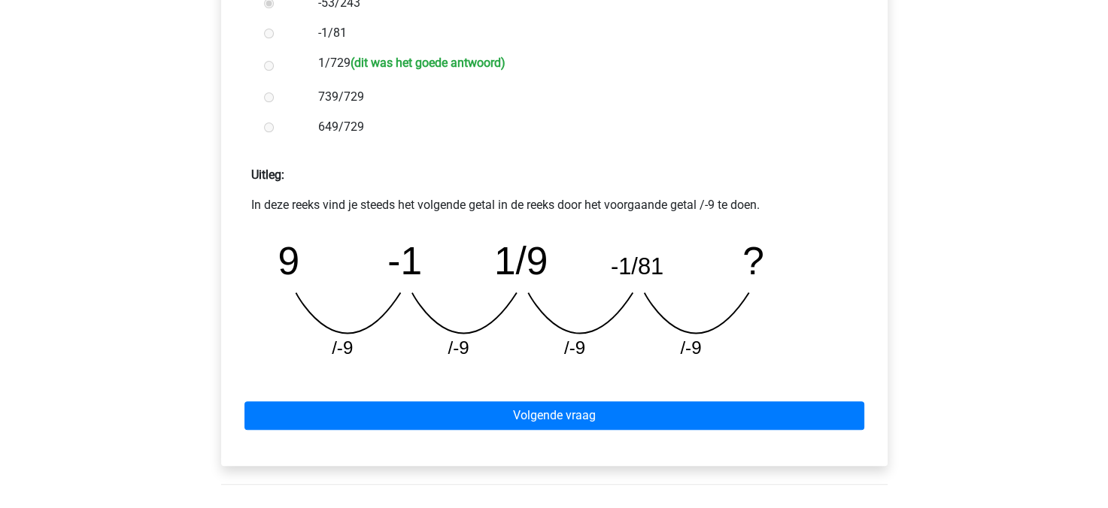
scroll to position [507, 0]
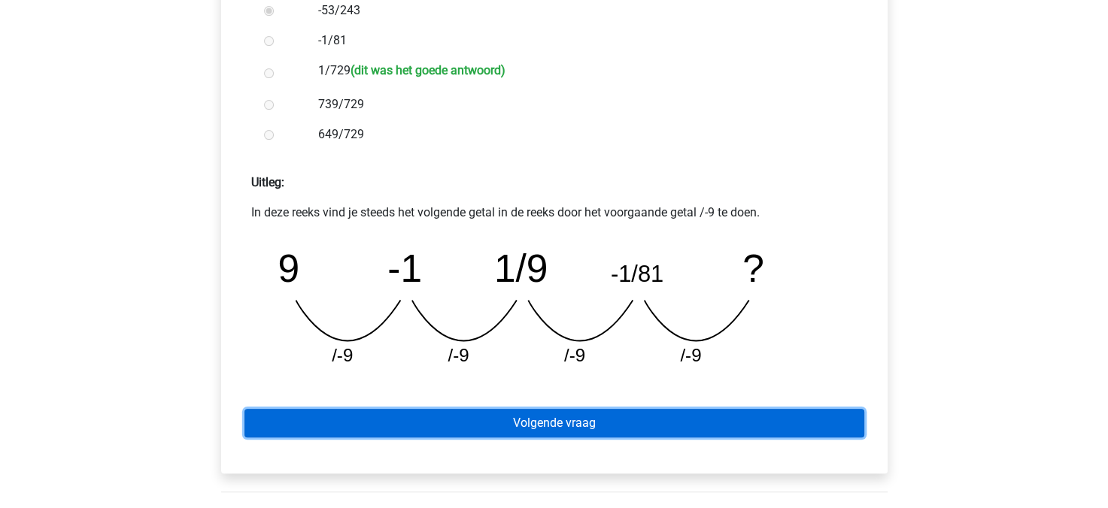
click at [409, 416] on link "Volgende vraag" at bounding box center [554, 423] width 620 height 29
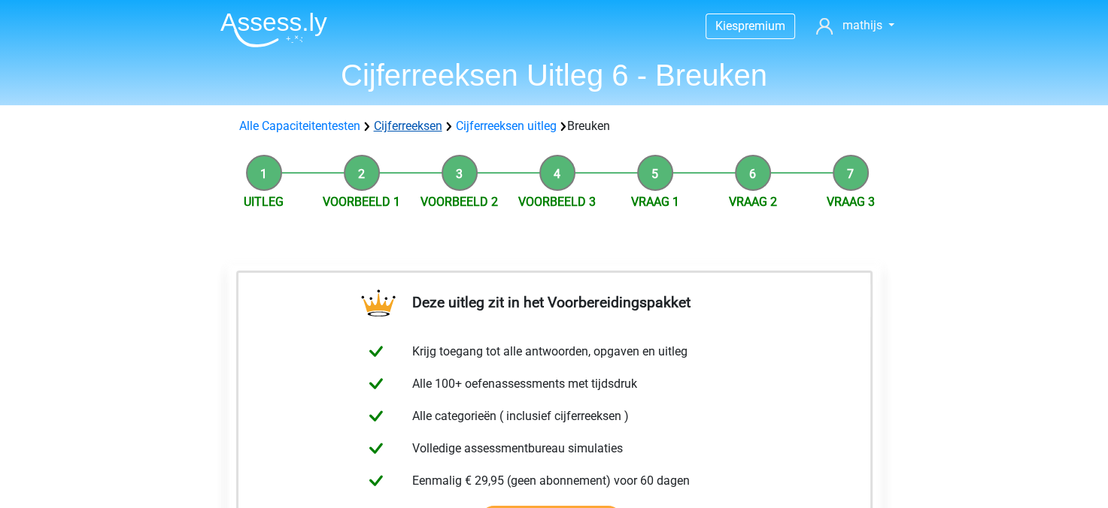
click at [424, 132] on link "Cijferreeksen" at bounding box center [408, 126] width 68 height 14
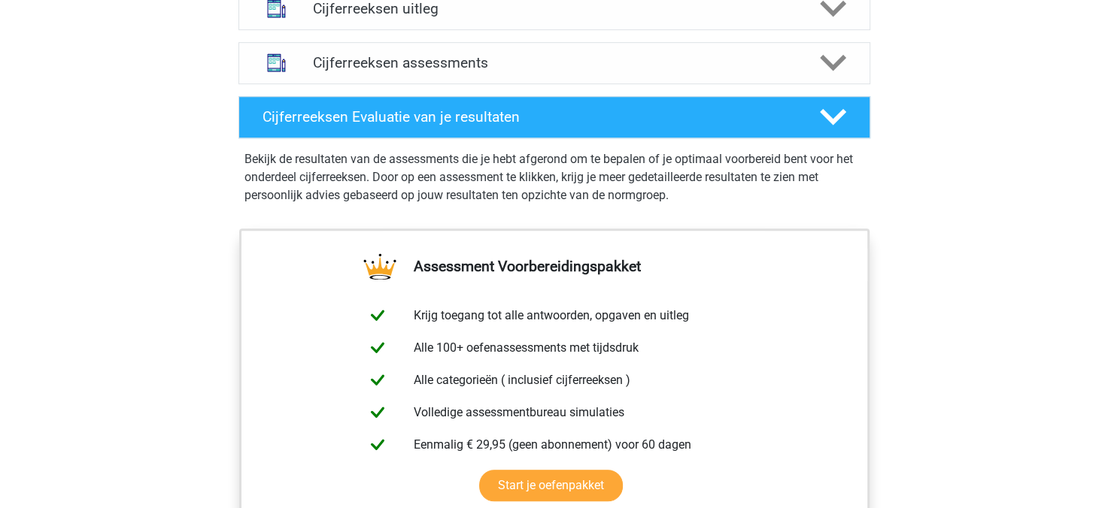
scroll to position [966, 0]
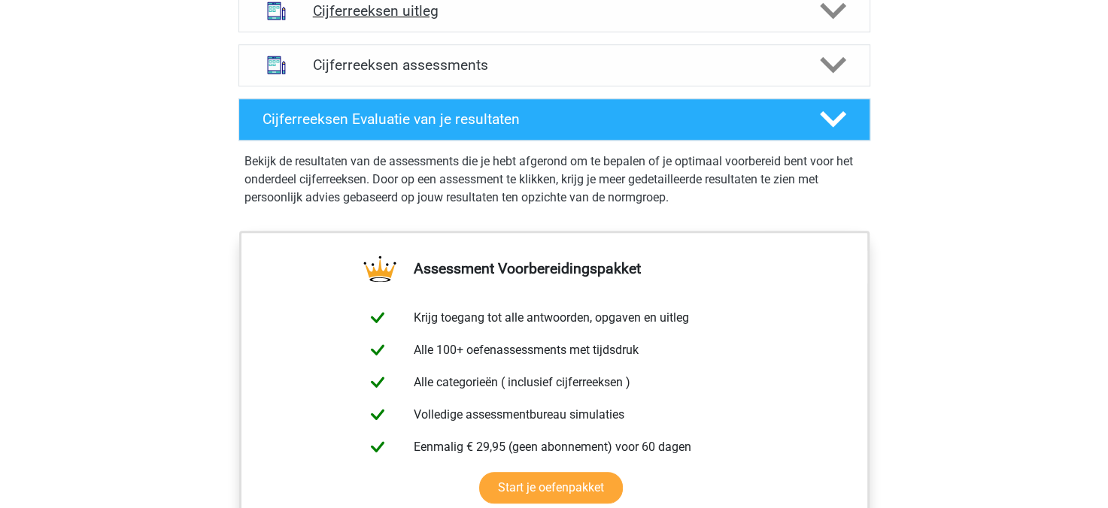
click at [378, 32] on div "Cijferreeksen uitleg" at bounding box center [554, 11] width 632 height 42
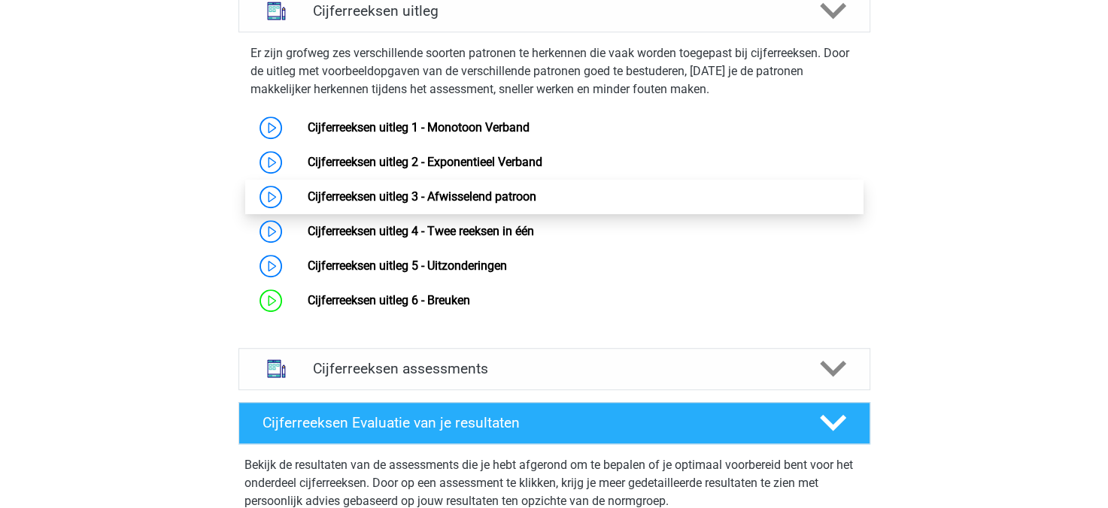
click at [387, 204] on link "Cijferreeksen uitleg 3 - Afwisselend patroon" at bounding box center [422, 197] width 229 height 14
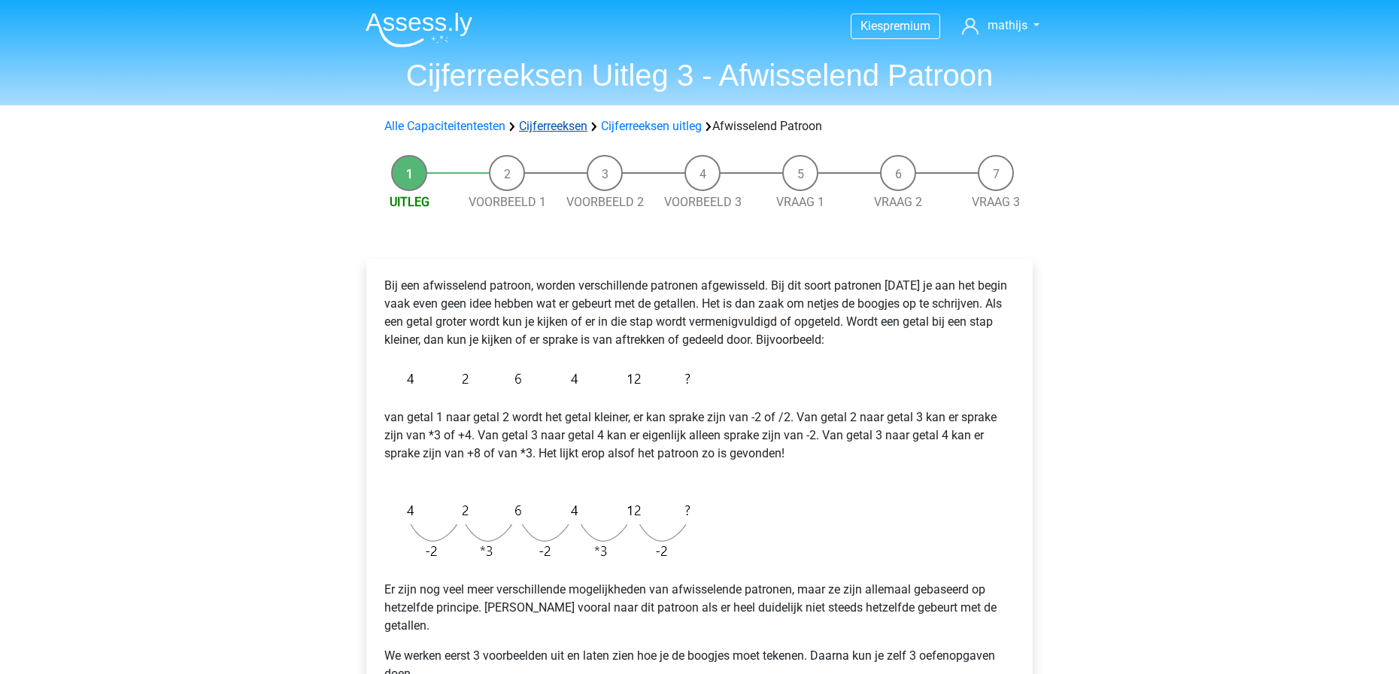
click at [547, 123] on link "Cijferreeksen" at bounding box center [553, 126] width 68 height 14
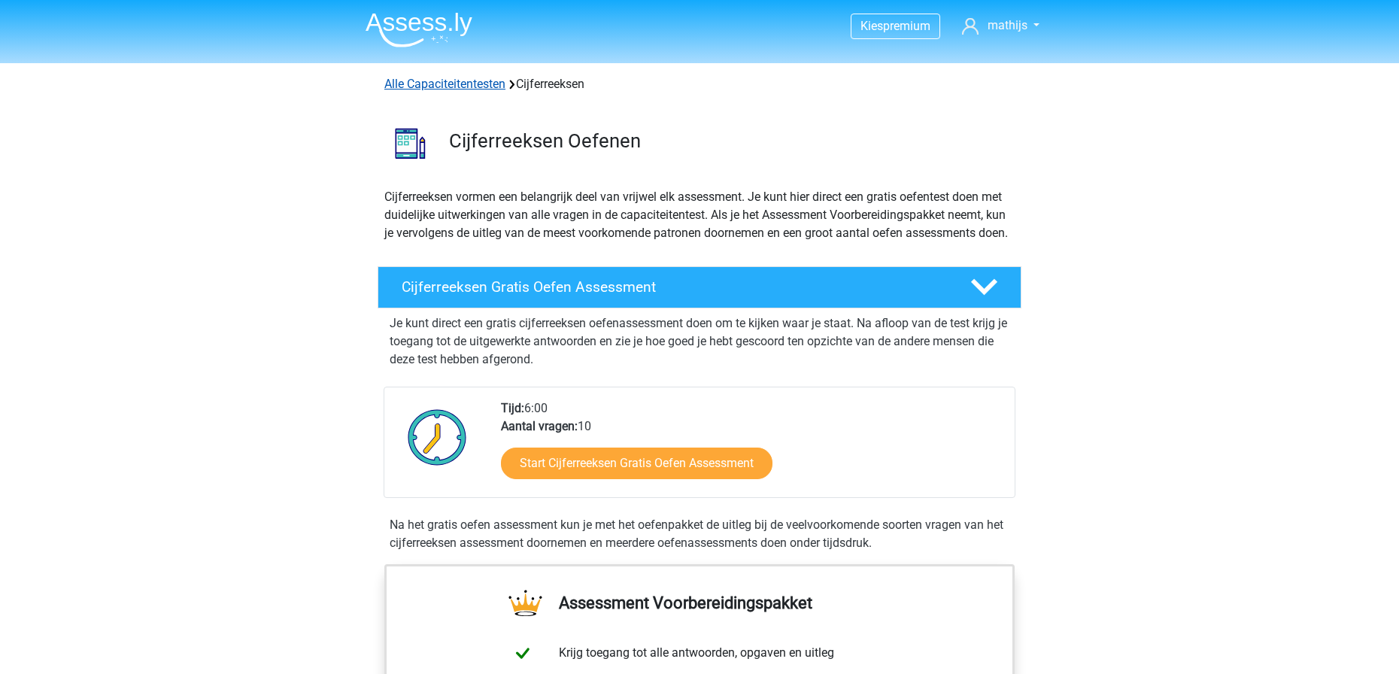
click at [458, 80] on link "Alle Capaciteitentesten" at bounding box center [444, 84] width 121 height 14
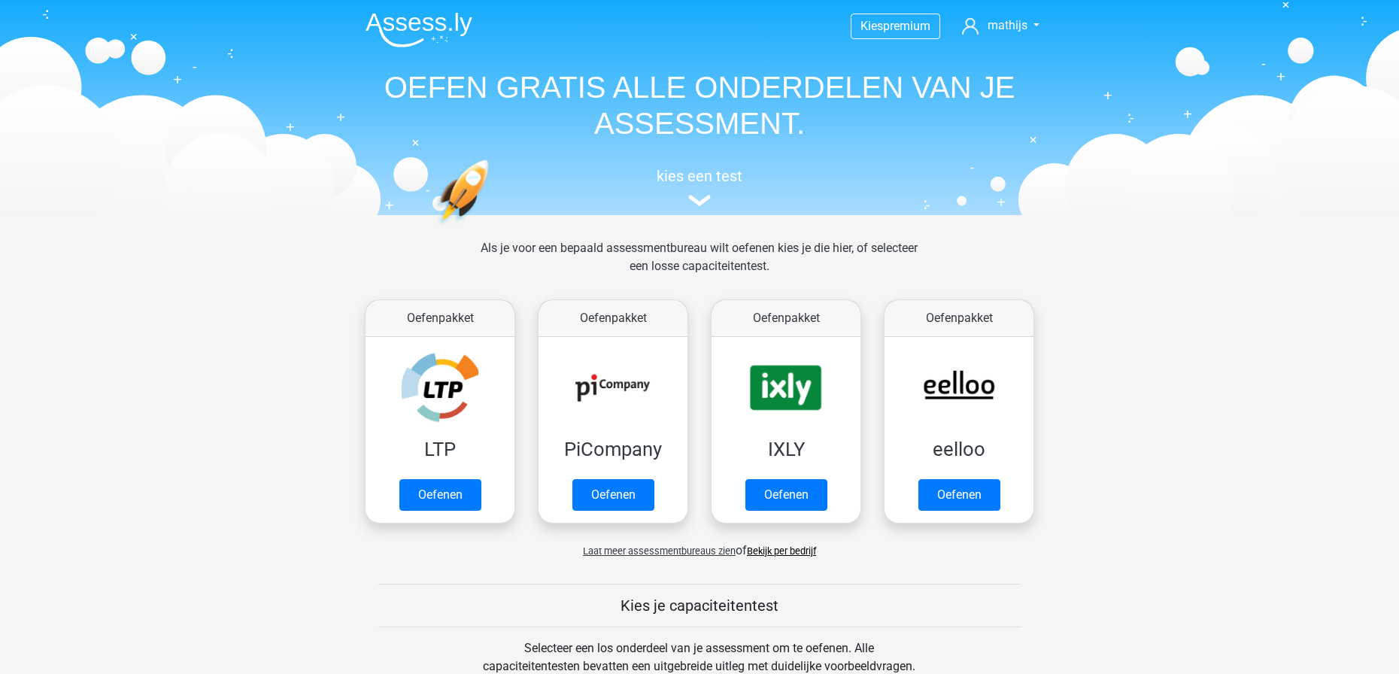
scroll to position [639, 0]
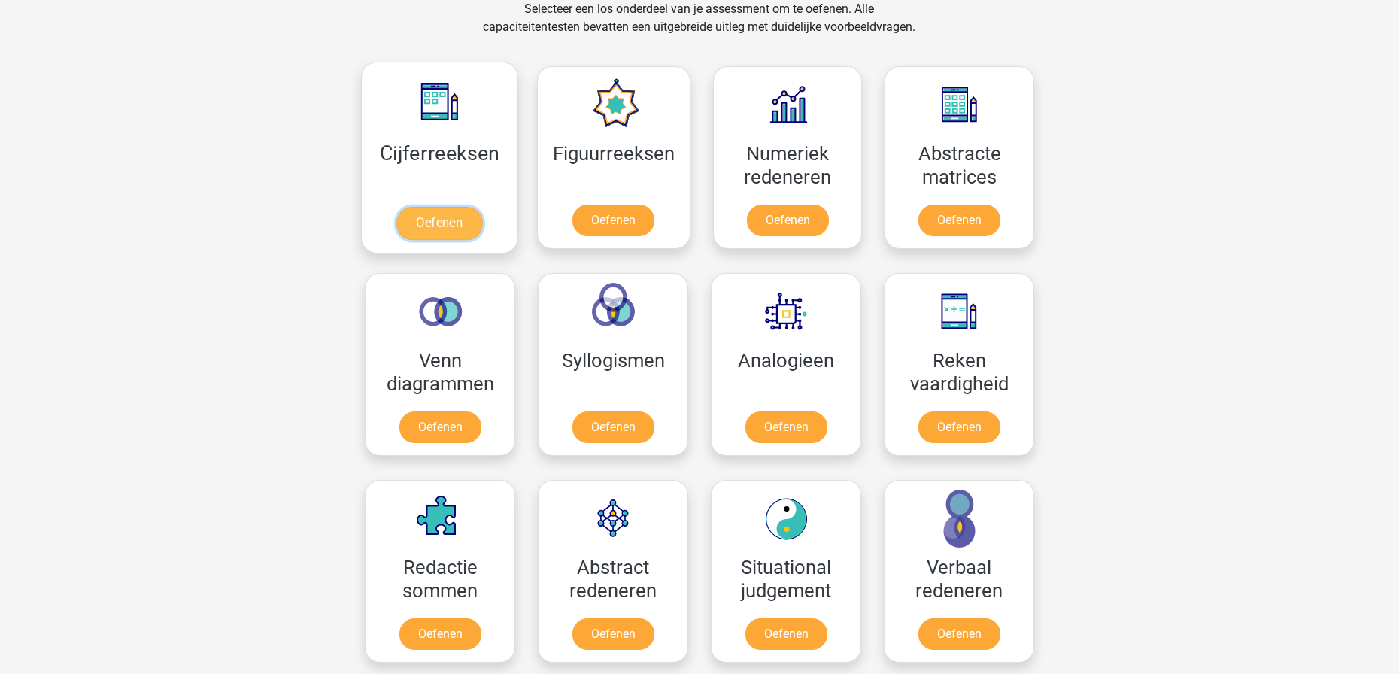
click at [467, 215] on link "Oefenen" at bounding box center [439, 223] width 86 height 33
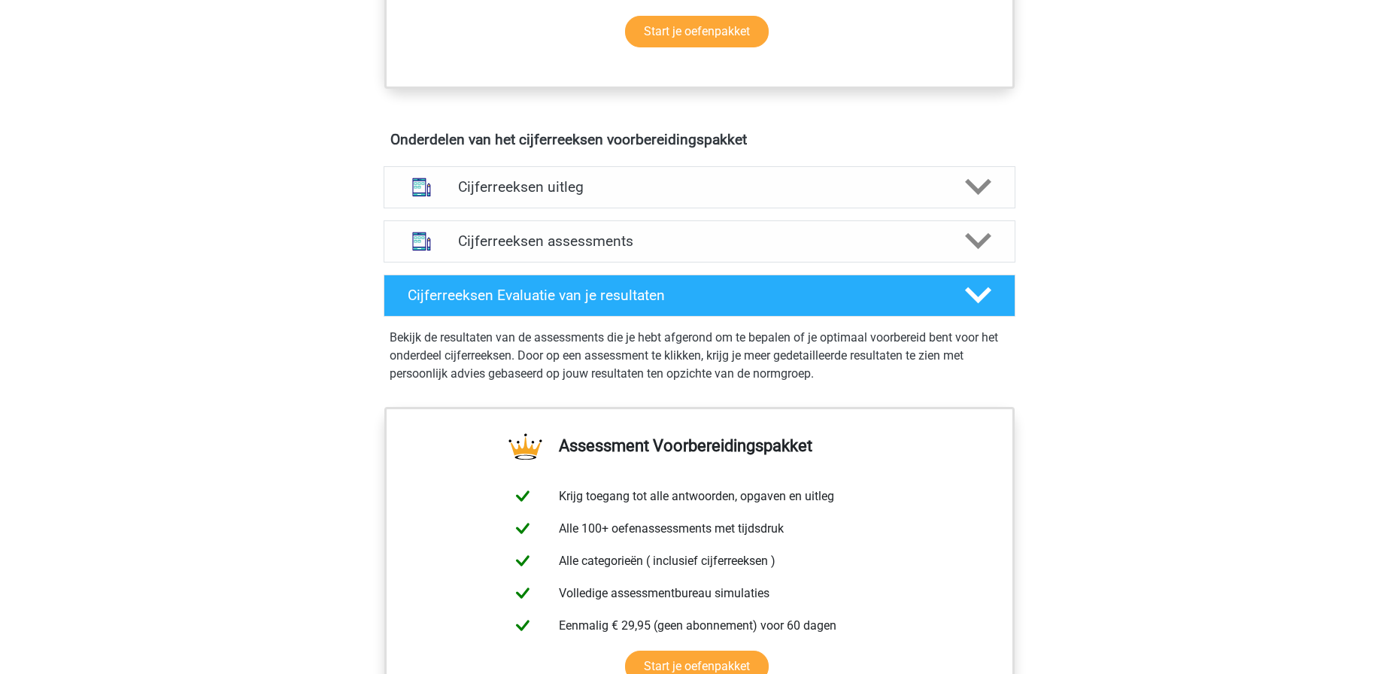
scroll to position [793, 0]
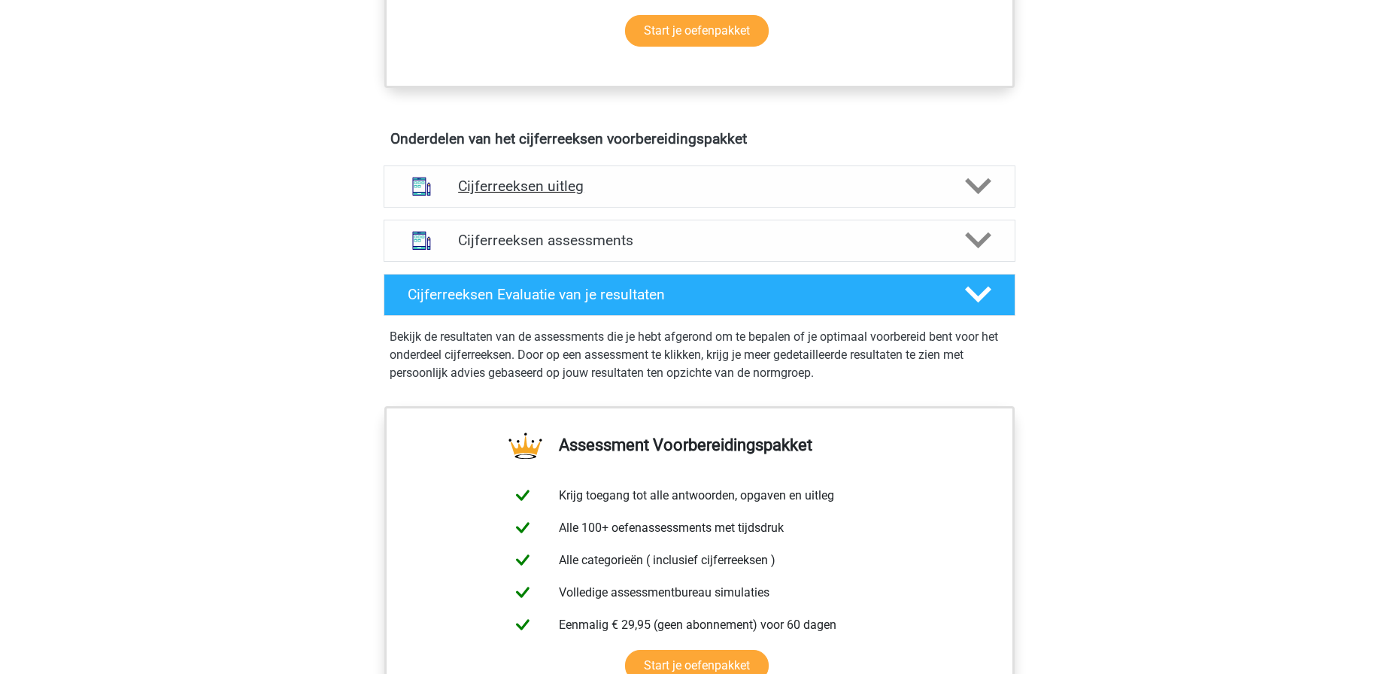
click at [557, 195] on h4 "Cijferreeksen uitleg" at bounding box center [699, 185] width 483 height 17
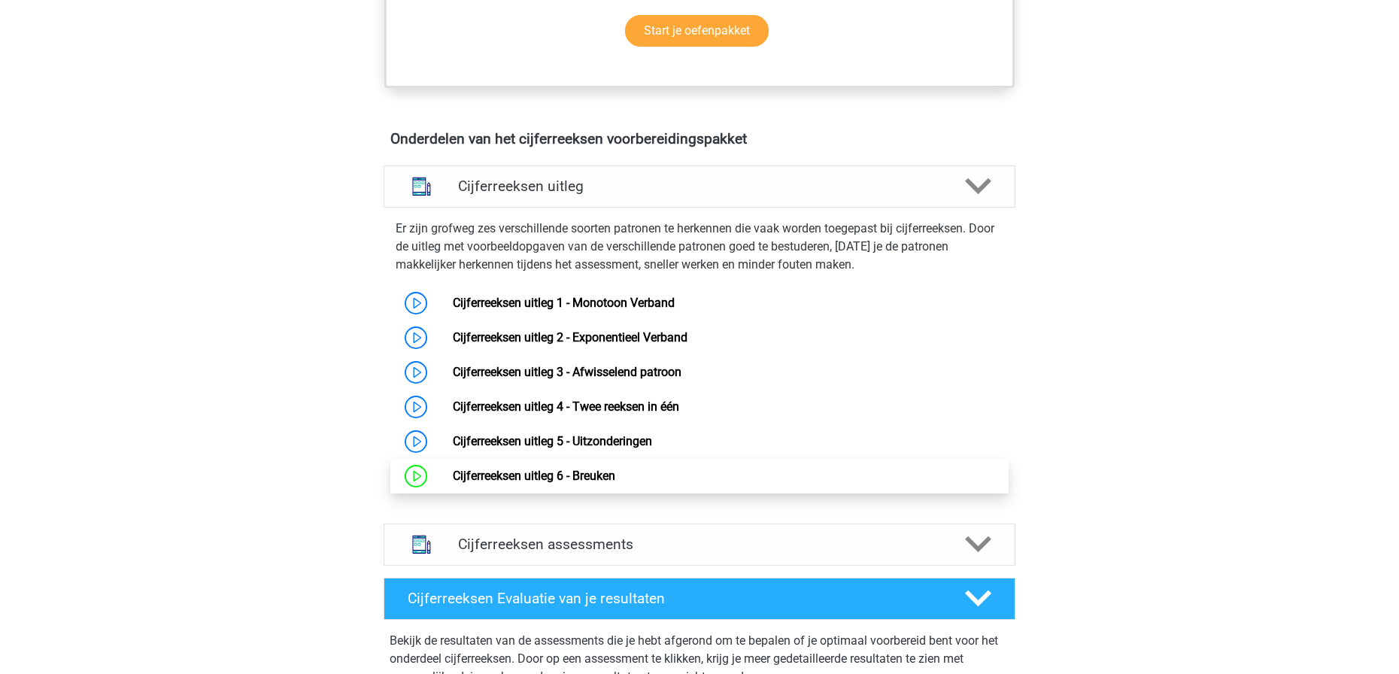
click at [577, 483] on link "Cijferreeksen uitleg 6 - Breuken" at bounding box center [534, 476] width 162 height 14
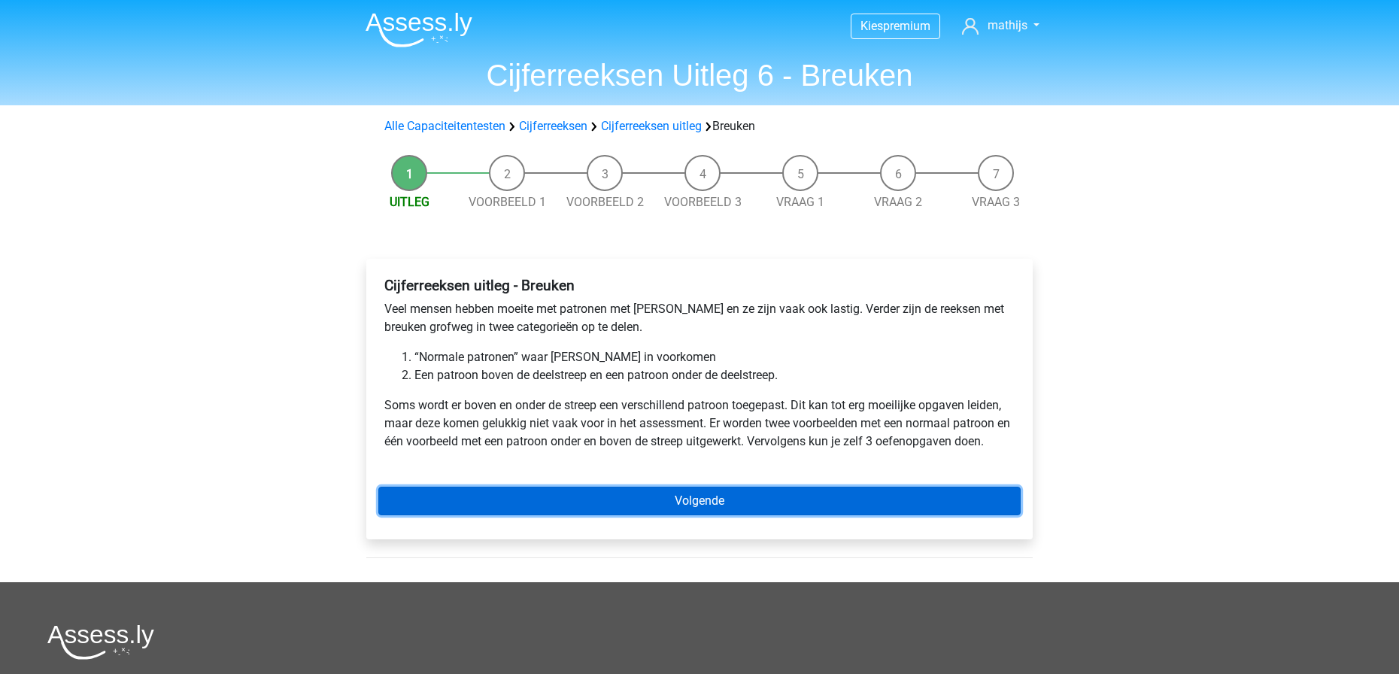
click at [648, 500] on link "Volgende" at bounding box center [699, 501] width 642 height 29
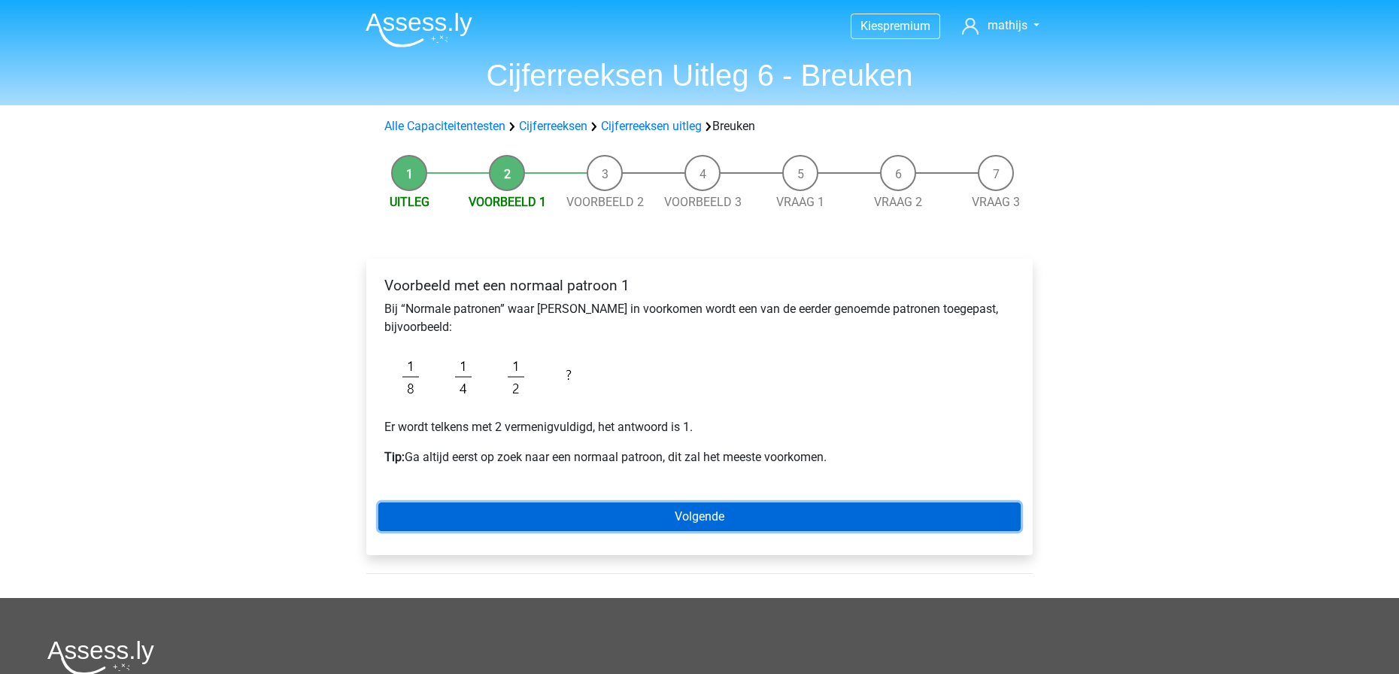
drag, startPoint x: 0, startPoint y: 0, endPoint x: 601, endPoint y: 509, distance: 787.6
click at [601, 509] on link "Volgende" at bounding box center [699, 516] width 642 height 29
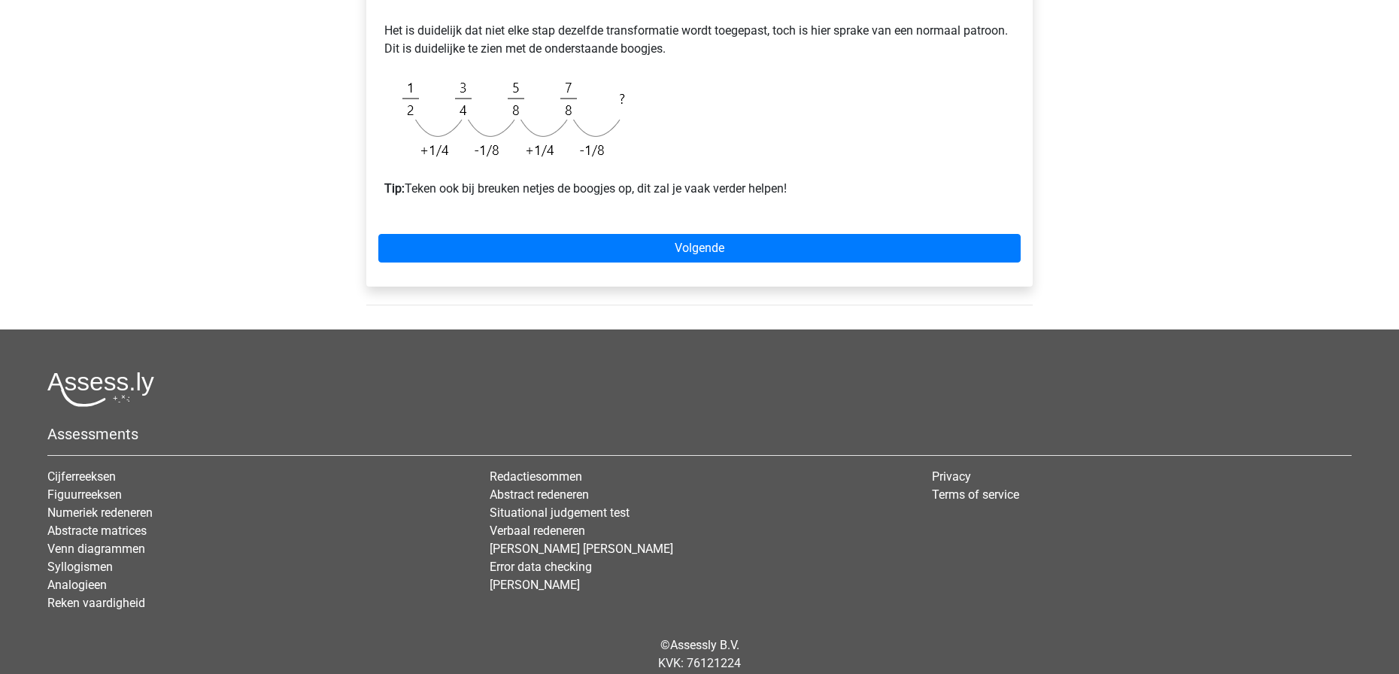
scroll to position [355, 0]
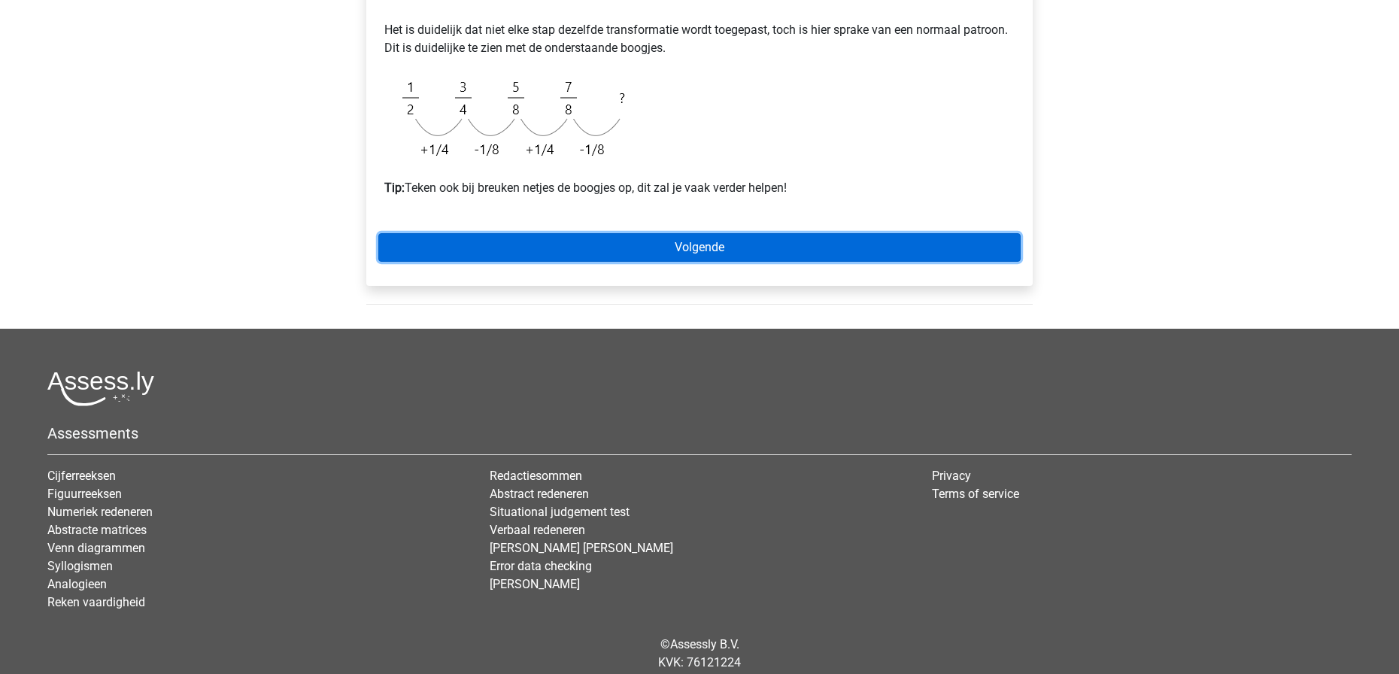
click at [836, 241] on link "Volgende" at bounding box center [699, 247] width 642 height 29
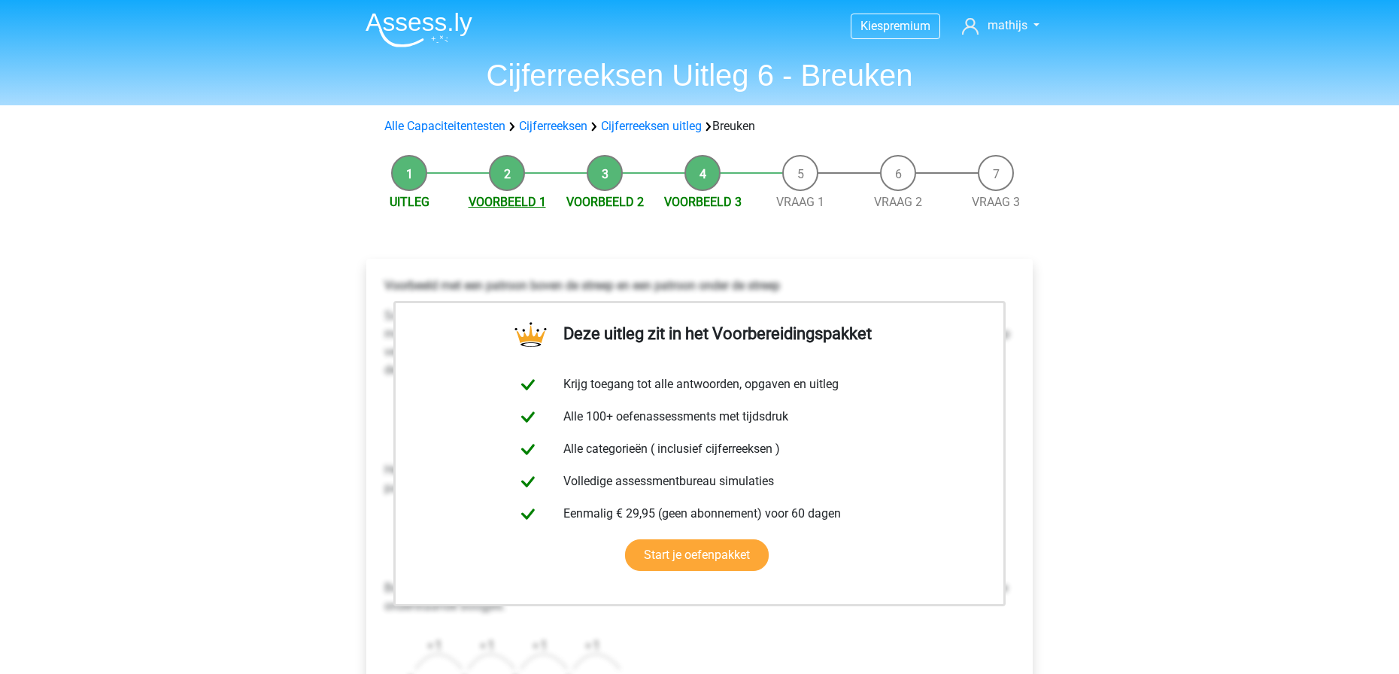
click at [514, 202] on link "Voorbeeld 1" at bounding box center [507, 202] width 77 height 14
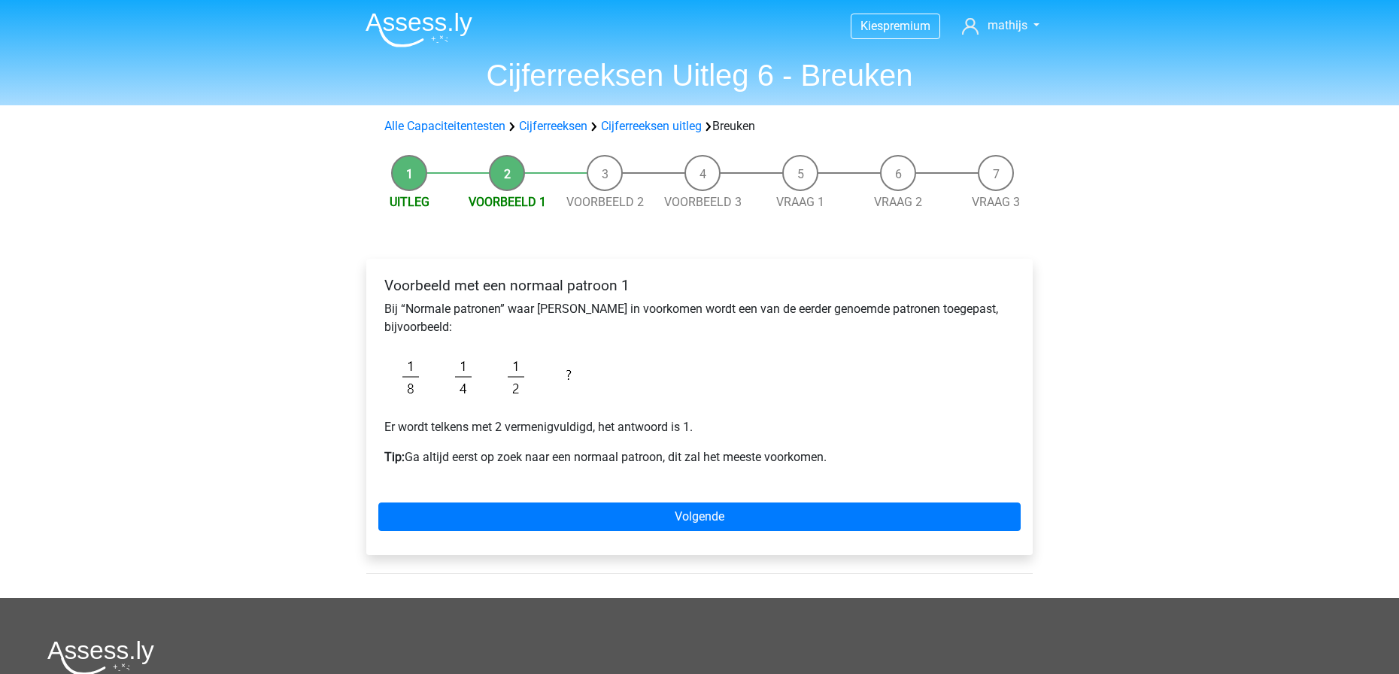
click at [599, 191] on li "Voorbeeld 2" at bounding box center [605, 183] width 98 height 56
click at [705, 194] on span "Voorbeeld 3" at bounding box center [703, 202] width 98 height 18
click at [706, 205] on link "Voorbeeld 3" at bounding box center [702, 202] width 77 height 14
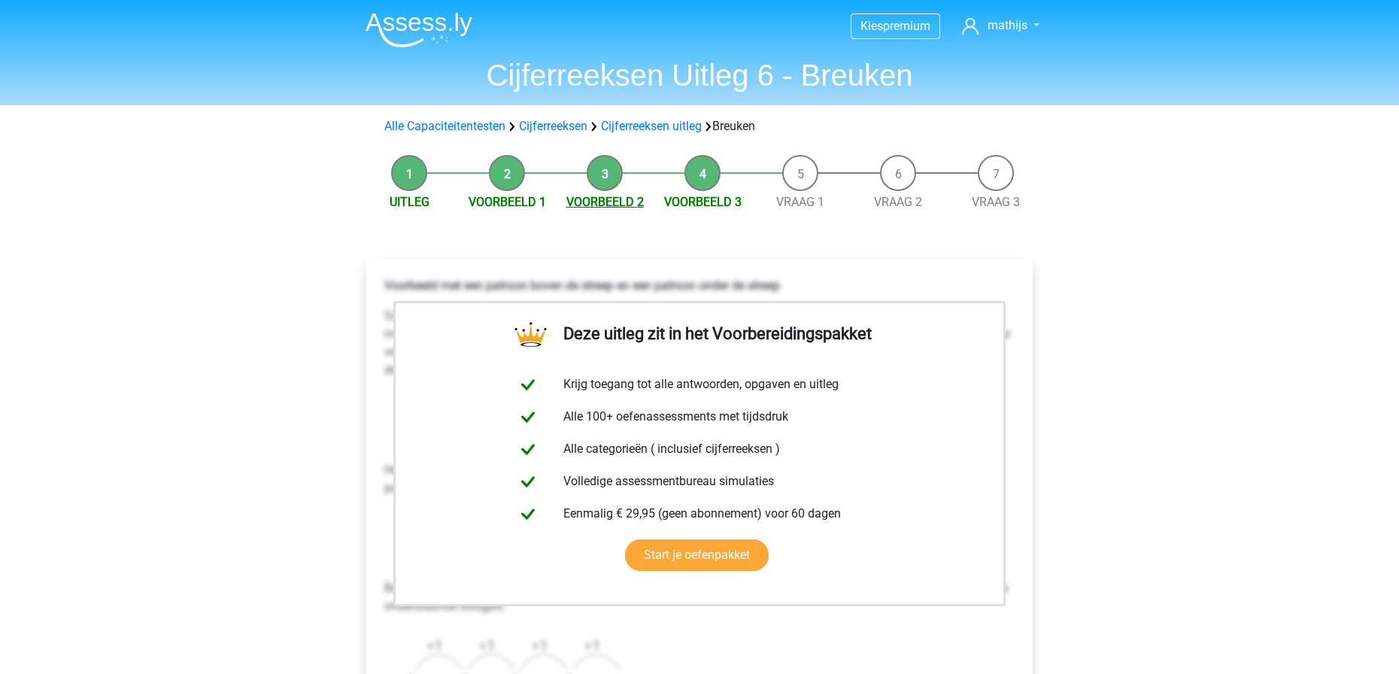
click at [634, 205] on link "Voorbeeld 2" at bounding box center [604, 202] width 77 height 14
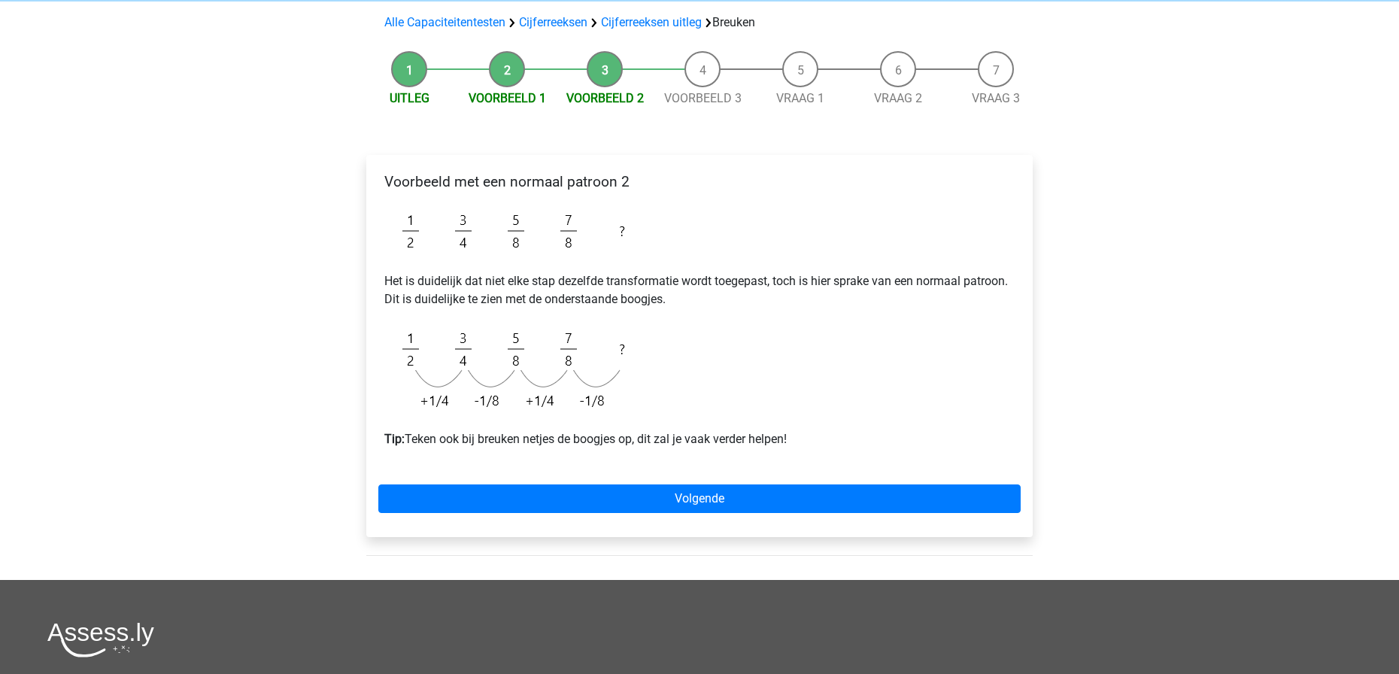
scroll to position [105, 0]
click at [805, 94] on link "Vraag 1" at bounding box center [800, 97] width 48 height 14
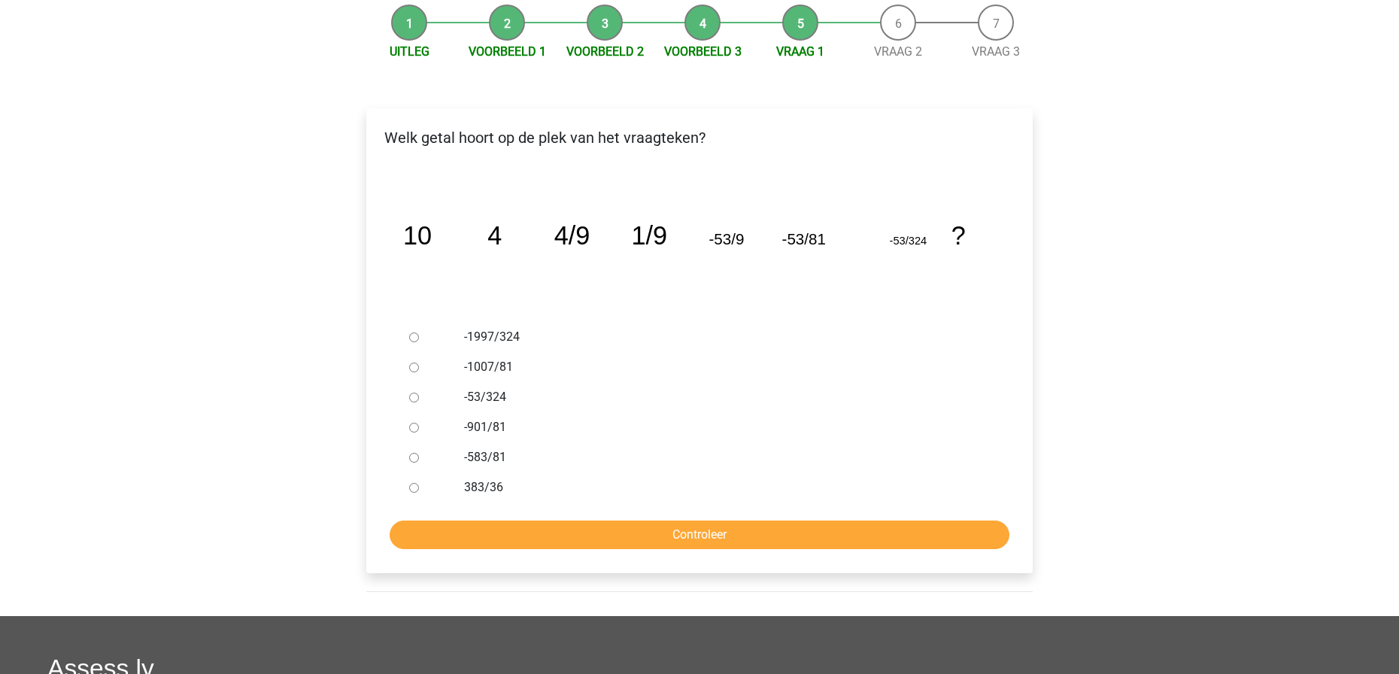
scroll to position [153, 0]
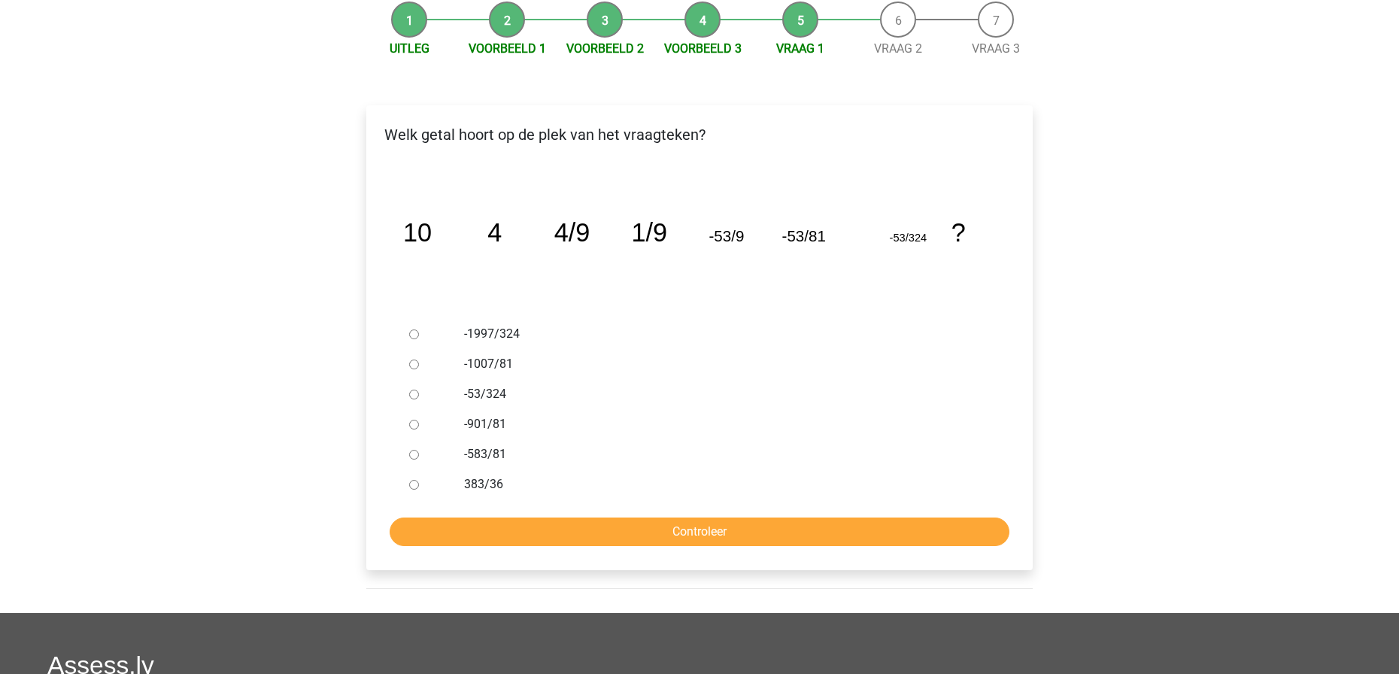
click at [501, 335] on label "-1997/324" at bounding box center [724, 334] width 520 height 18
click at [419, 335] on input "-1997/324" at bounding box center [414, 334] width 10 height 10
radio input "true"
click at [731, 531] on input "Controleer" at bounding box center [700, 531] width 620 height 29
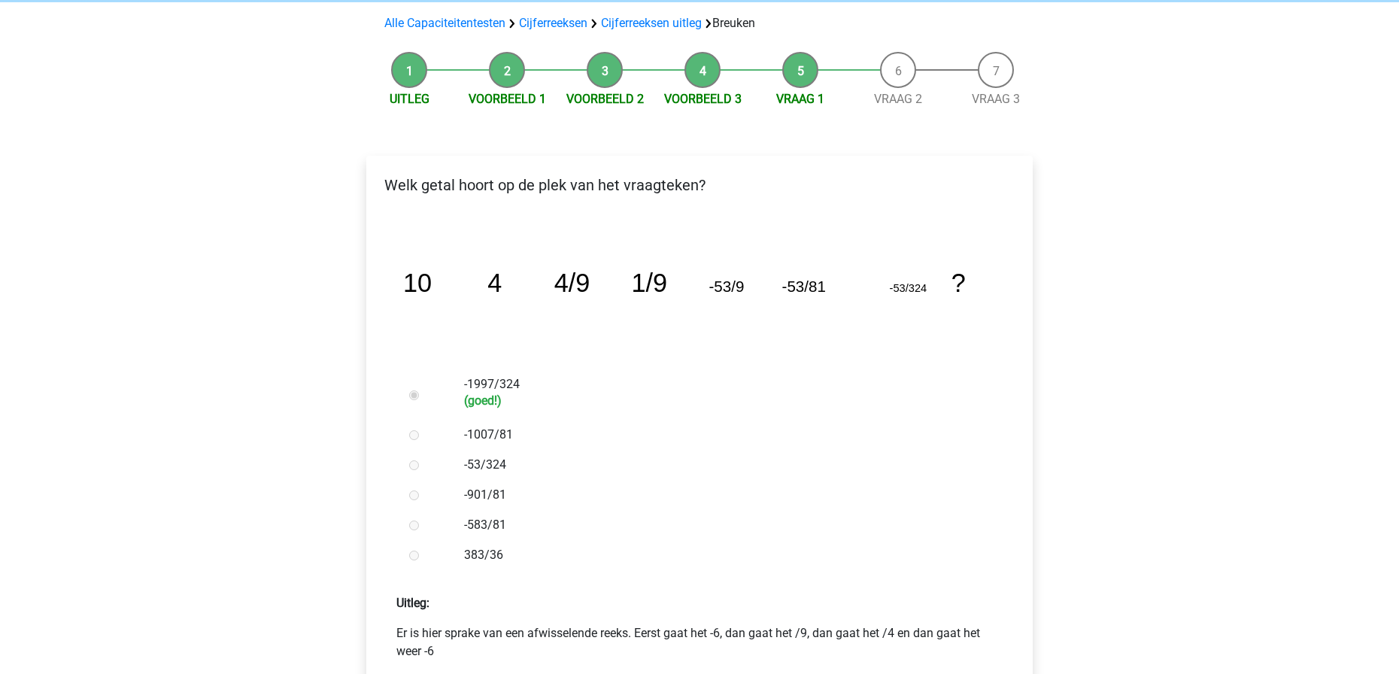
scroll to position [104, 0]
click at [1007, 99] on link "Vraag 3" at bounding box center [996, 98] width 48 height 14
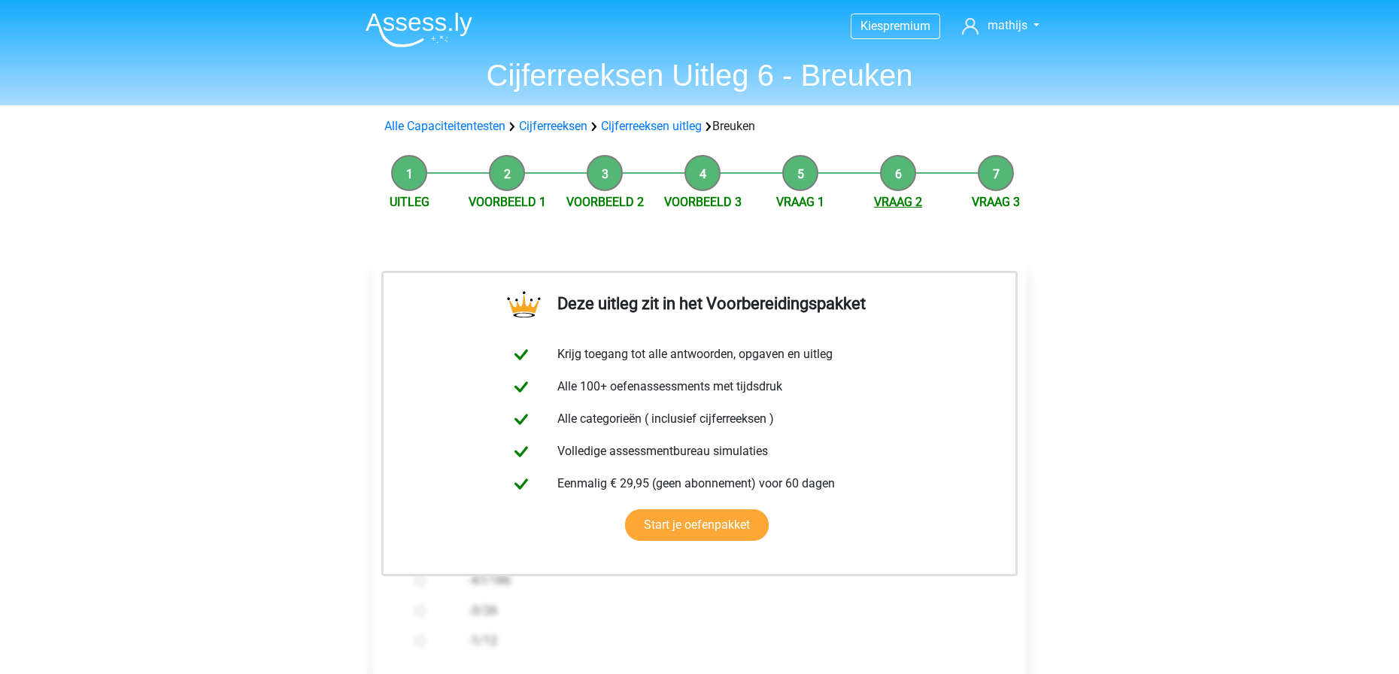
click at [893, 196] on link "Vraag 2" at bounding box center [898, 202] width 48 height 14
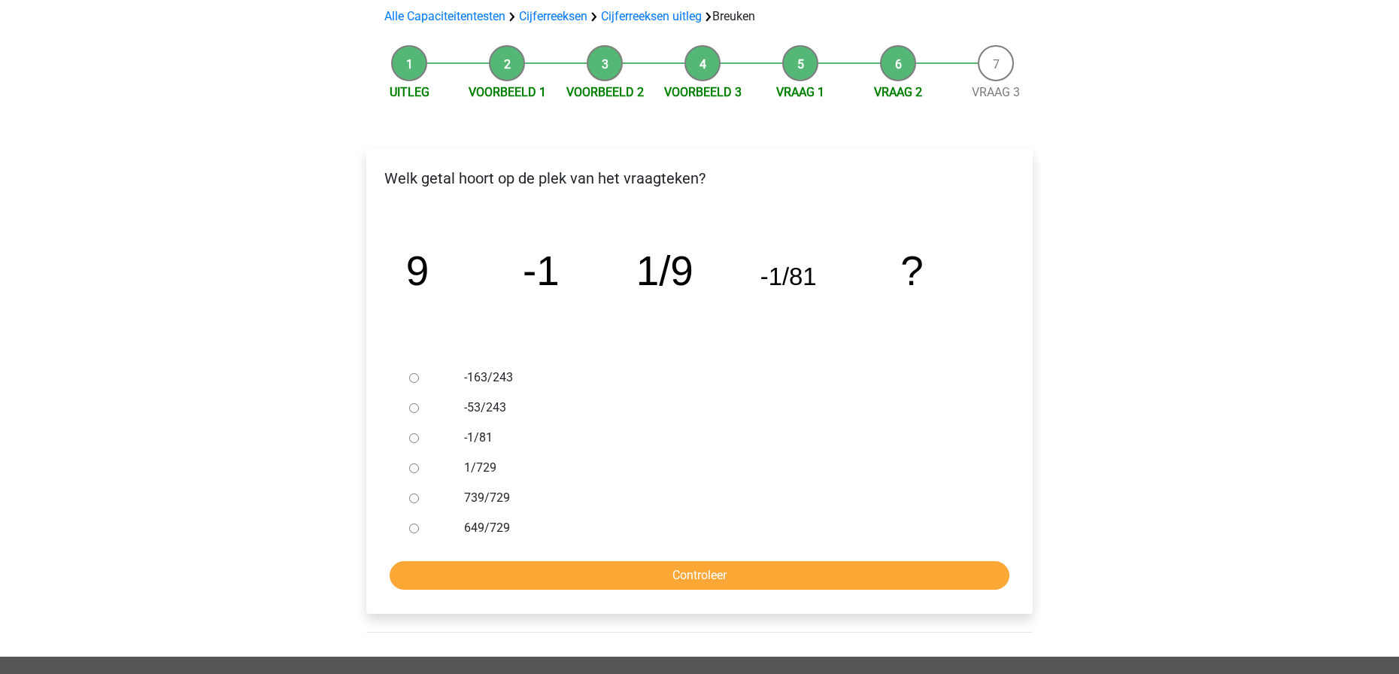
scroll to position [118, 0]
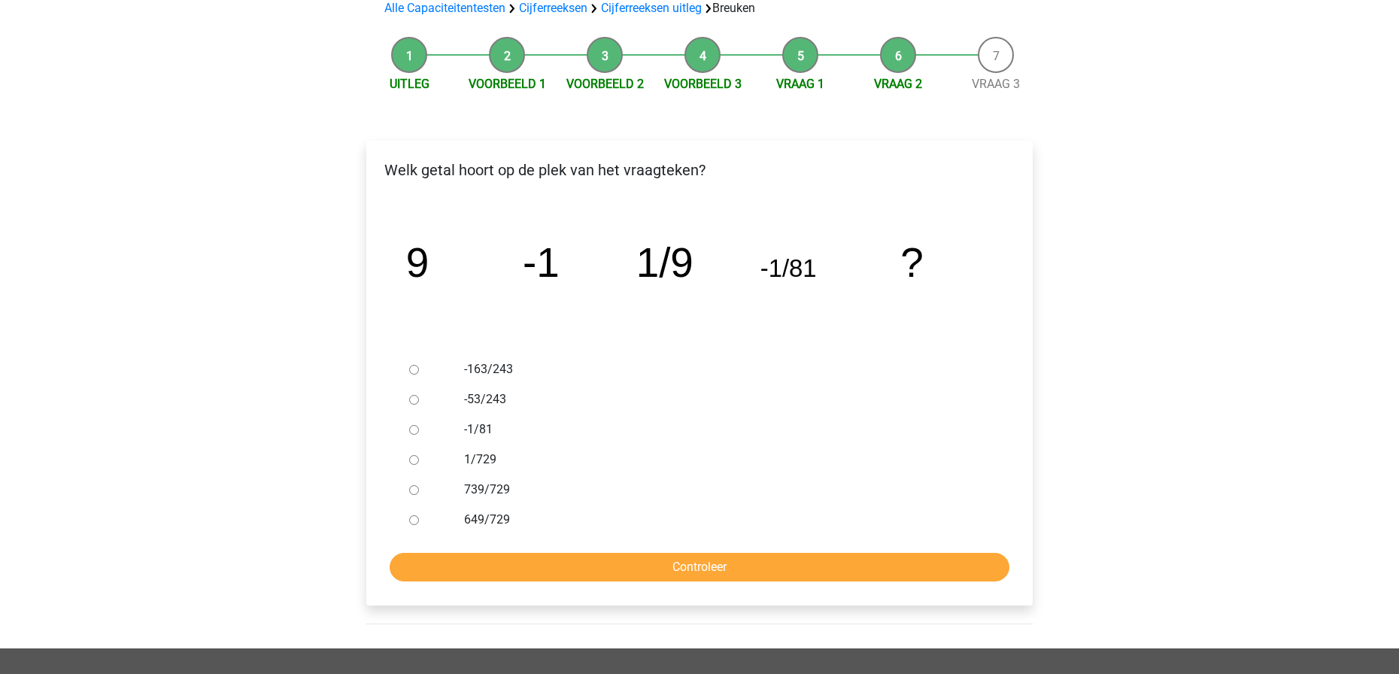
click at [465, 455] on label "1/729" at bounding box center [724, 459] width 520 height 18
click at [419, 455] on input "1/729" at bounding box center [414, 460] width 10 height 10
radio input "true"
click at [678, 566] on input "Controleer" at bounding box center [700, 567] width 620 height 29
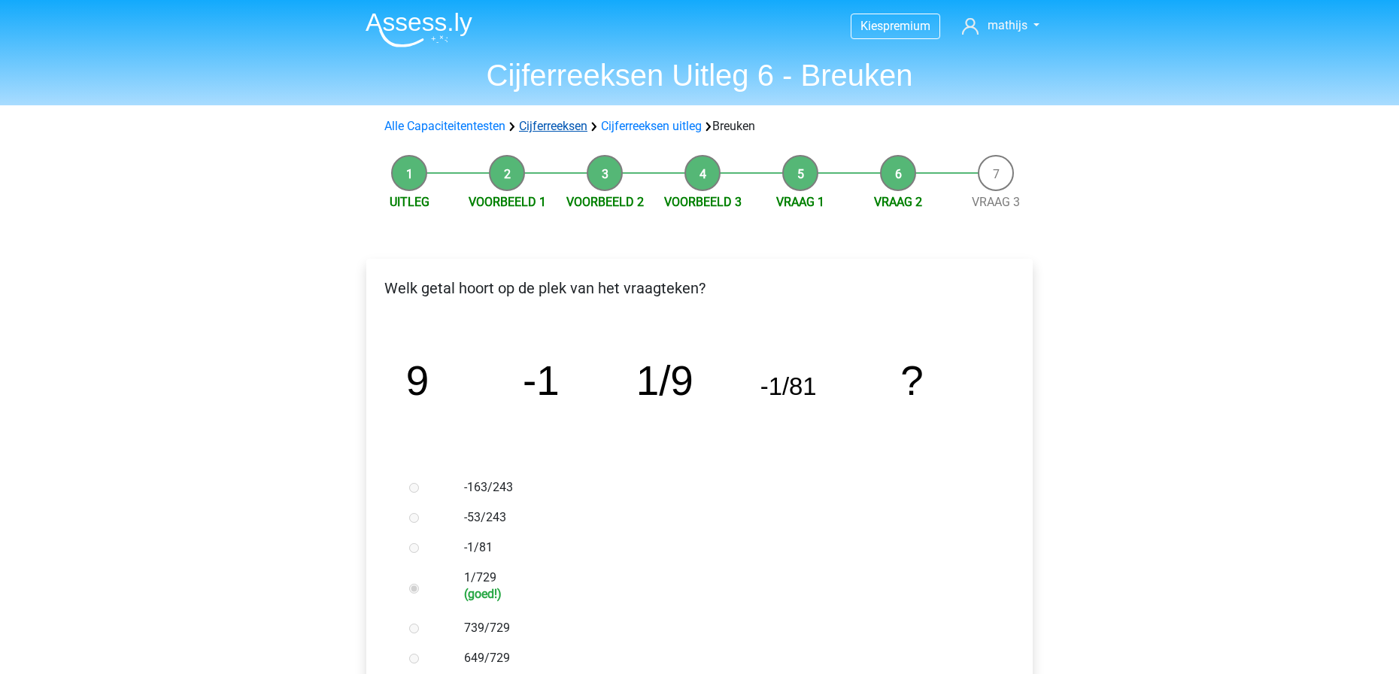
click at [553, 123] on link "Cijferreeksen" at bounding box center [553, 126] width 68 height 14
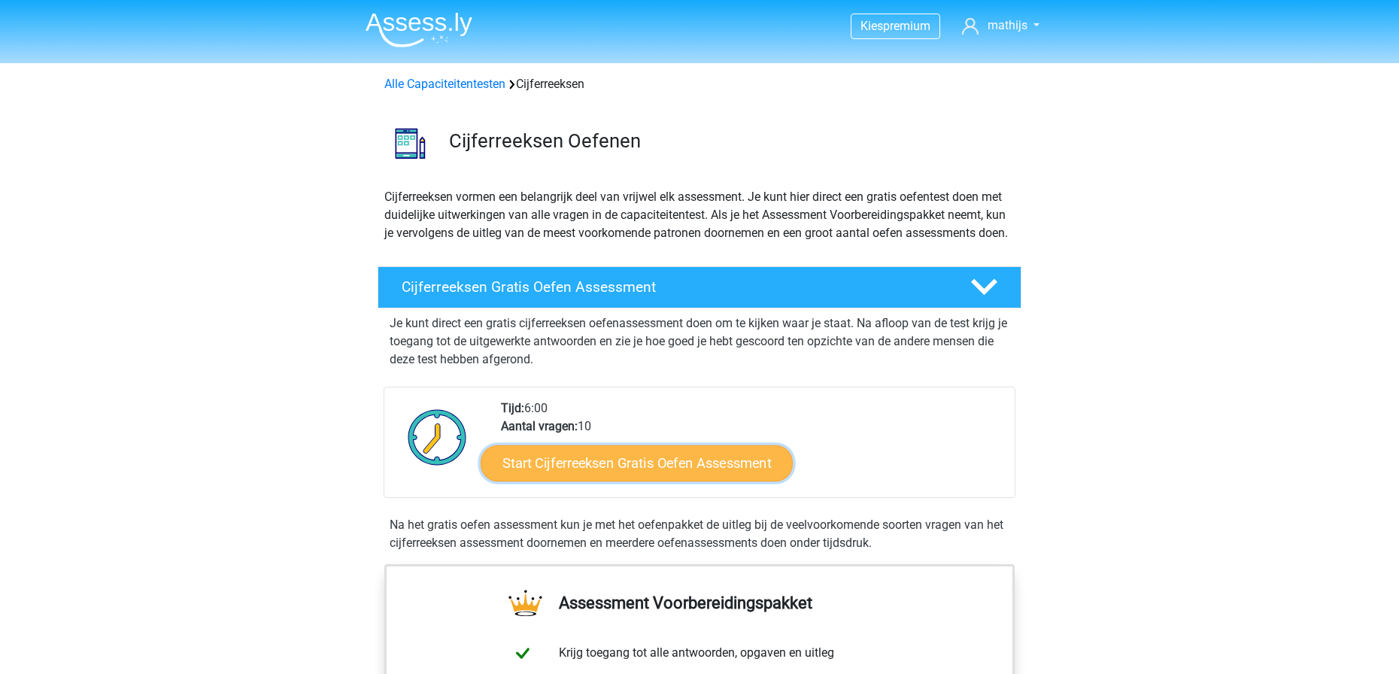
click at [663, 481] on link "Start Cijferreeksen Gratis Oefen Assessment" at bounding box center [637, 462] width 312 height 36
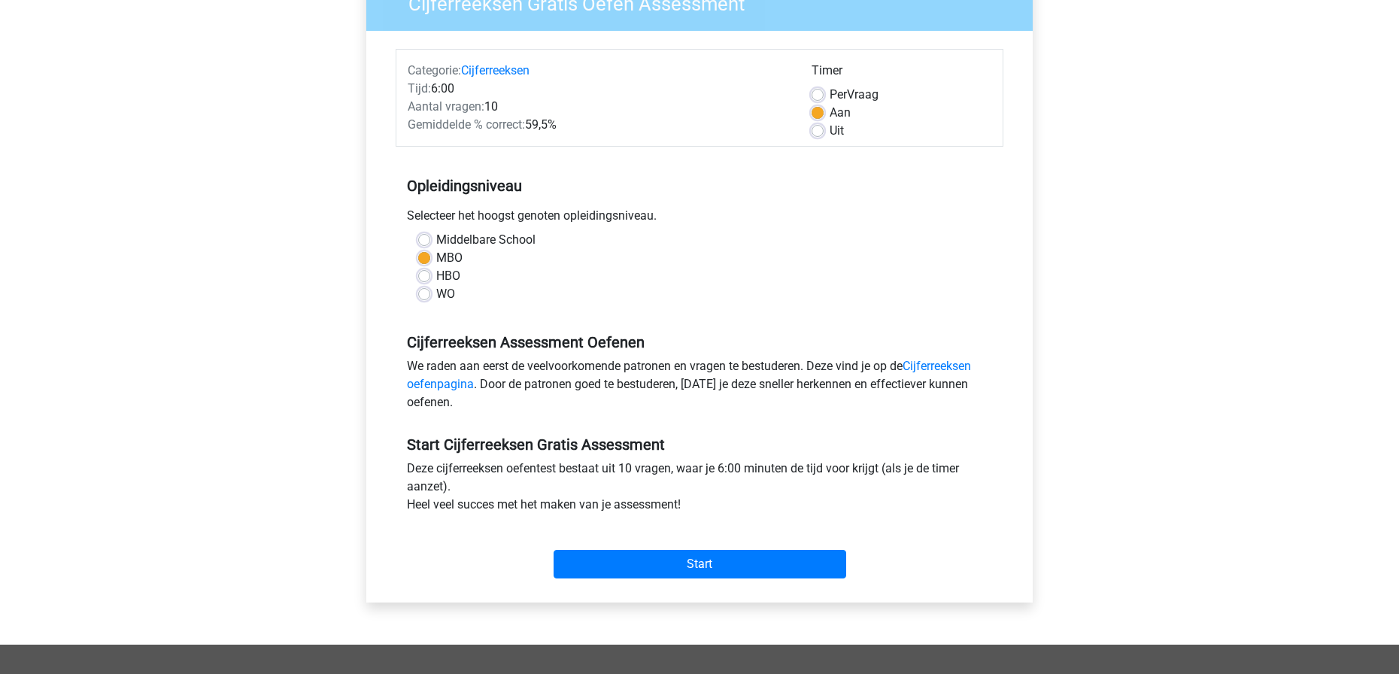
scroll to position [147, 0]
click at [742, 566] on input "Start" at bounding box center [699, 563] width 293 height 29
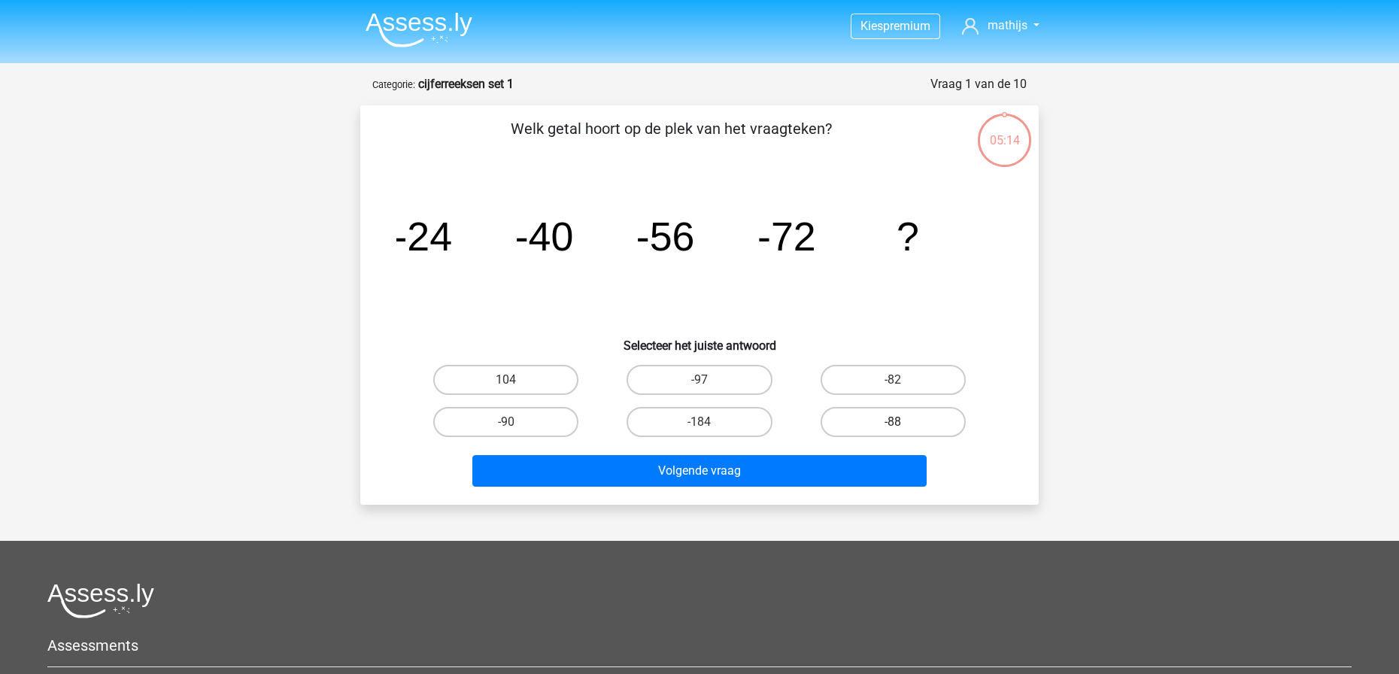
click at [875, 426] on label "-88" at bounding box center [892, 422] width 145 height 30
click at [893, 426] on input "-88" at bounding box center [898, 427] width 10 height 10
radio input "true"
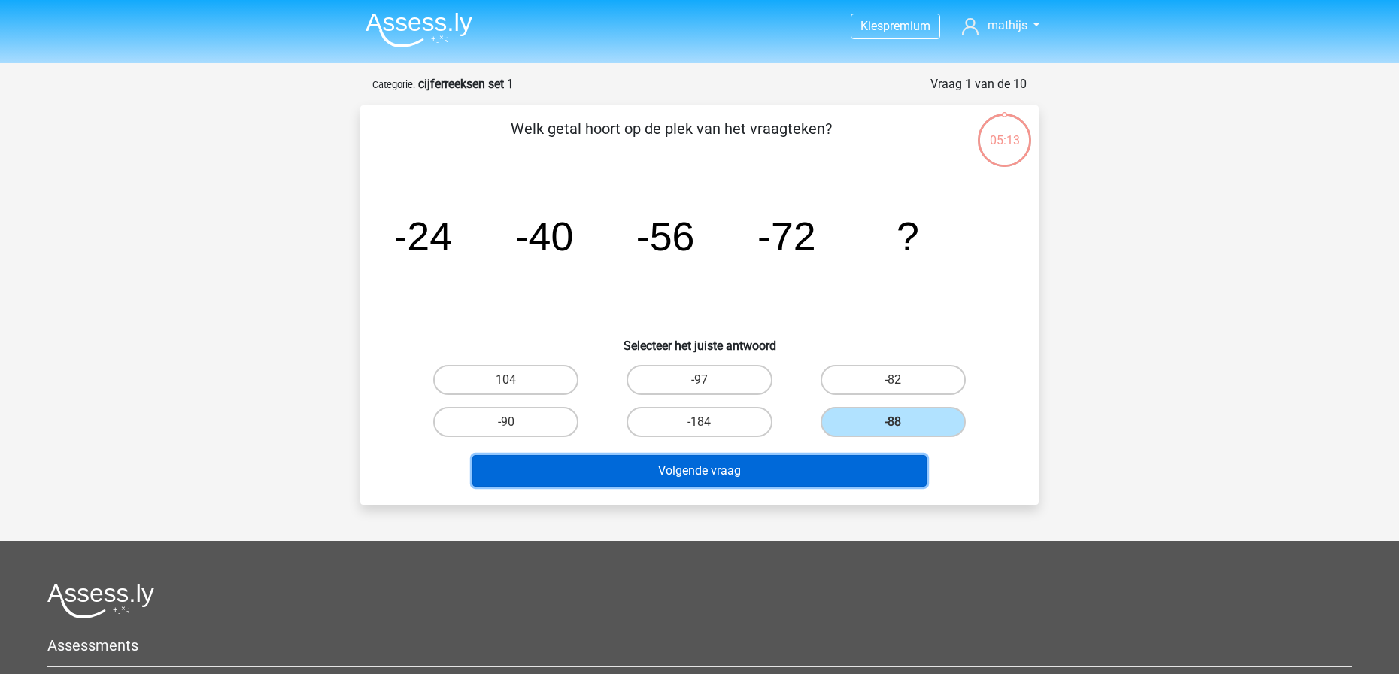
click at [875, 462] on button "Volgende vraag" at bounding box center [699, 471] width 455 height 32
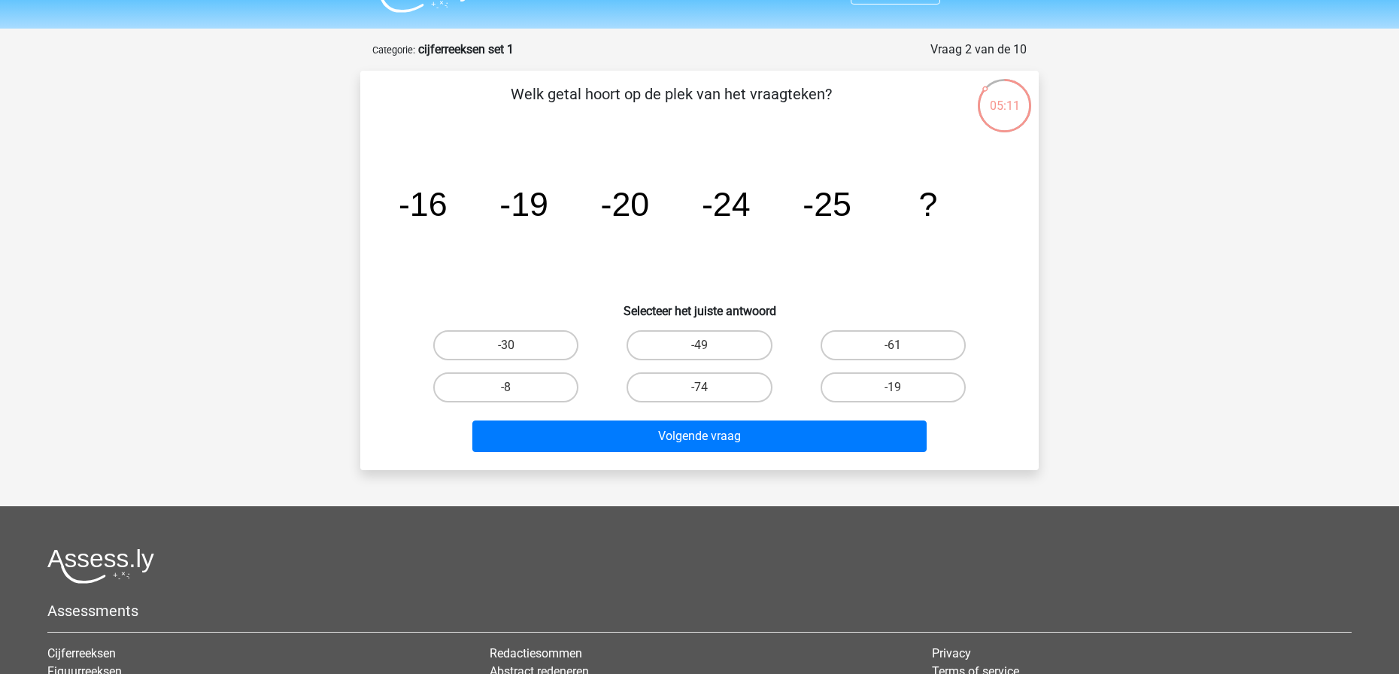
scroll to position [29, 0]
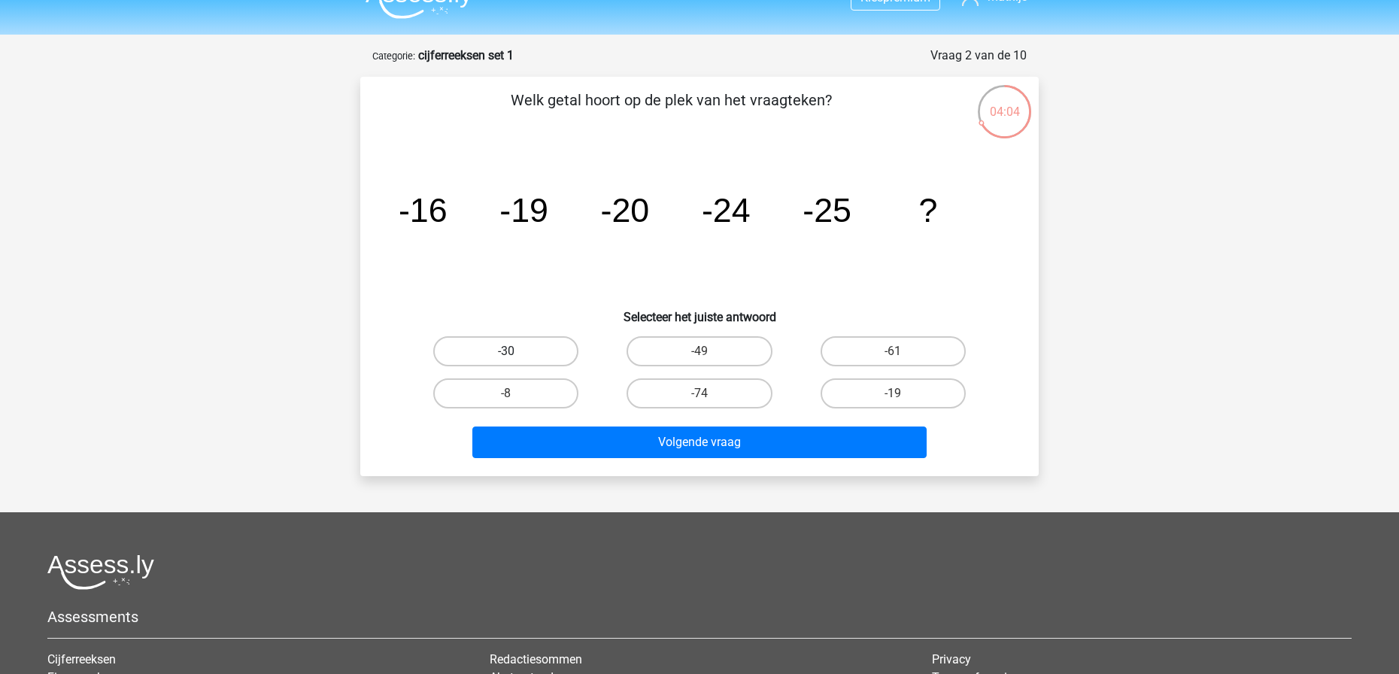
click at [538, 360] on label "-30" at bounding box center [505, 351] width 145 height 30
click at [516, 360] on input "-30" at bounding box center [511, 356] width 10 height 10
radio input "true"
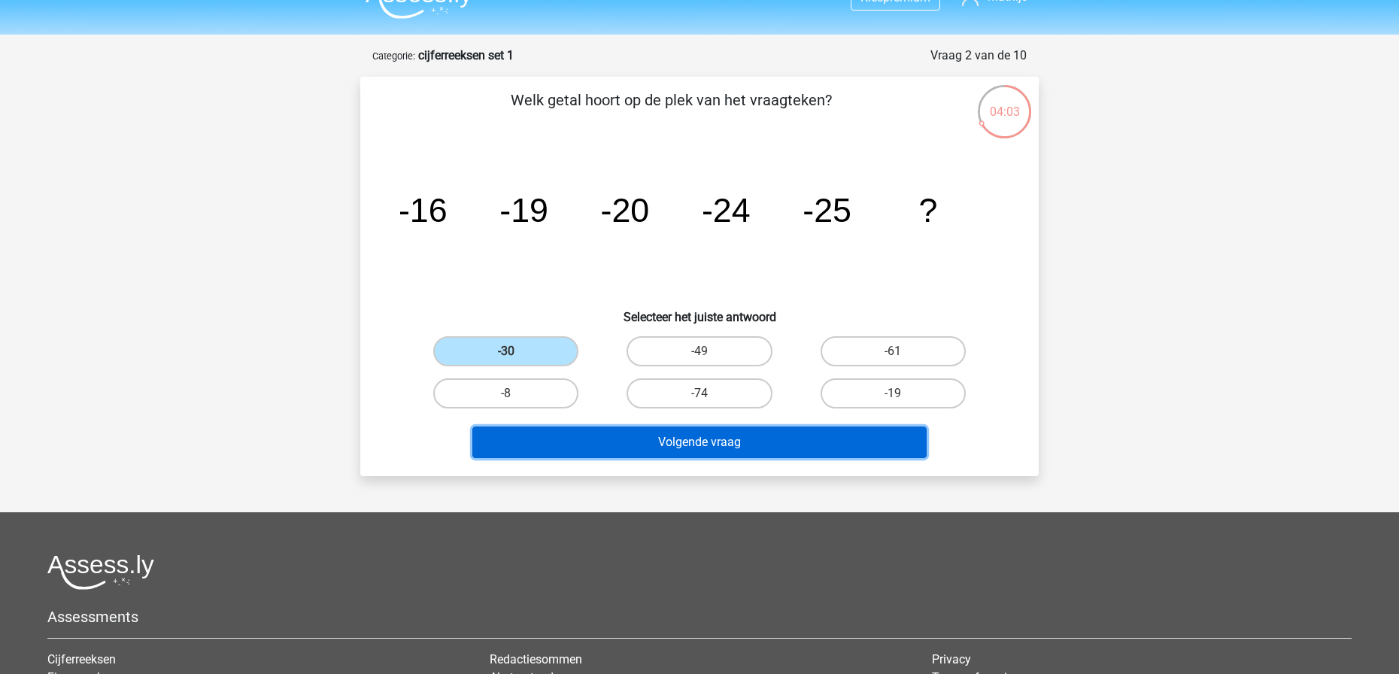
click at [666, 438] on button "Volgende vraag" at bounding box center [699, 442] width 455 height 32
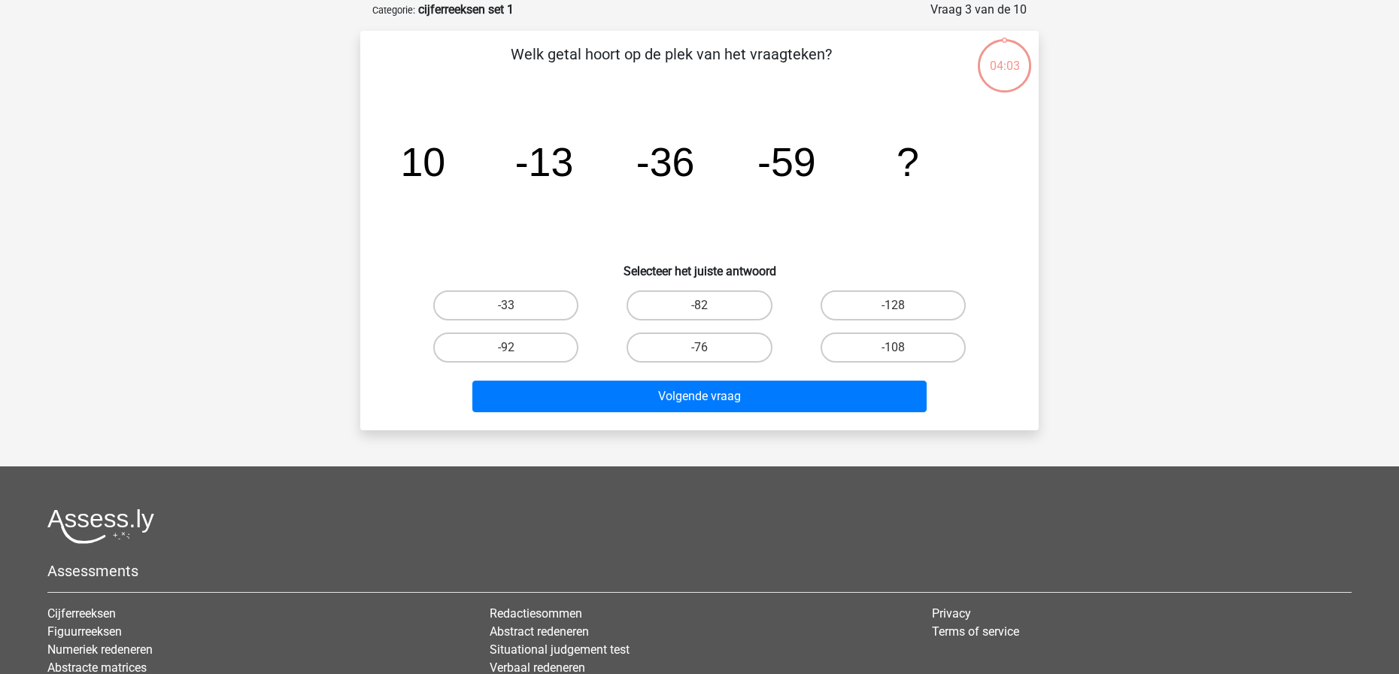
scroll to position [75, 0]
click at [745, 301] on label "-82" at bounding box center [698, 305] width 145 height 30
click at [709, 305] on input "-82" at bounding box center [704, 310] width 10 height 10
radio input "true"
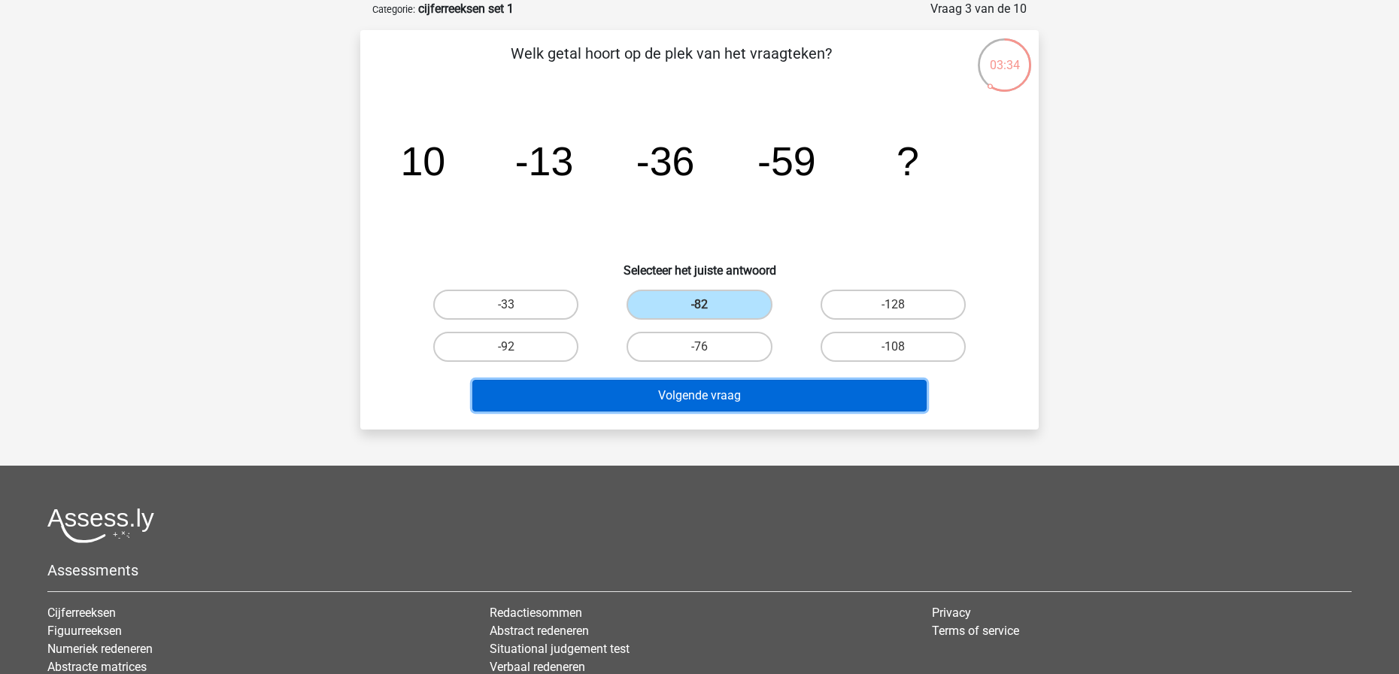
click at [769, 394] on button "Volgende vraag" at bounding box center [699, 396] width 455 height 32
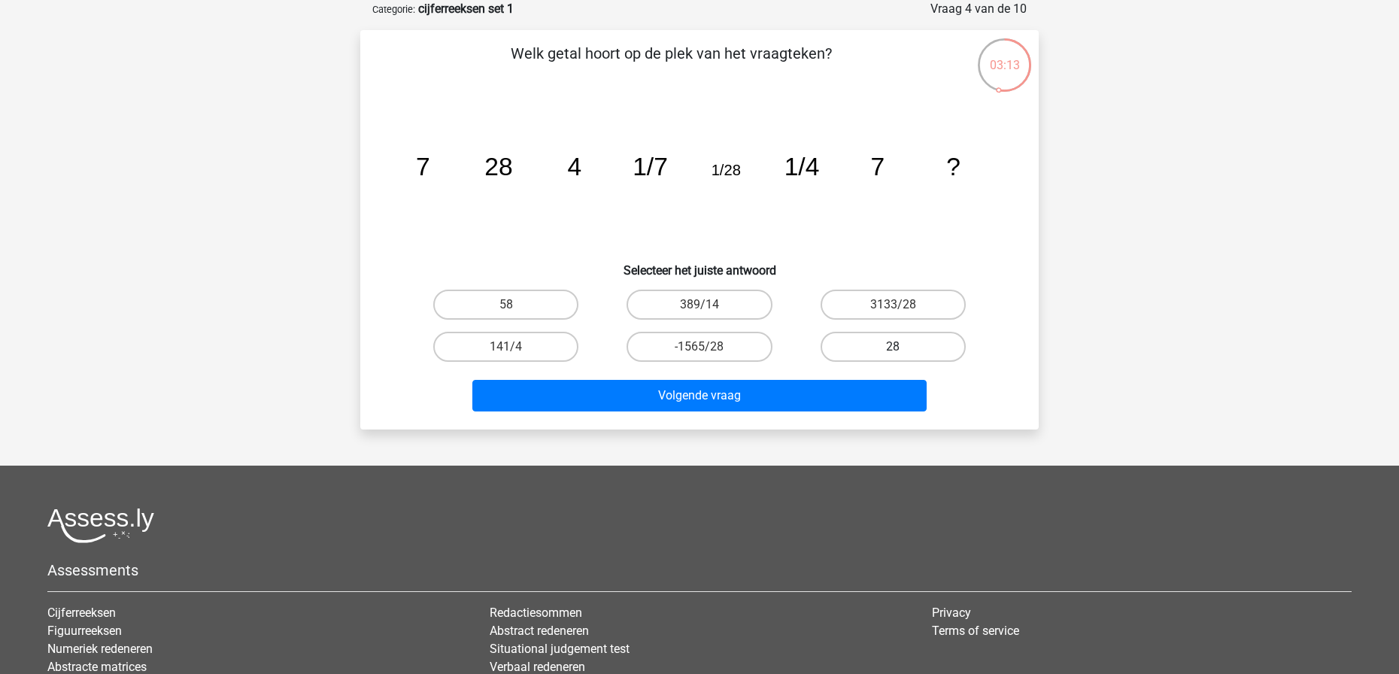
click at [904, 340] on label "28" at bounding box center [892, 347] width 145 height 30
click at [902, 347] on input "28" at bounding box center [898, 352] width 10 height 10
radio input "true"
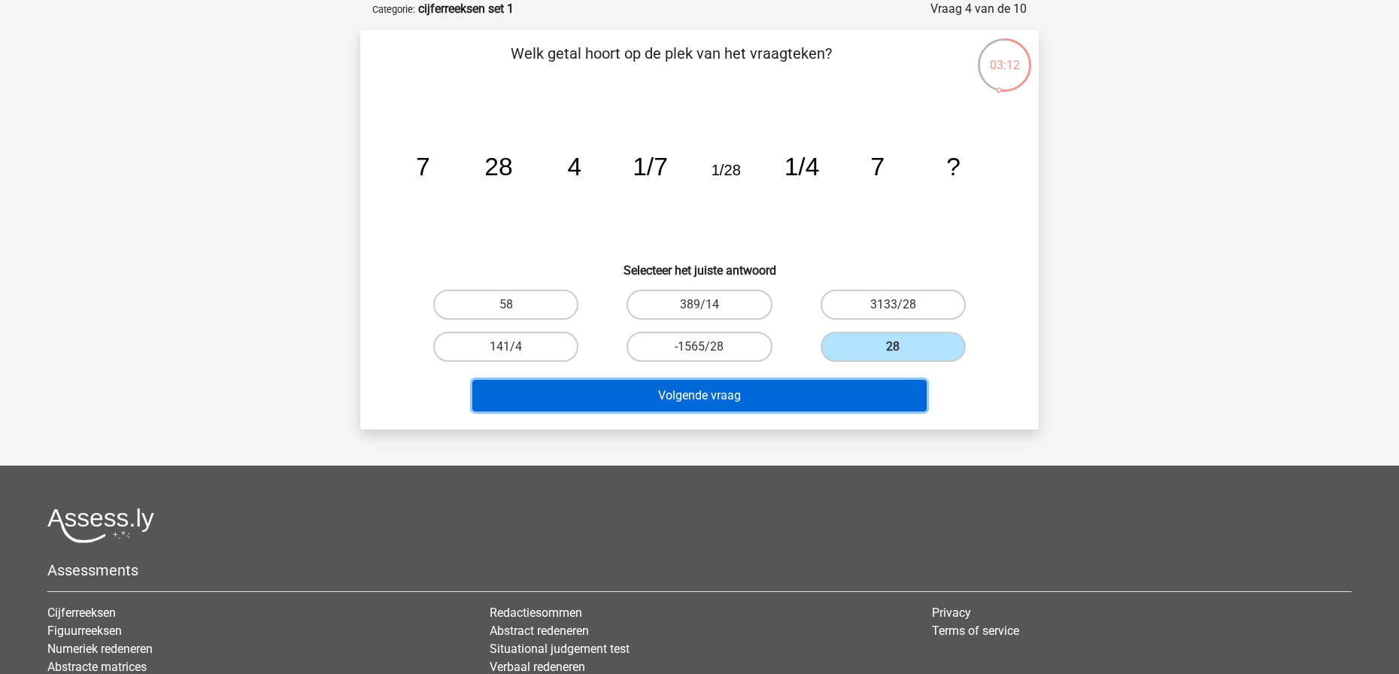
click at [854, 399] on button "Volgende vraag" at bounding box center [699, 396] width 455 height 32
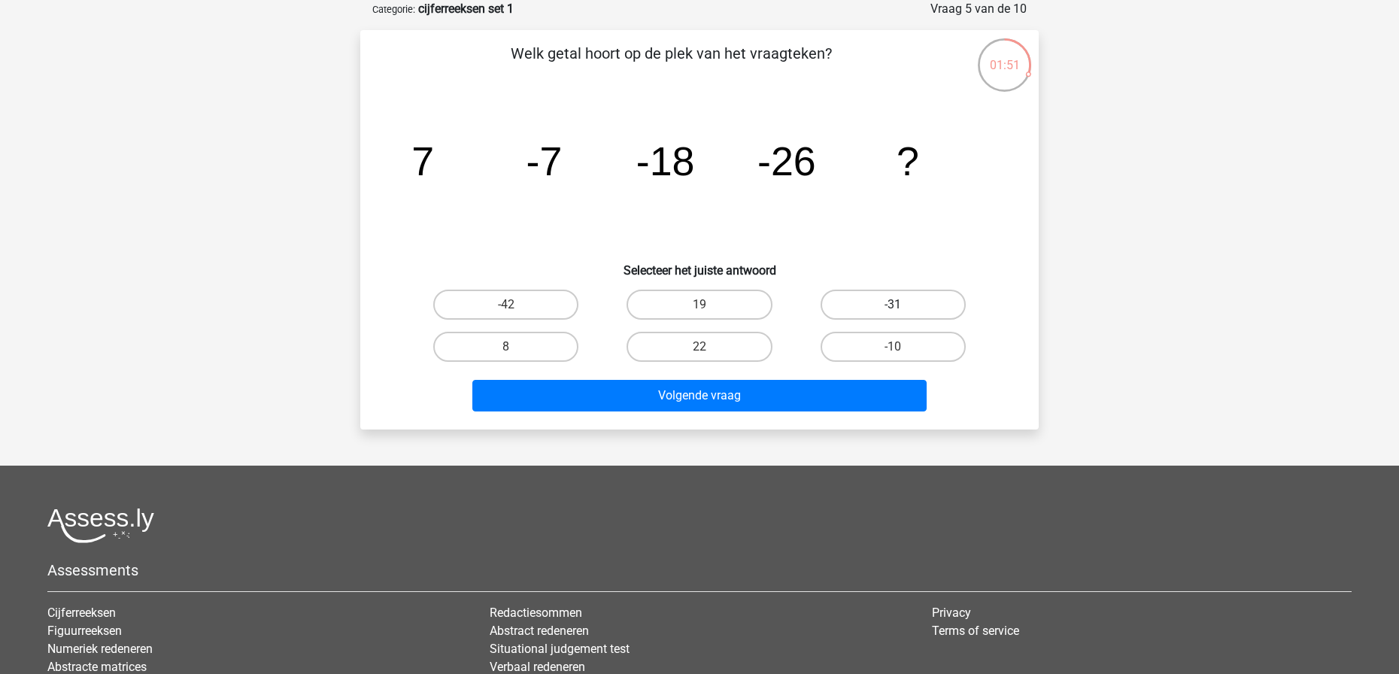
click at [935, 303] on label "-31" at bounding box center [892, 305] width 145 height 30
click at [902, 305] on input "-31" at bounding box center [898, 310] width 10 height 10
radio input "true"
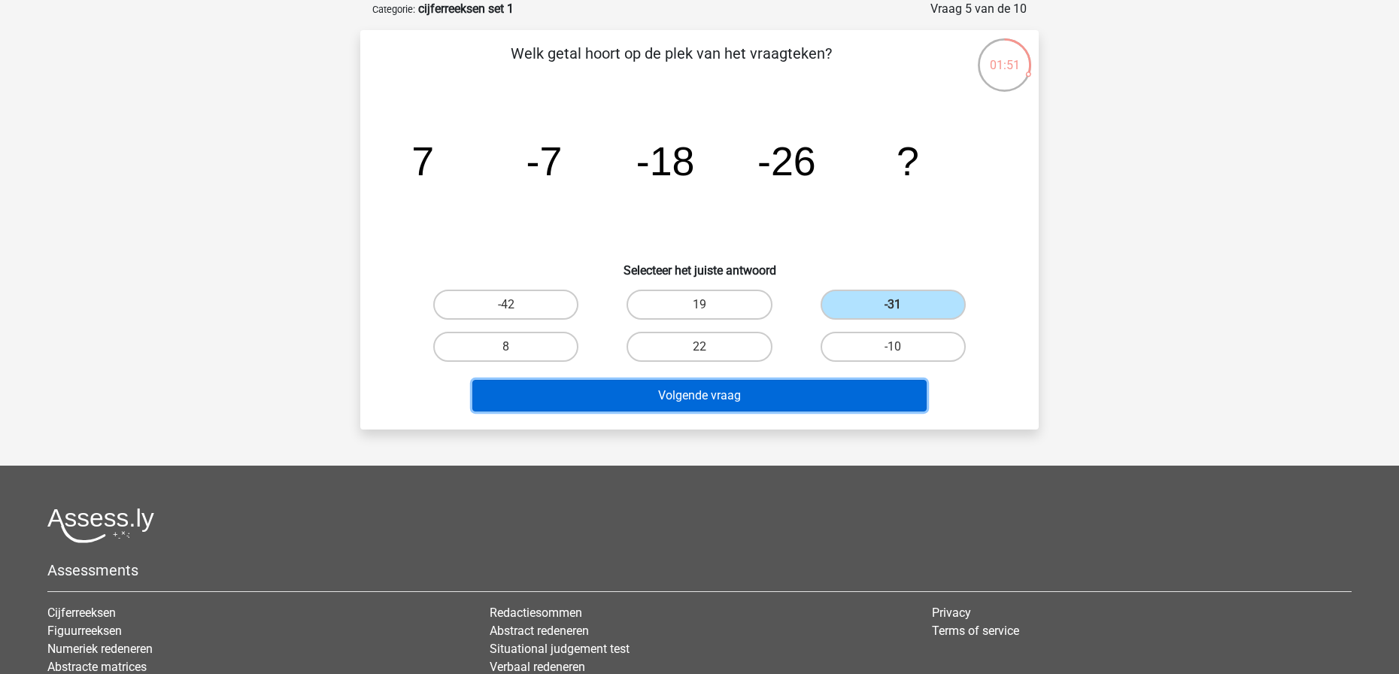
click at [861, 384] on button "Volgende vraag" at bounding box center [699, 396] width 455 height 32
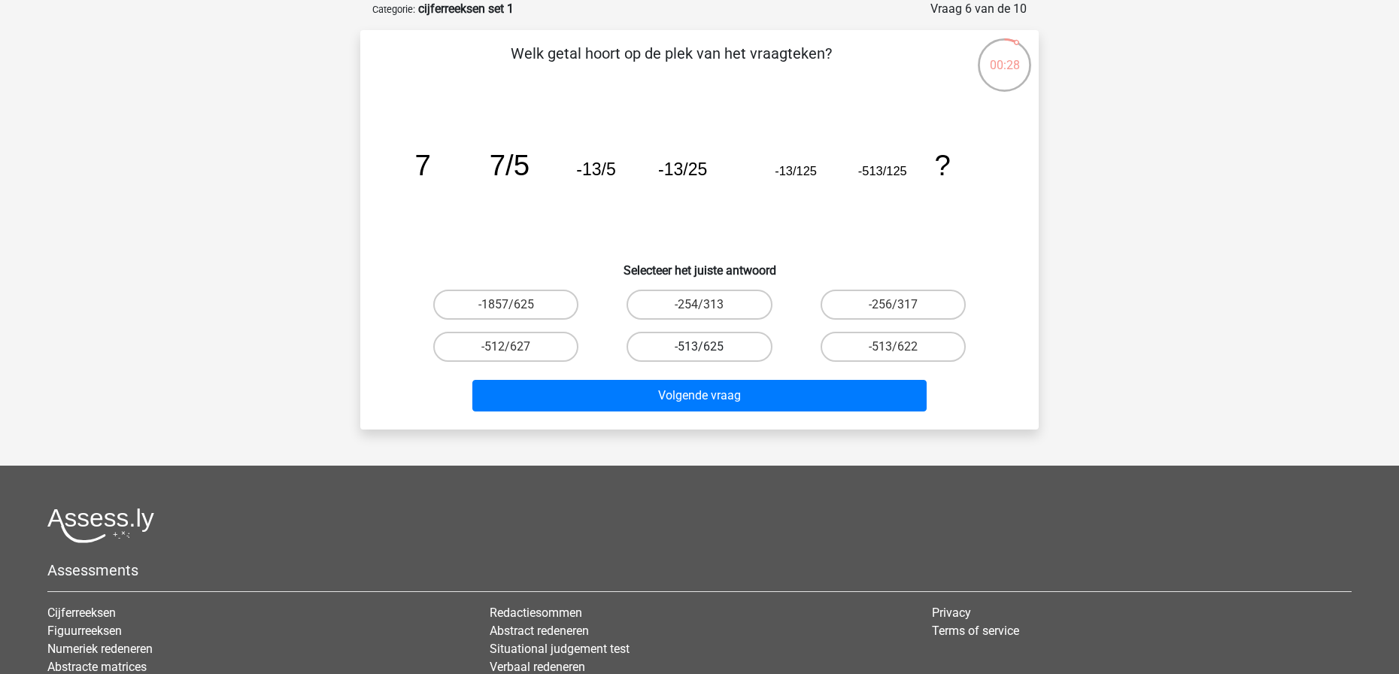
drag, startPoint x: 722, startPoint y: 335, endPoint x: 663, endPoint y: 335, distance: 59.4
click at [663, 335] on label "-513/625" at bounding box center [698, 347] width 145 height 30
click at [699, 347] on input "-513/625" at bounding box center [704, 352] width 10 height 10
radio input "true"
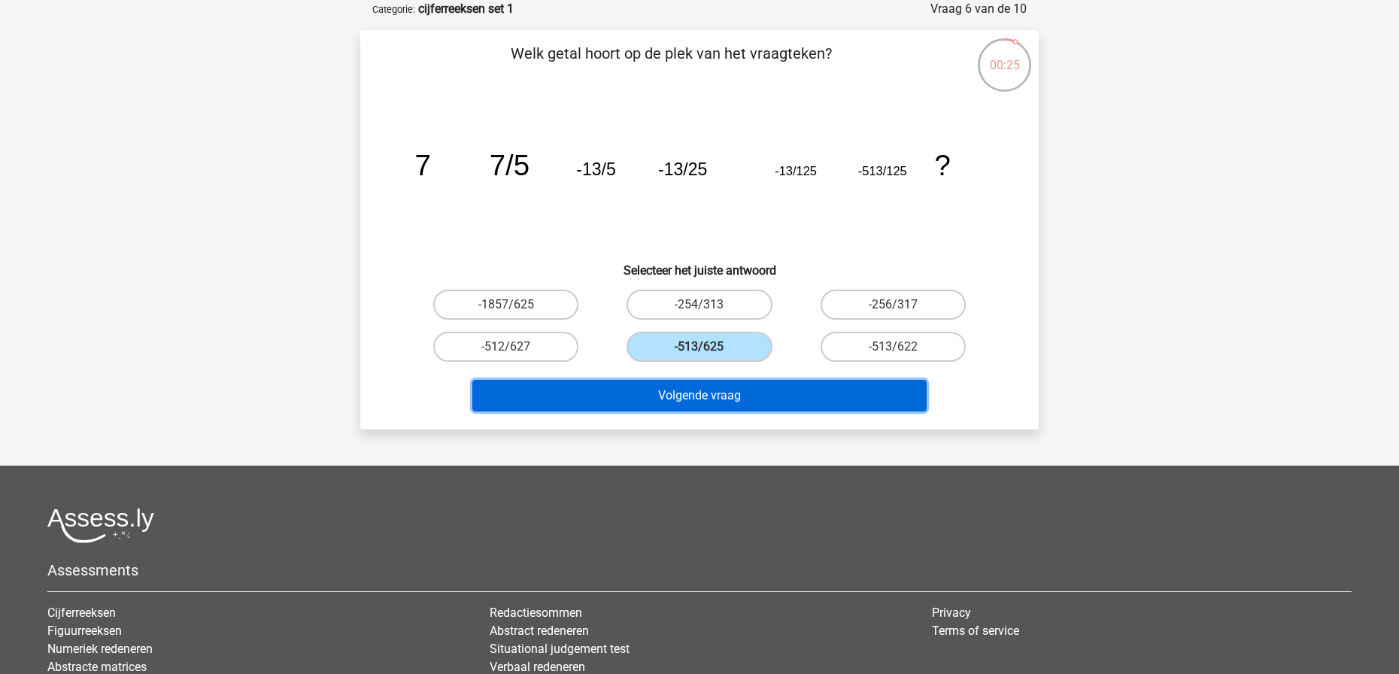
click at [770, 393] on button "Volgende vraag" at bounding box center [699, 396] width 455 height 32
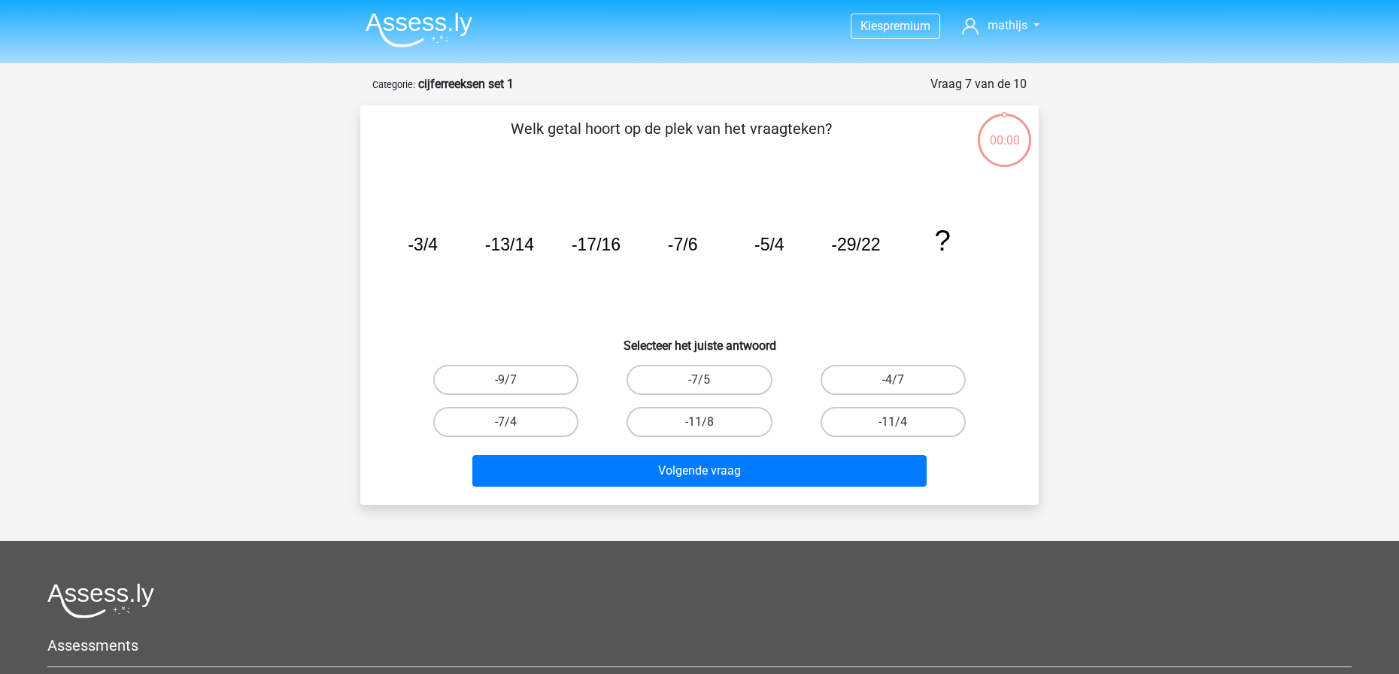
scroll to position [75, 0]
